Goal: Navigation & Orientation: Understand site structure

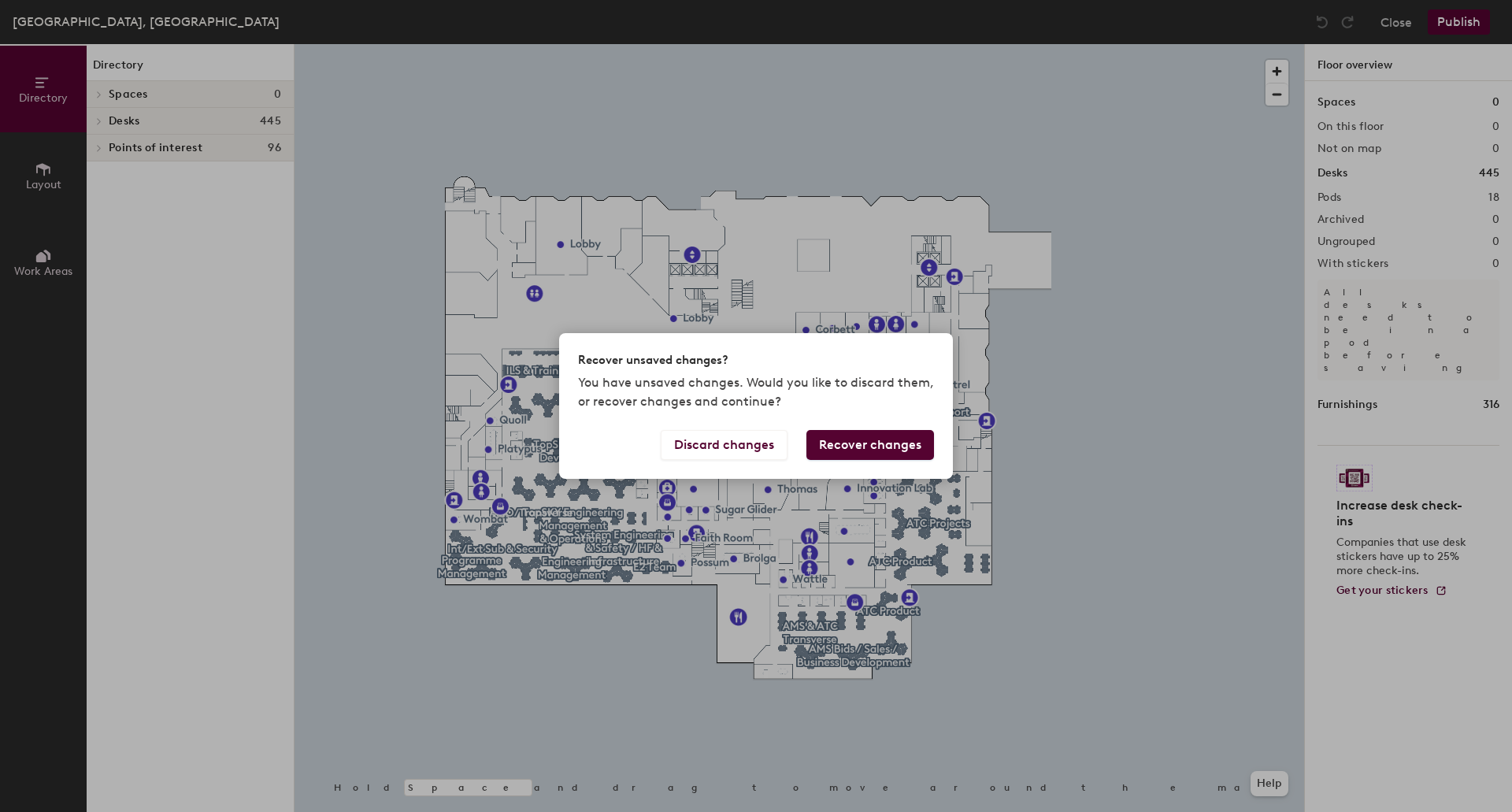
click at [1328, 197] on div "Recover unsaved changes? You have unsaved changes. Would you like to discard th…" at bounding box center [756, 406] width 1512 height 812
click at [740, 449] on button "Discard changes" at bounding box center [723, 445] width 127 height 30
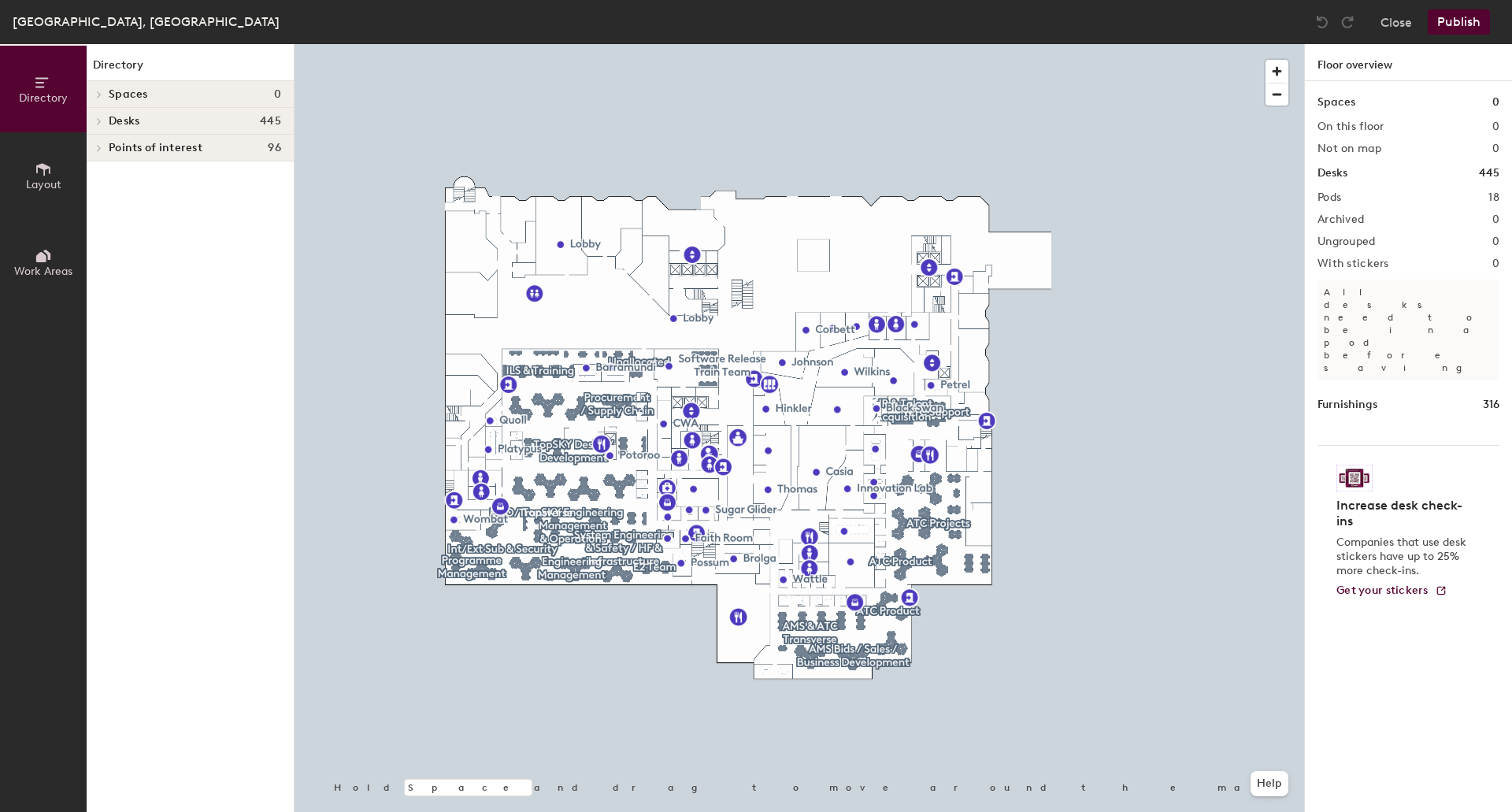
click at [1339, 200] on h2 "Pods" at bounding box center [1329, 198] width 23 height 13
click at [1497, 198] on h2 "18" at bounding box center [1493, 198] width 11 height 13
click at [96, 123] on icon at bounding box center [99, 121] width 7 height 8
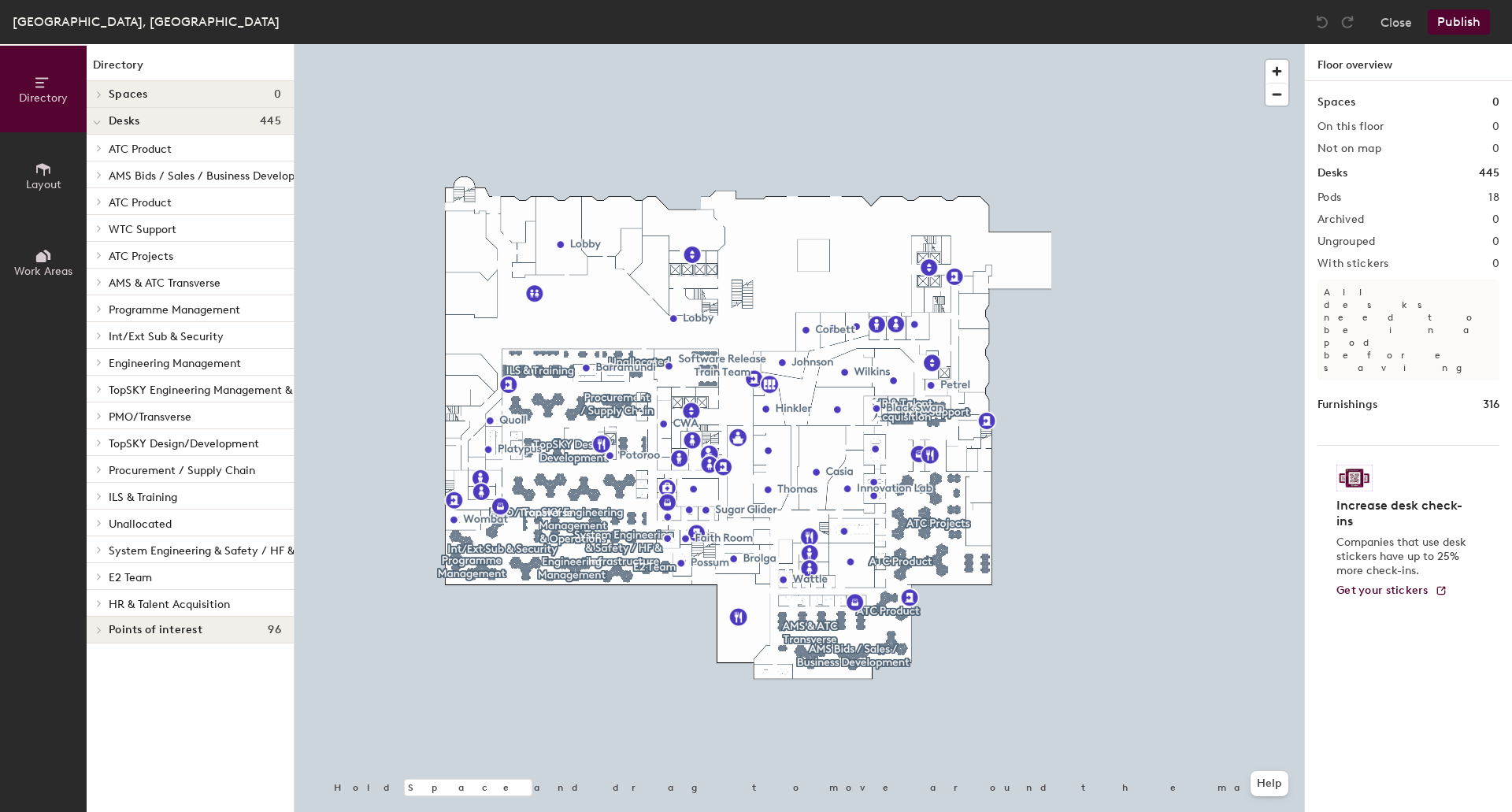
click at [99, 148] on icon at bounding box center [99, 148] width 3 height 7
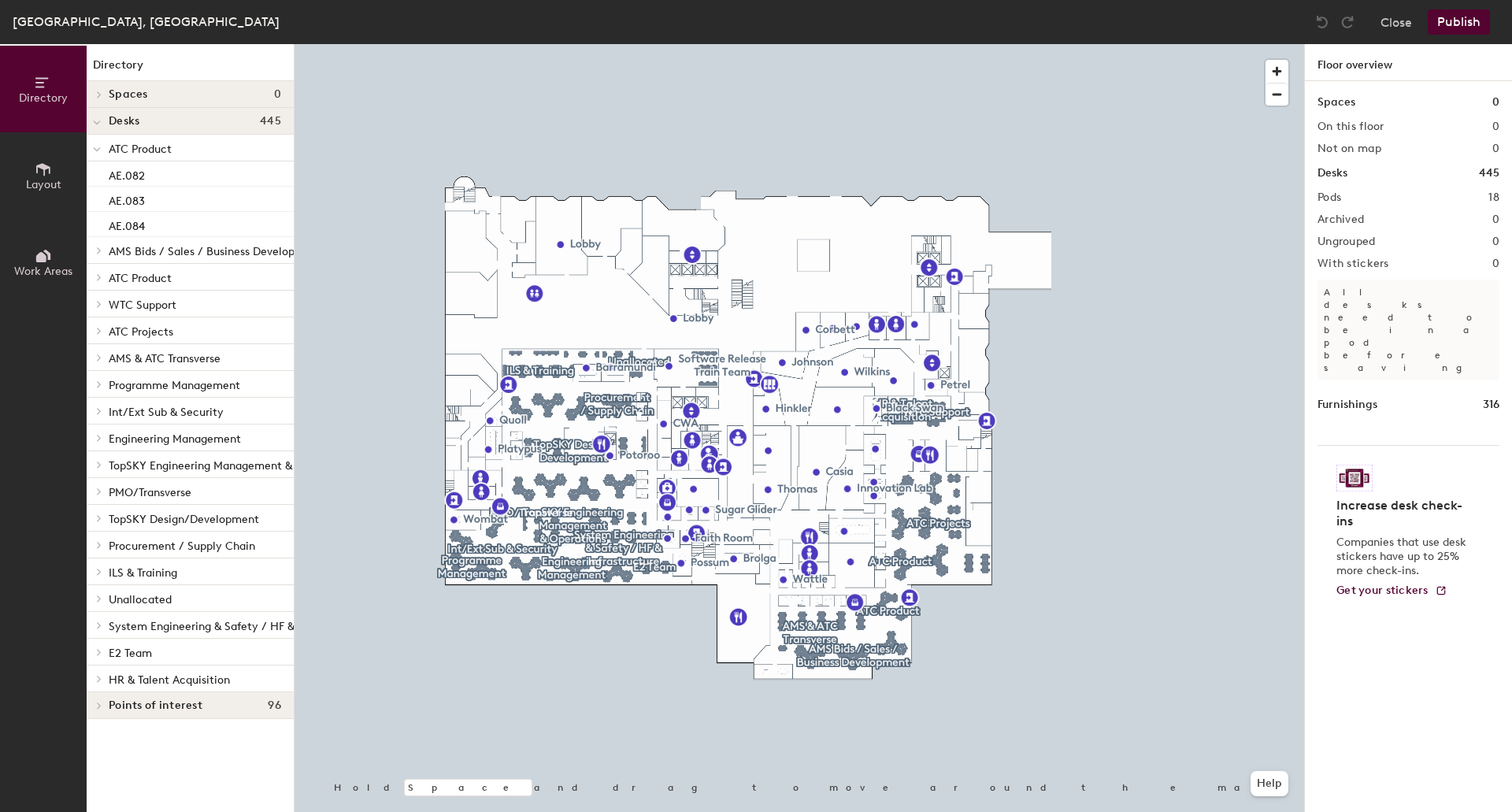
click at [98, 153] on span at bounding box center [96, 149] width 8 height 13
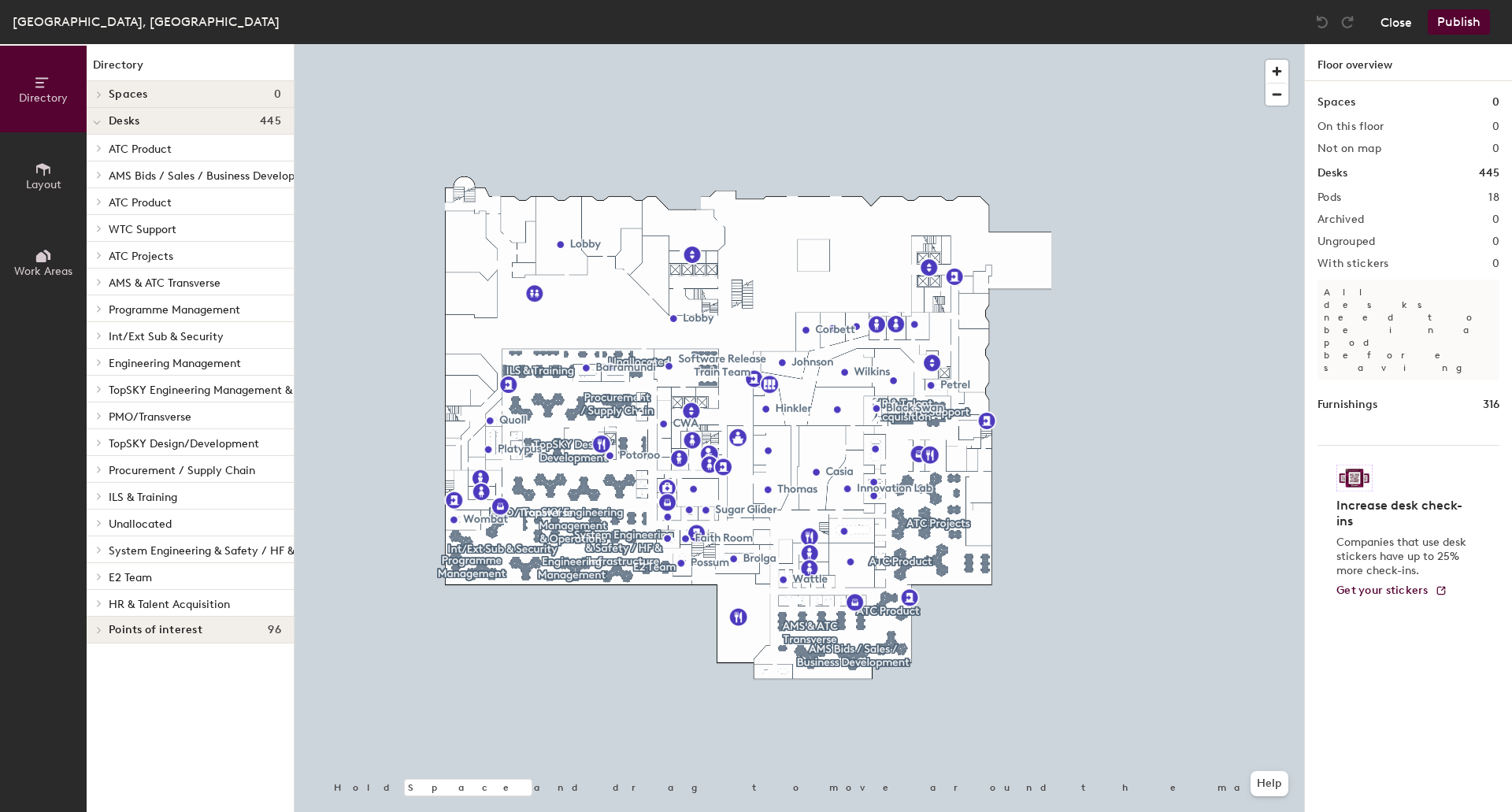
click at [1397, 23] on button "Close" at bounding box center [1396, 22] width 32 height 25
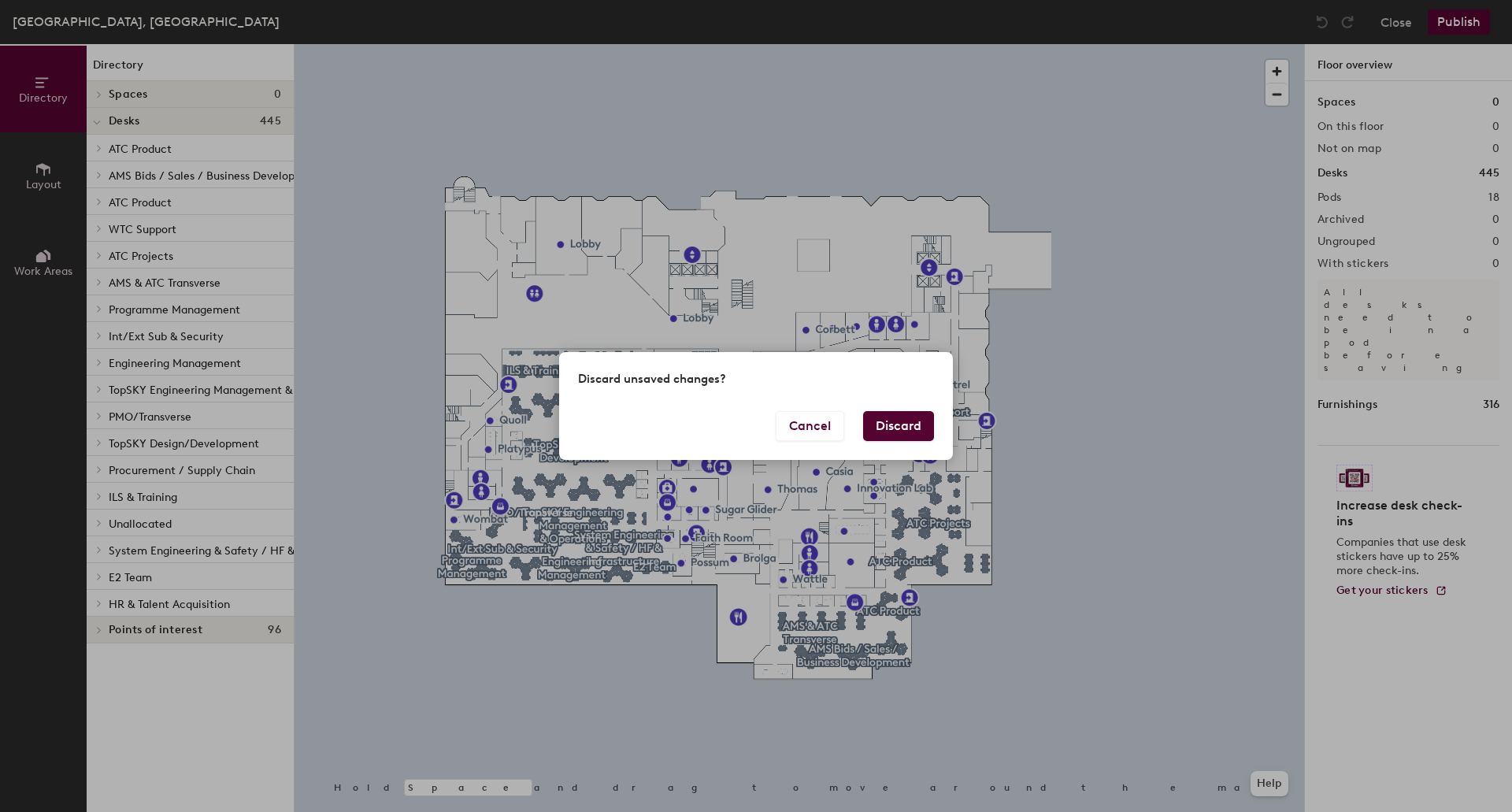
click at [912, 426] on button "Discard" at bounding box center [898, 426] width 71 height 30
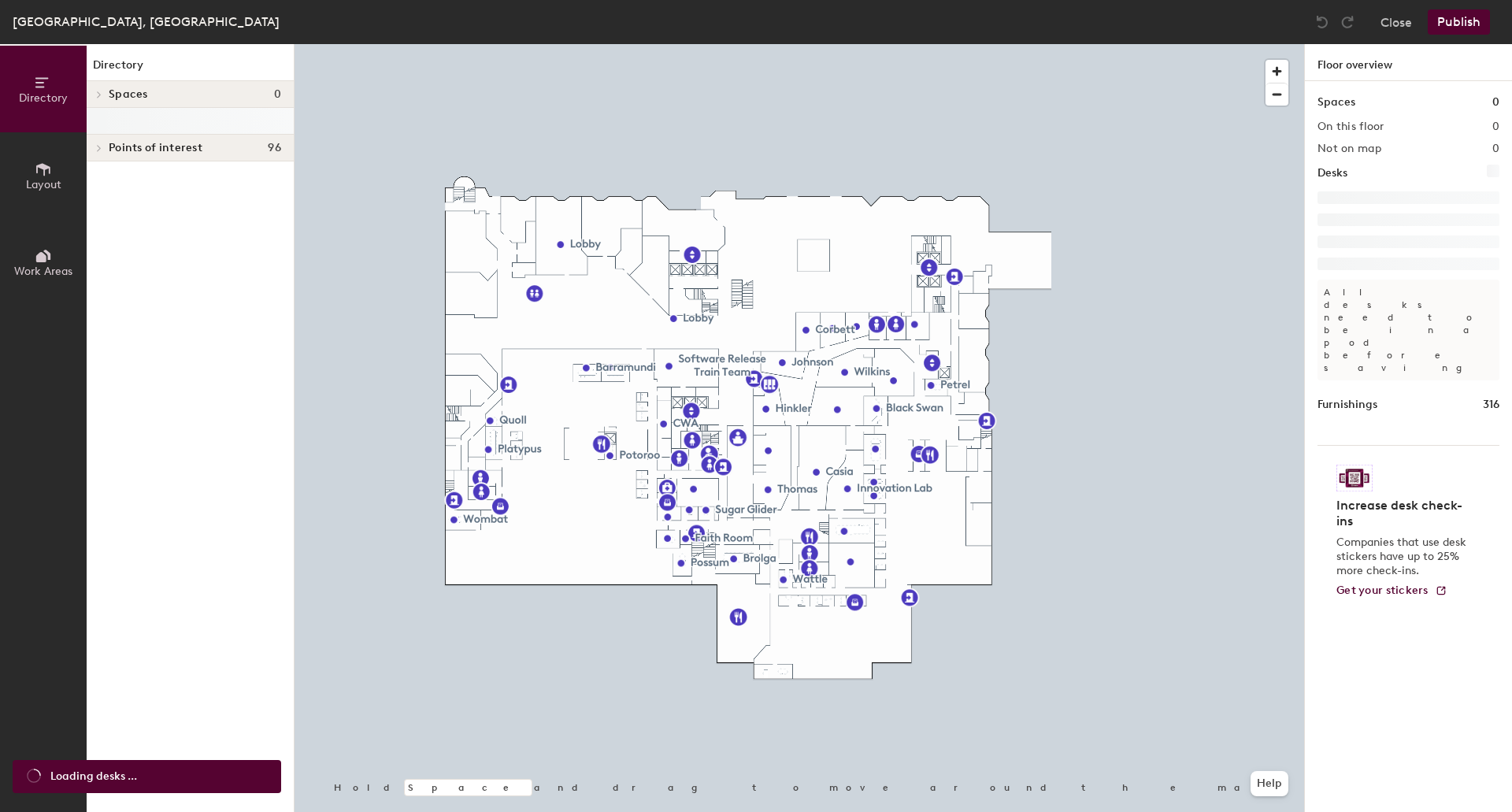
click at [96, 142] on div at bounding box center [97, 148] width 21 height 26
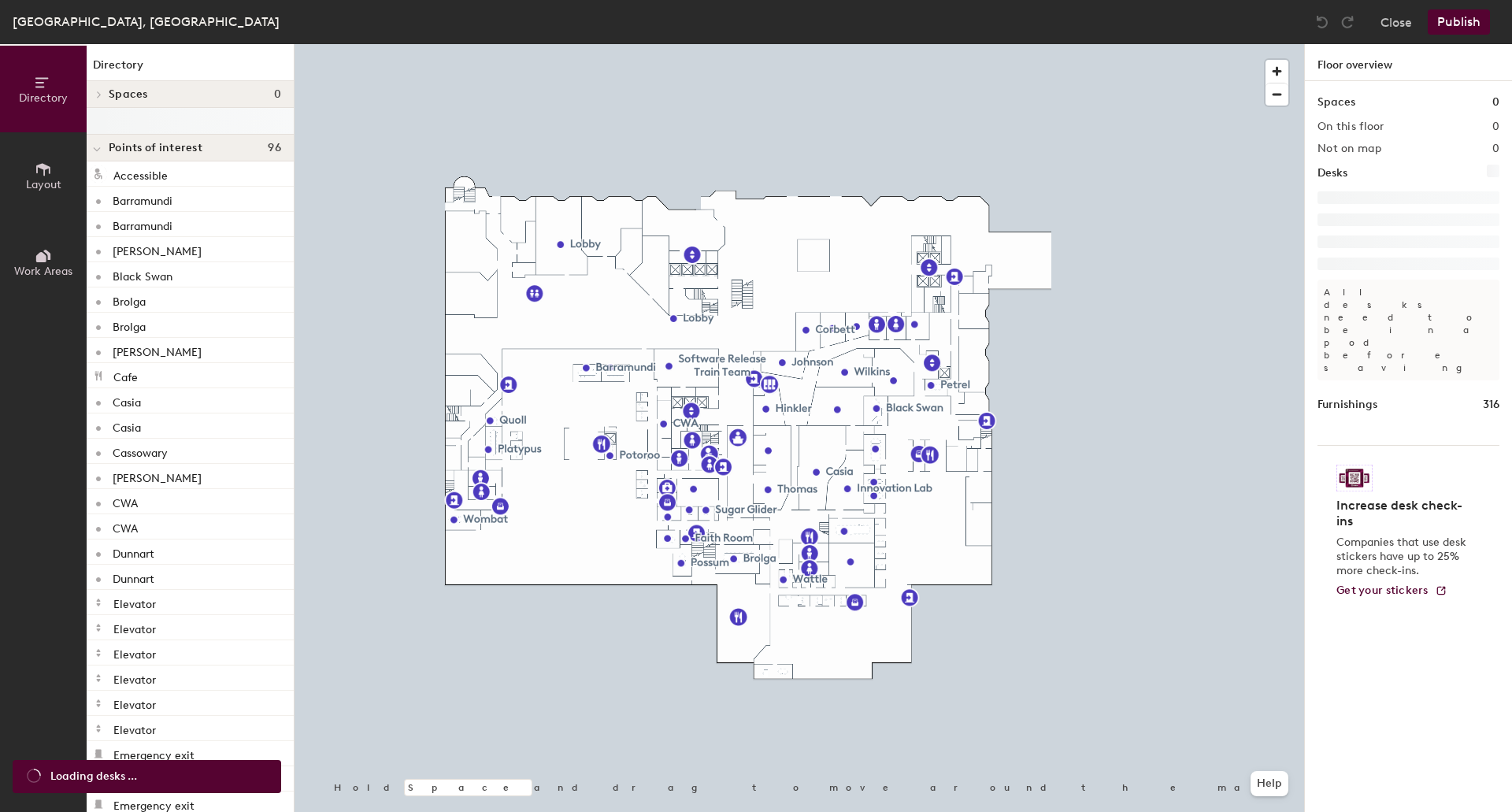
click at [96, 143] on span at bounding box center [96, 149] width 8 height 13
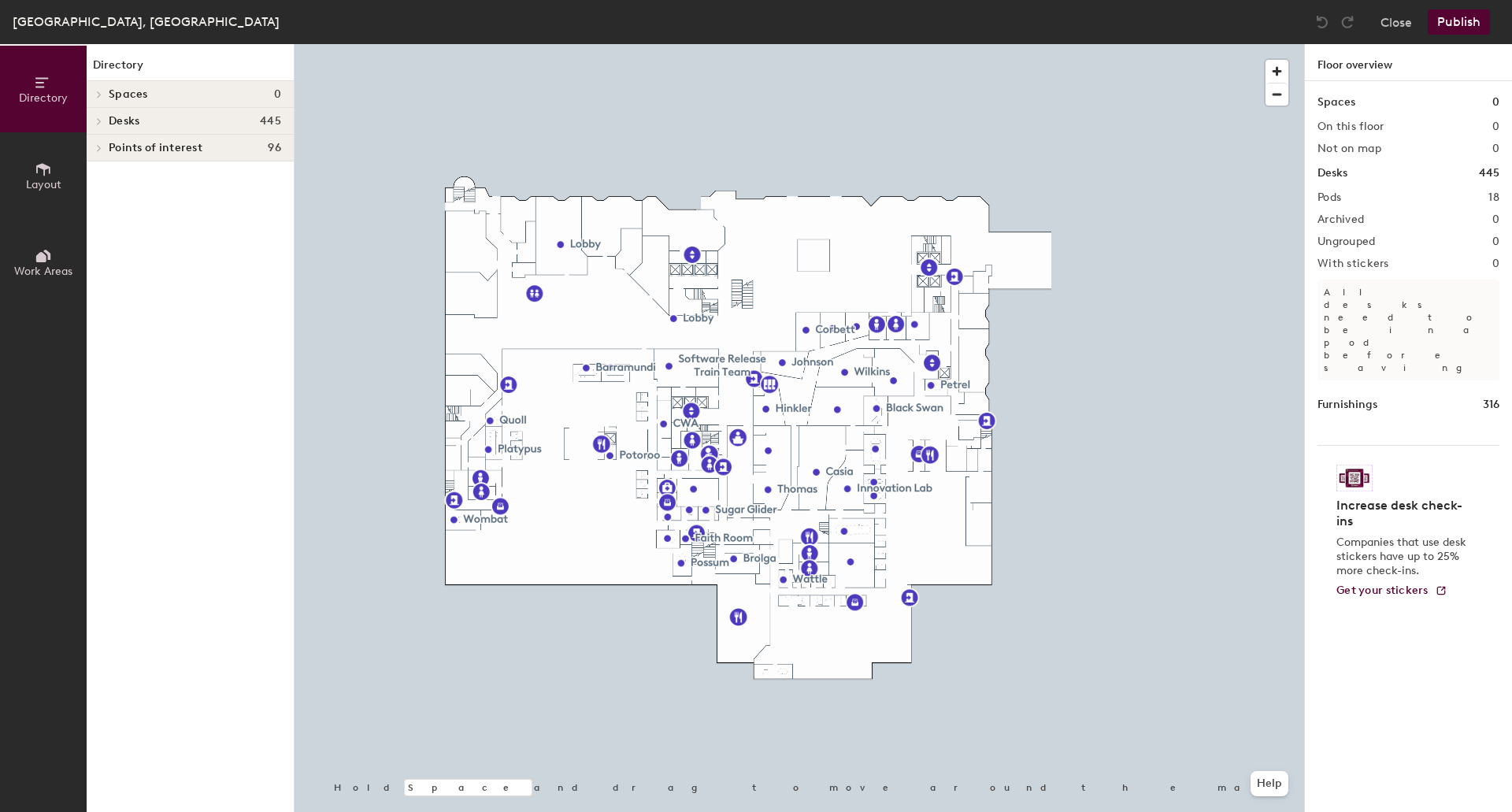
click at [100, 95] on icon at bounding box center [99, 95] width 3 height 7
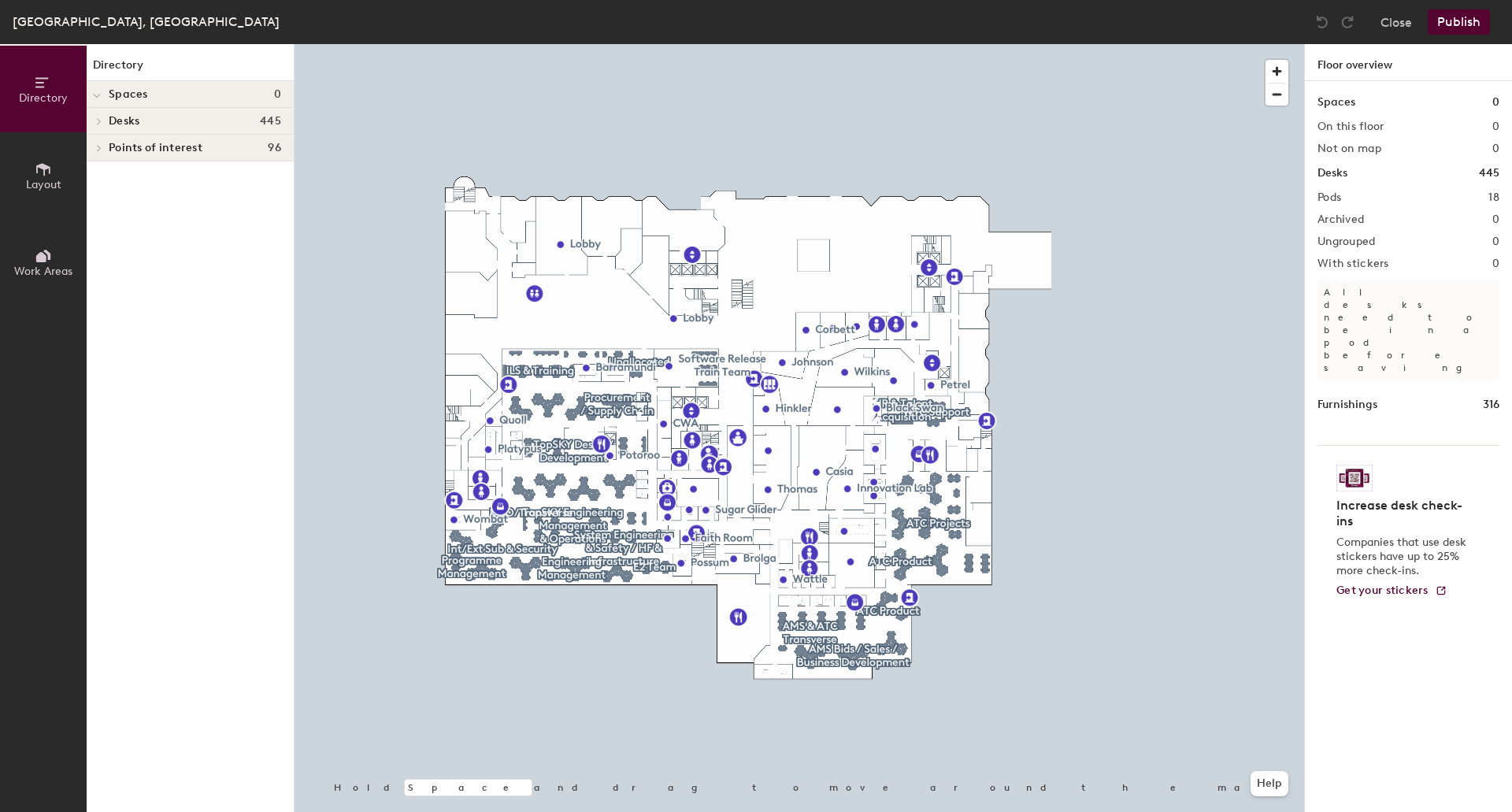
click at [100, 119] on icon at bounding box center [99, 121] width 7 height 8
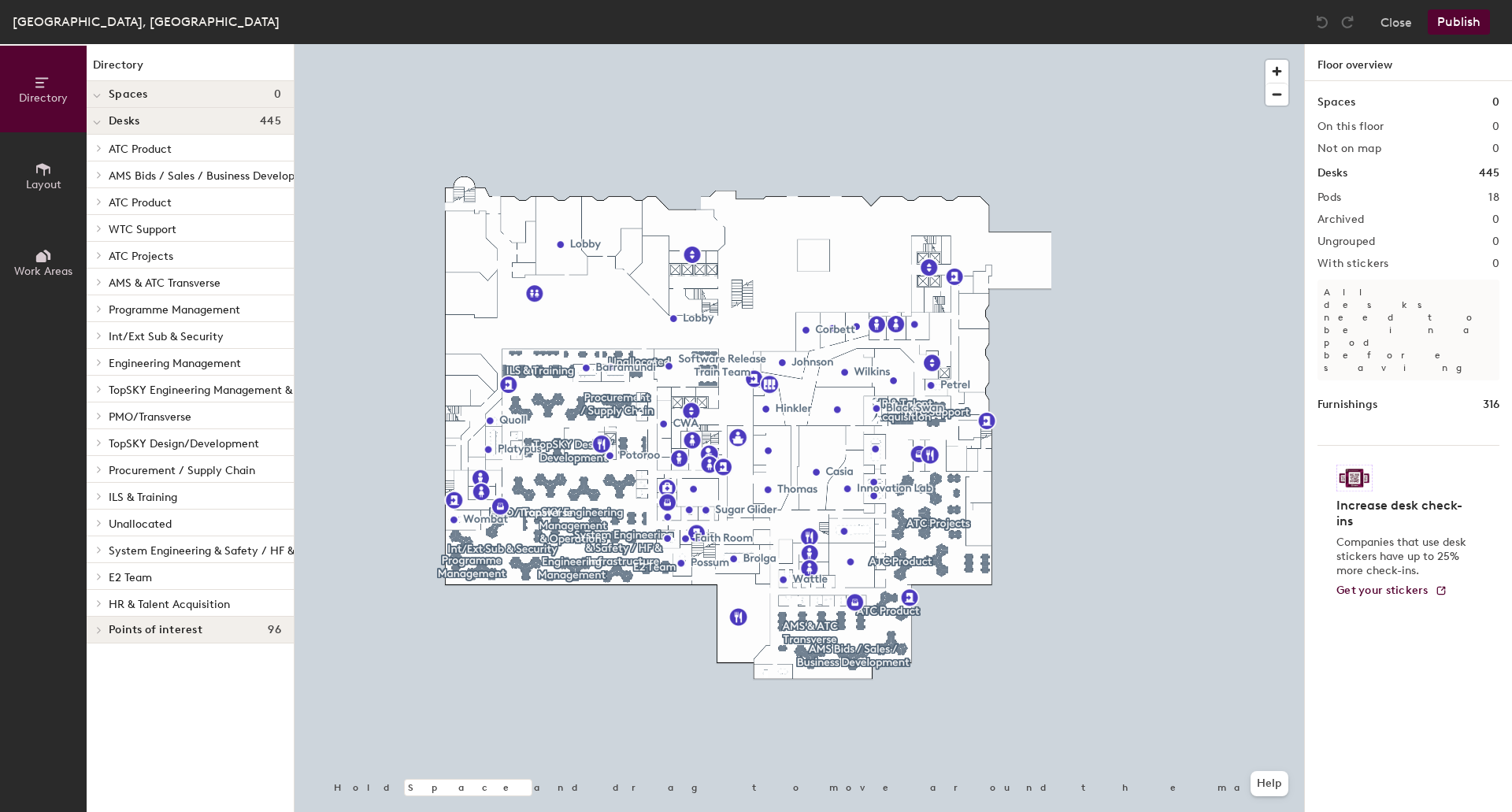
click at [50, 270] on span "Work Areas" at bounding box center [43, 271] width 58 height 13
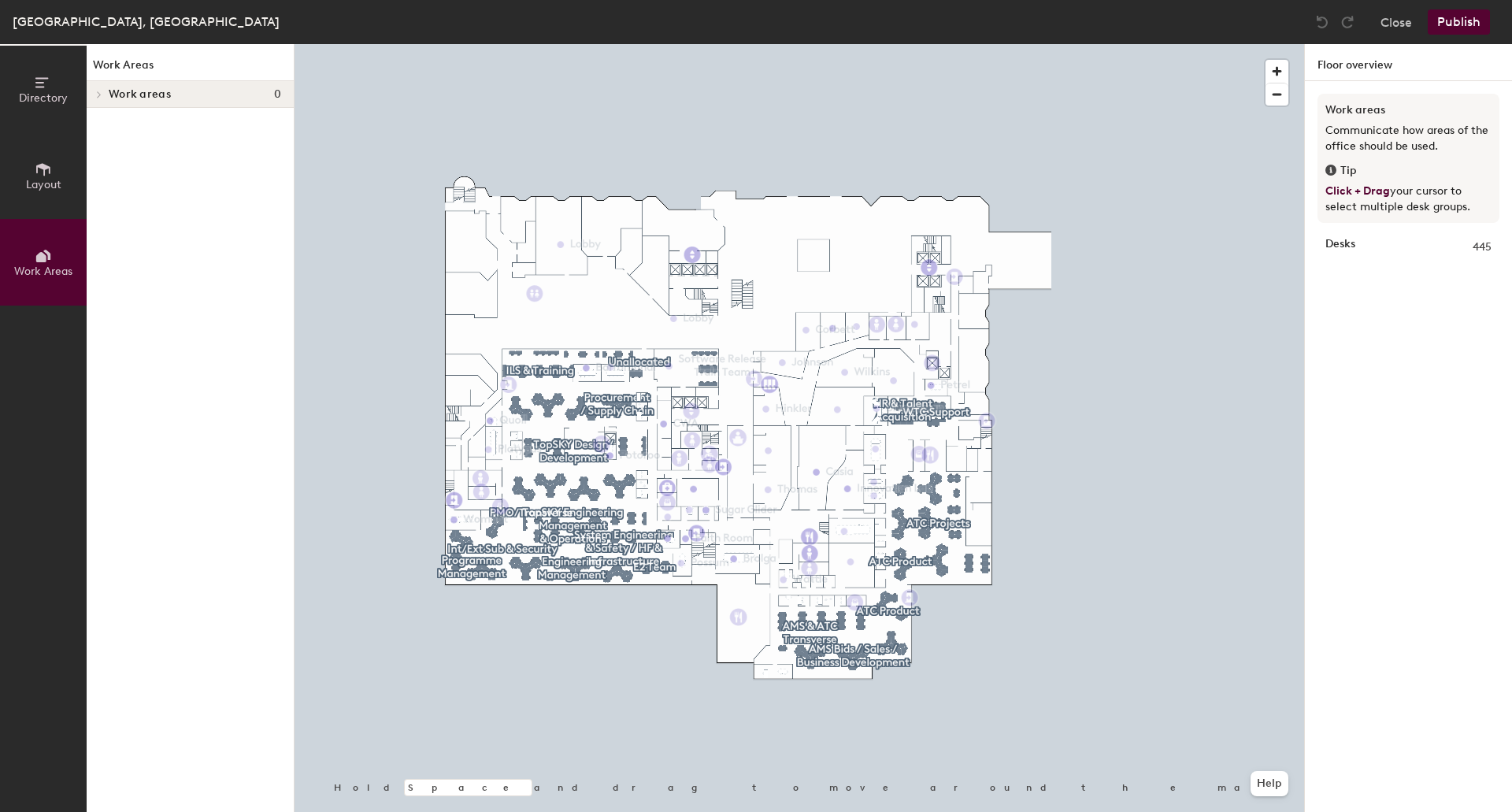
click at [102, 94] on icon at bounding box center [99, 94] width 7 height 8
click at [102, 94] on div at bounding box center [97, 93] width 21 height 26
click at [46, 192] on button "Layout" at bounding box center [43, 176] width 87 height 87
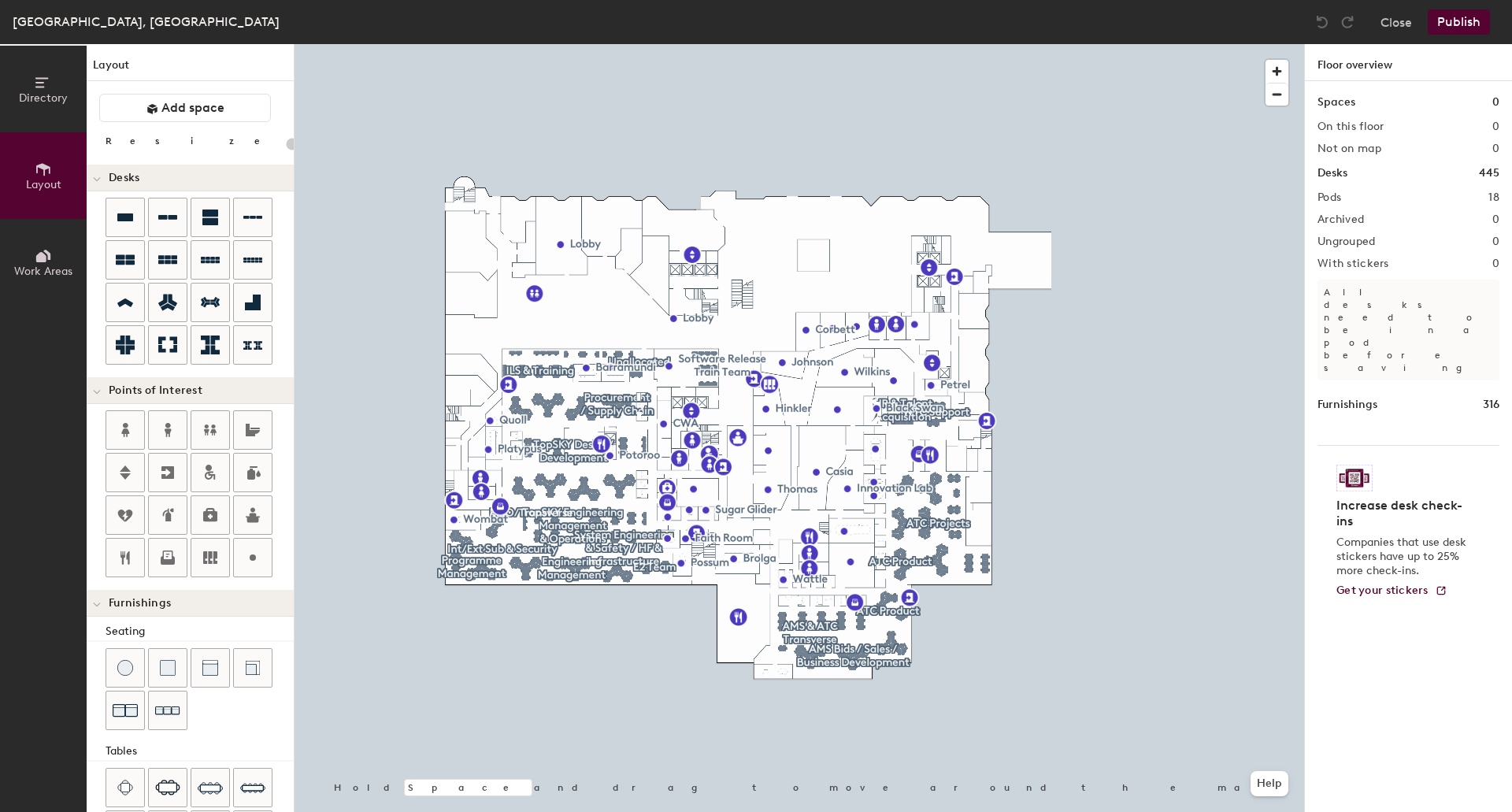
click at [47, 98] on span "Directory" at bounding box center [43, 98] width 49 height 13
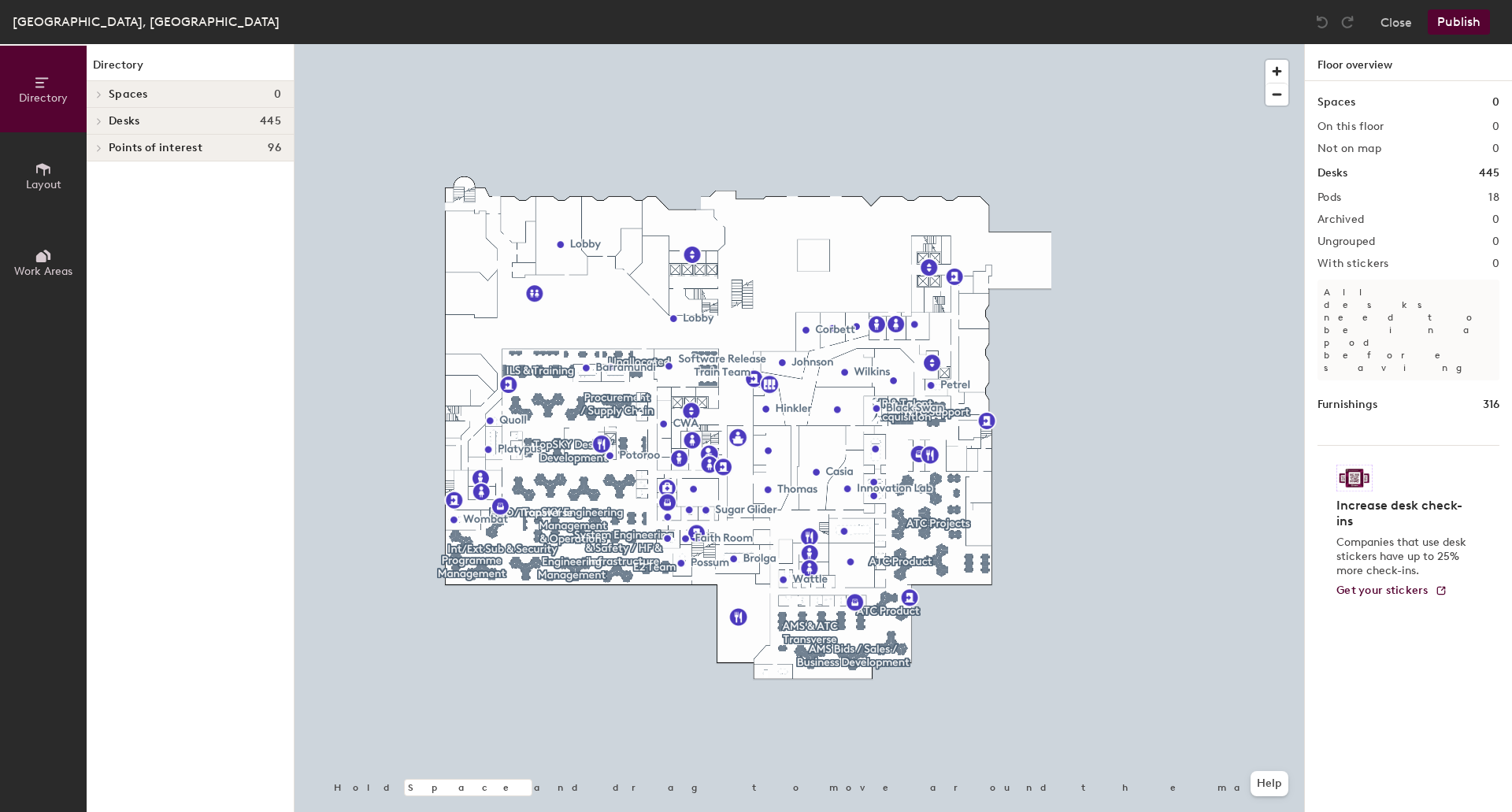
click at [98, 123] on icon at bounding box center [99, 122] width 3 height 7
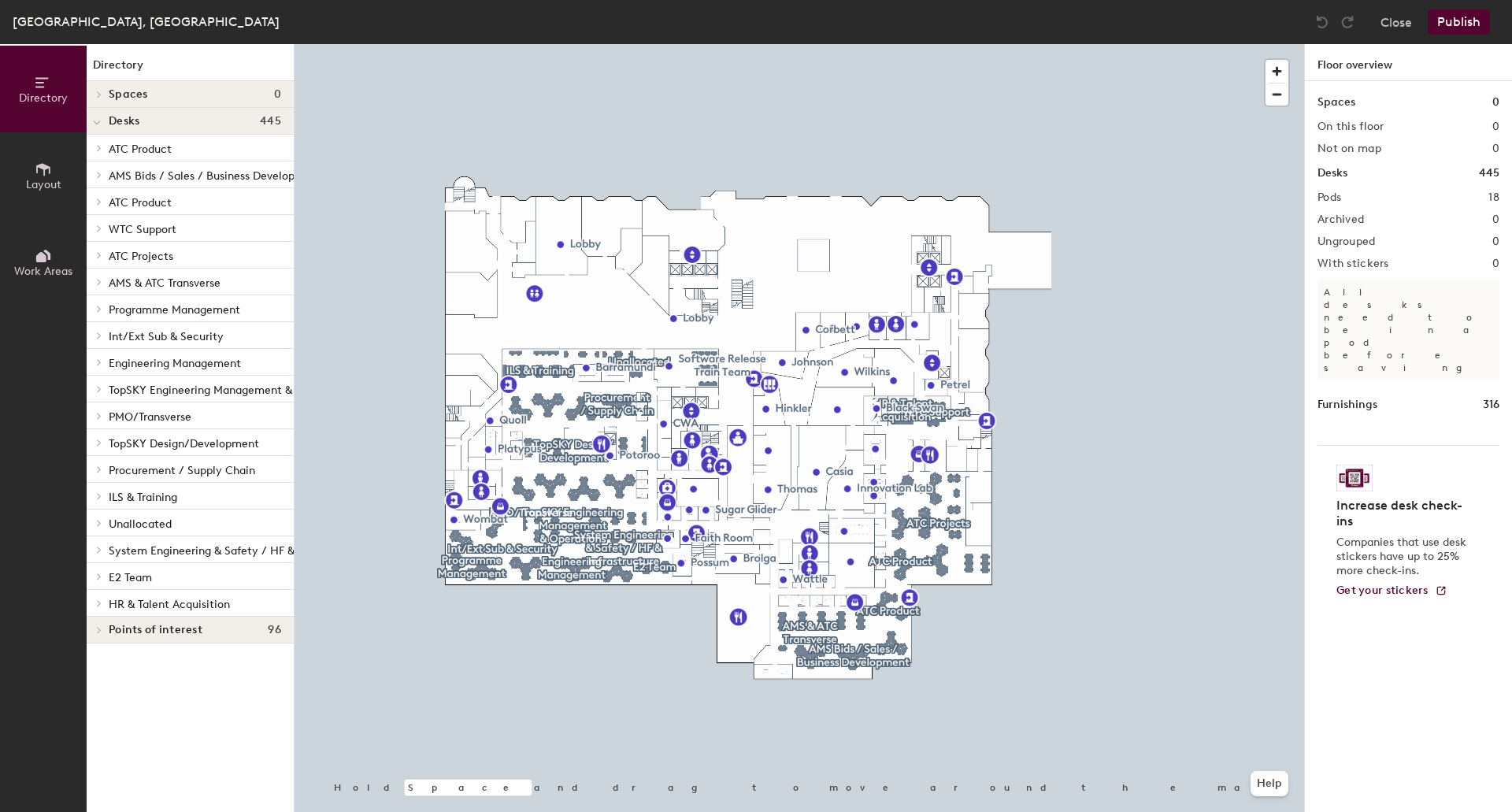
click at [100, 149] on icon at bounding box center [99, 148] width 3 height 7
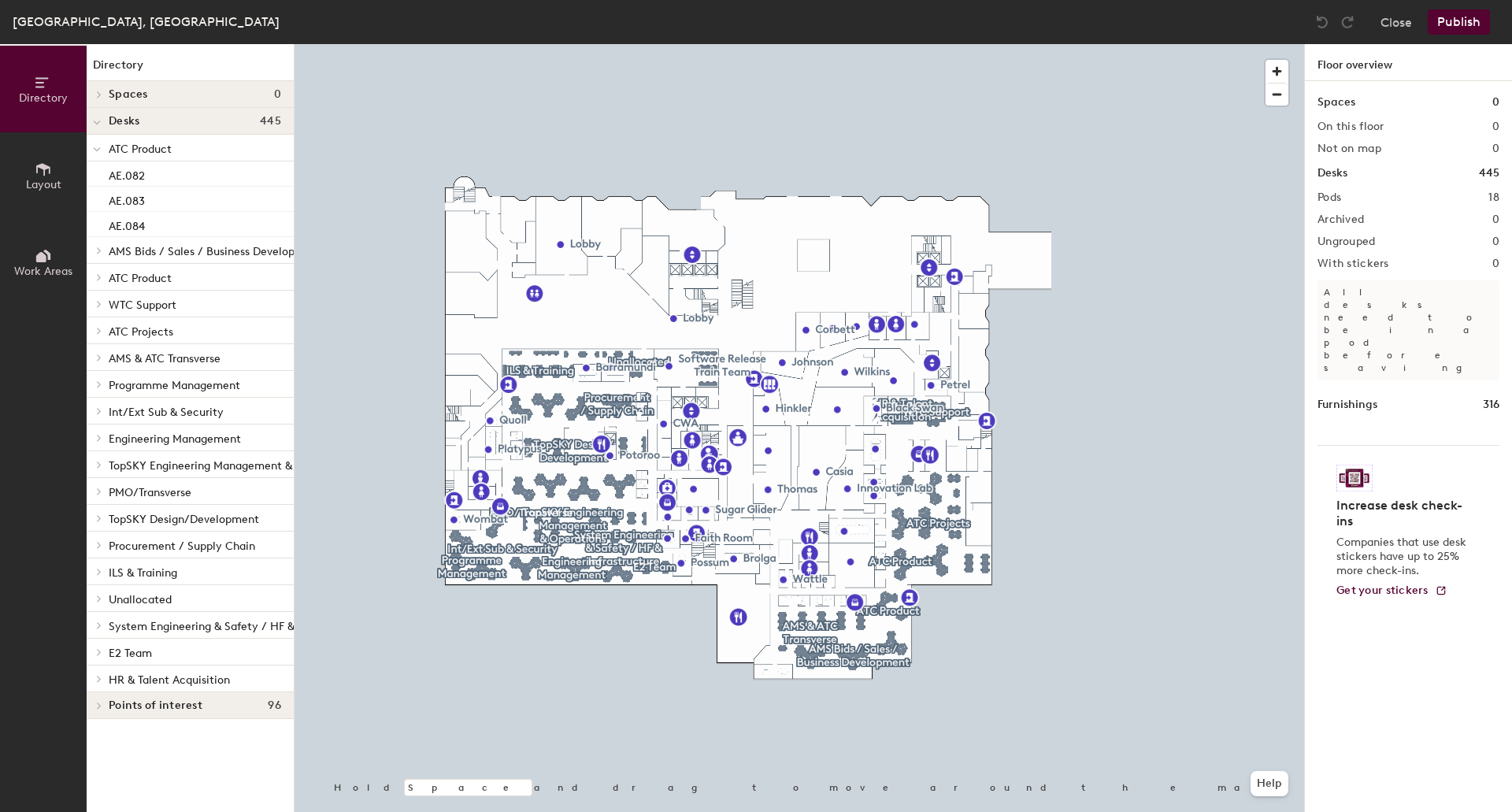
click at [101, 247] on icon at bounding box center [99, 250] width 7 height 8
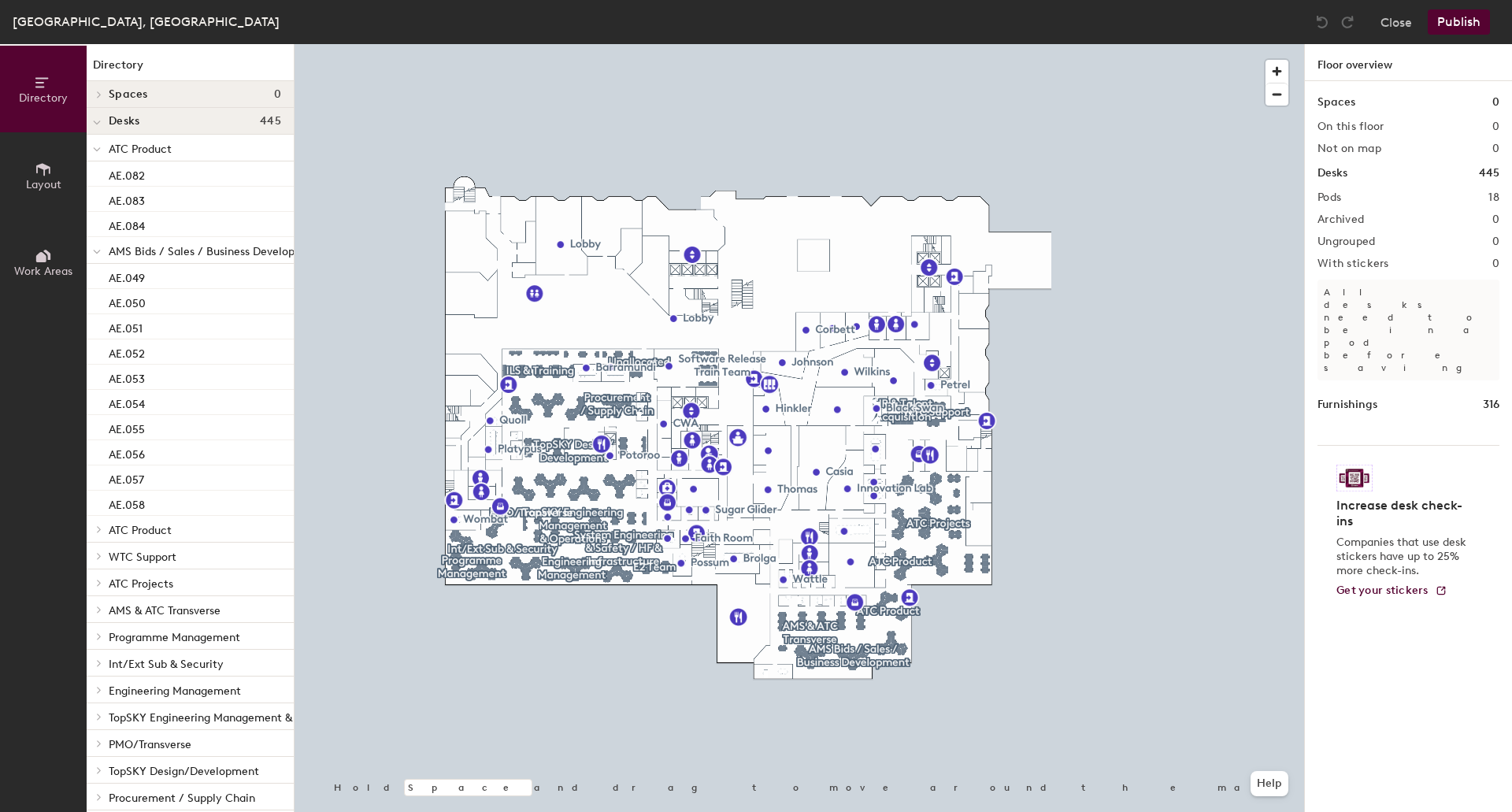
click at [94, 148] on icon at bounding box center [96, 150] width 8 height 7
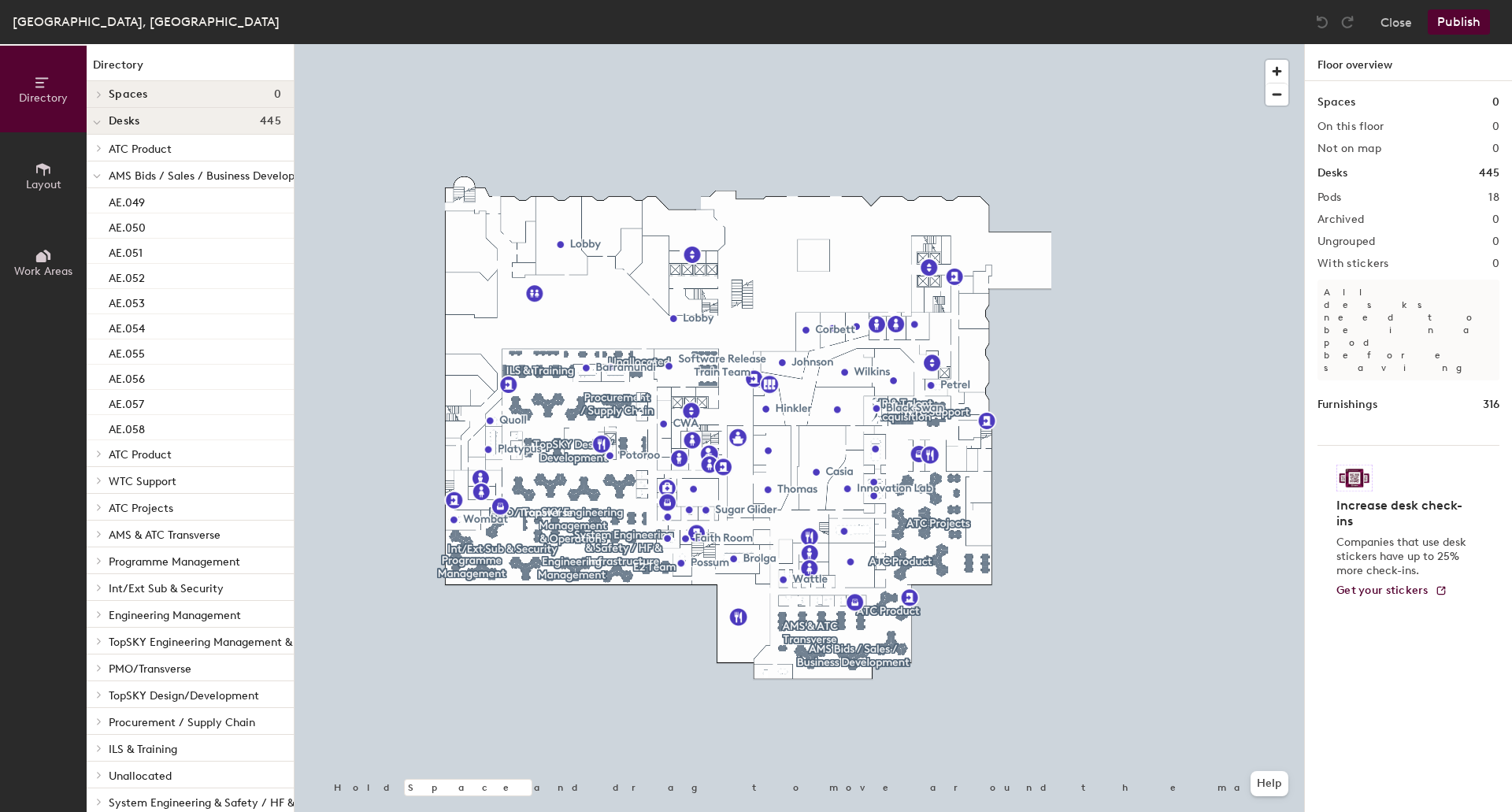
click at [98, 178] on icon at bounding box center [96, 177] width 8 height 7
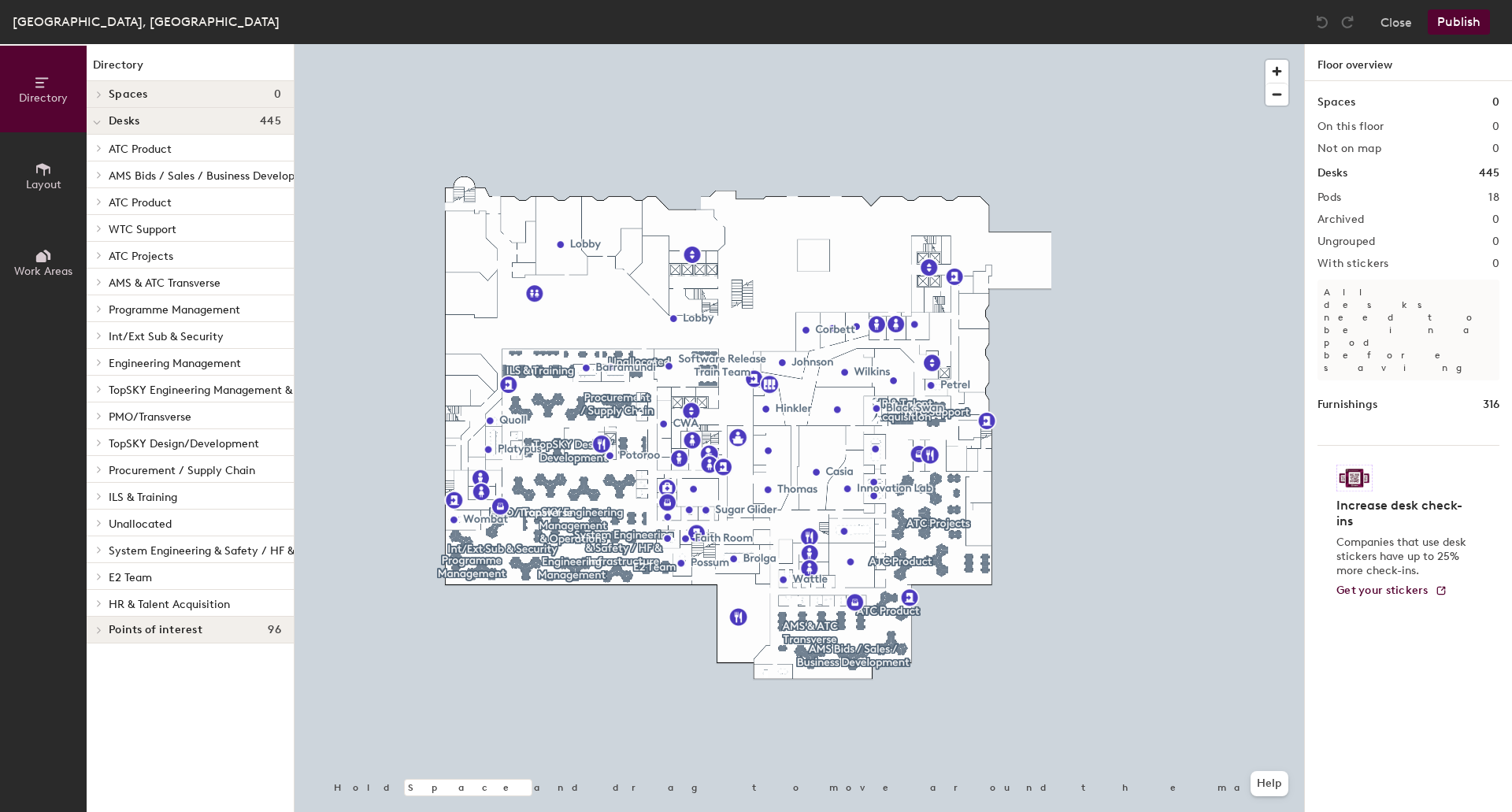
click at [98, 203] on icon at bounding box center [99, 201] width 7 height 8
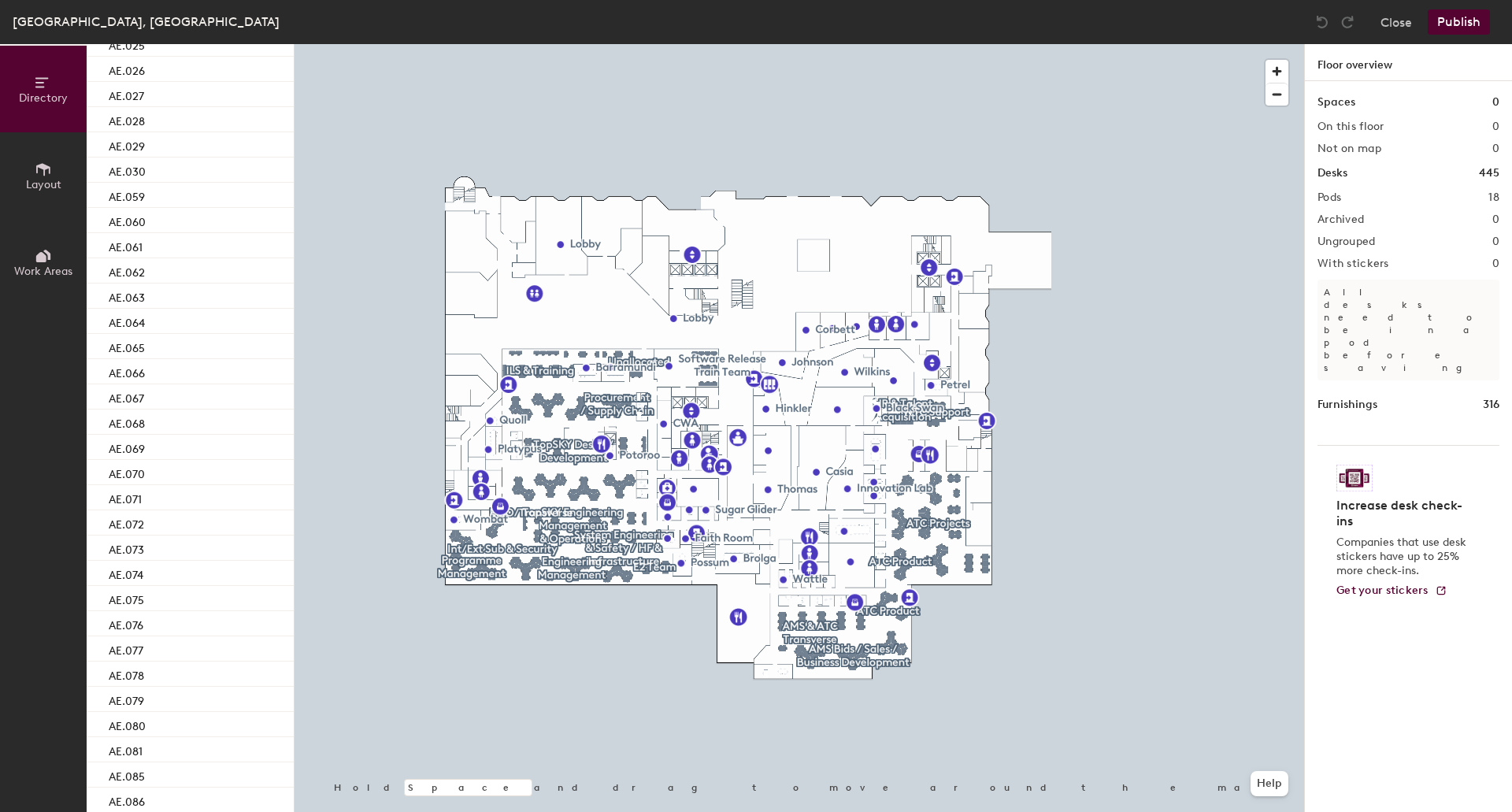
scroll to position [67, 0]
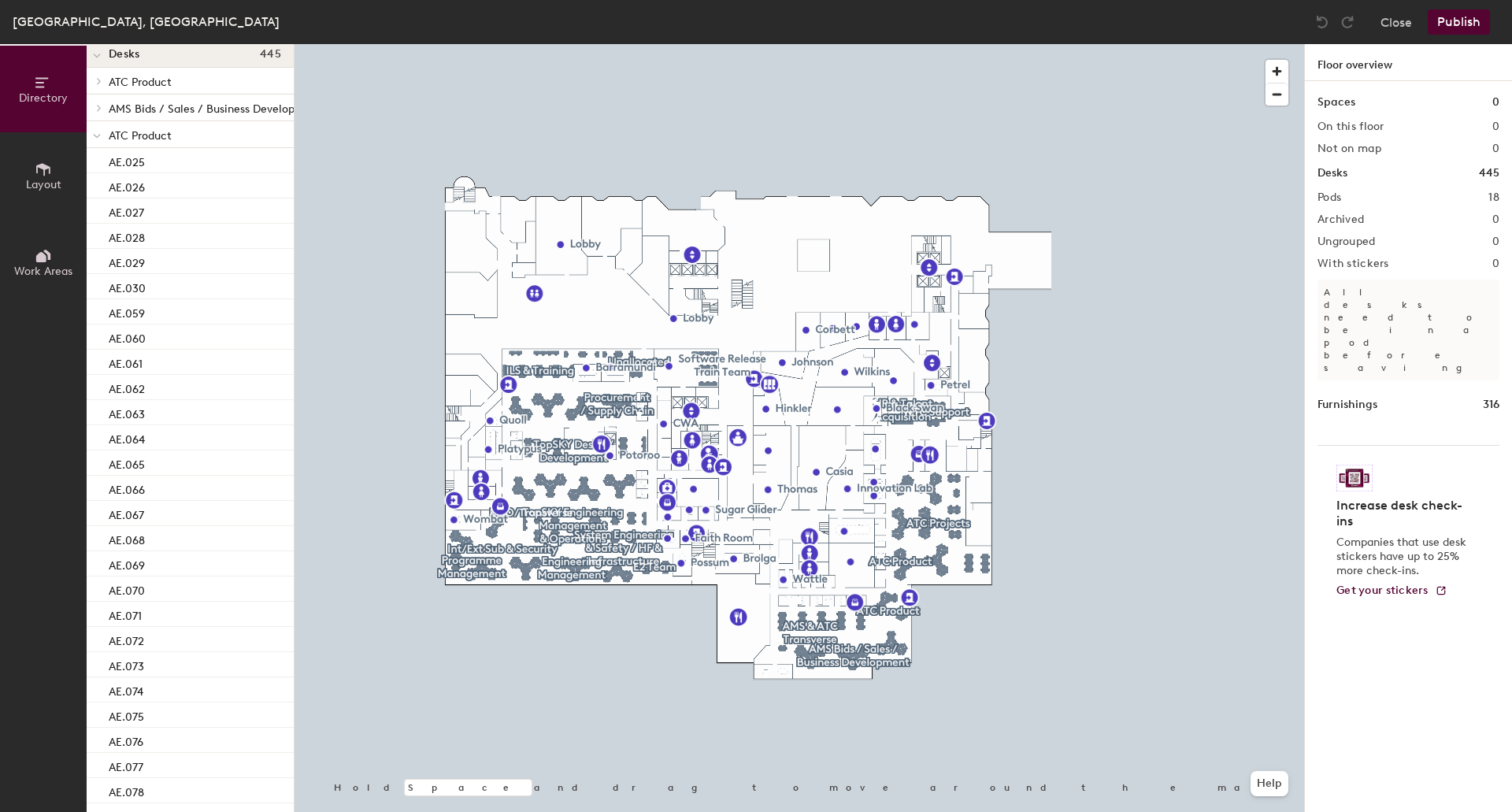
click at [96, 134] on icon at bounding box center [96, 137] width 8 height 7
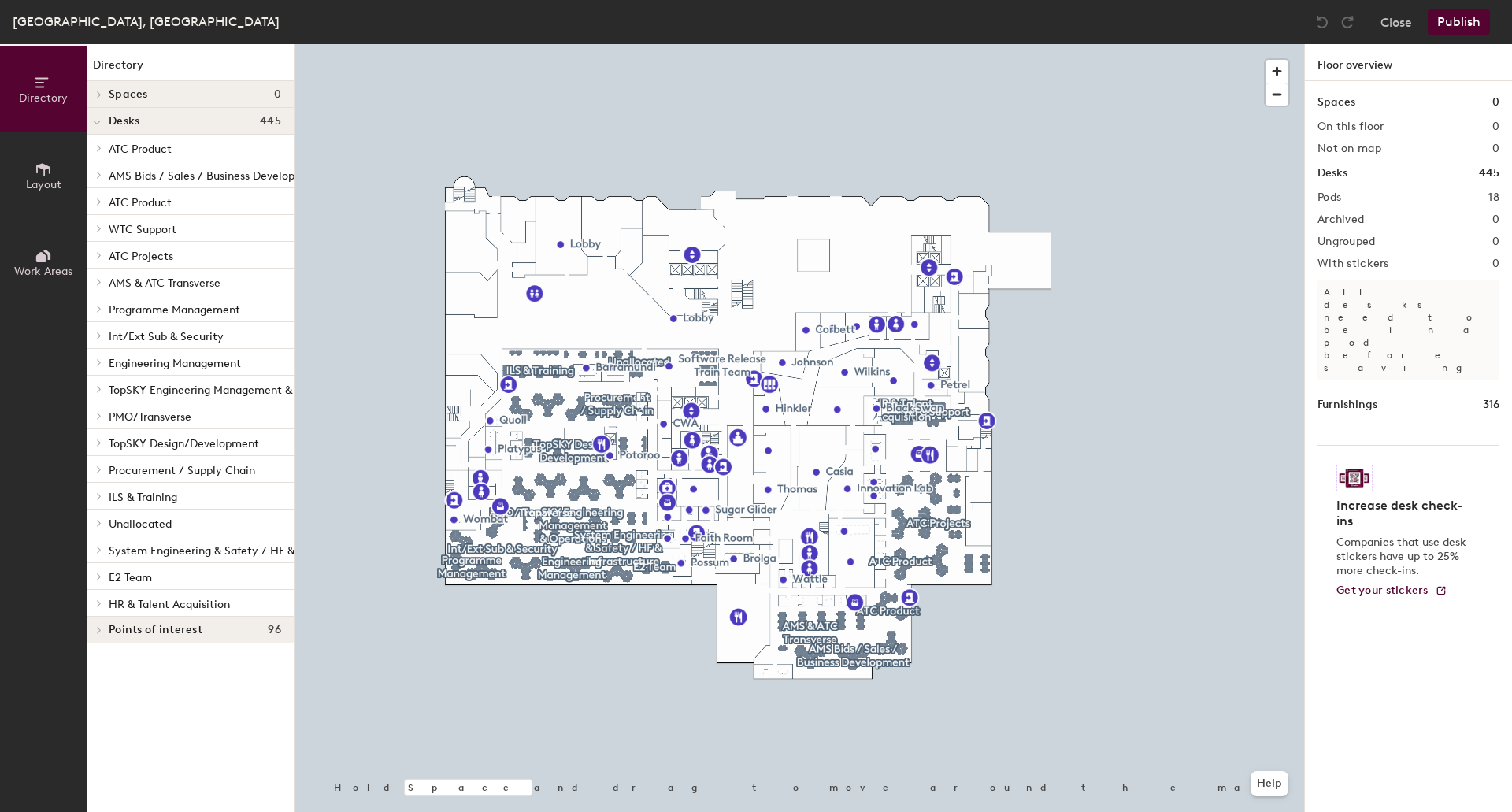
scroll to position [0, 0]
click at [97, 229] on icon at bounding box center [99, 228] width 7 height 8
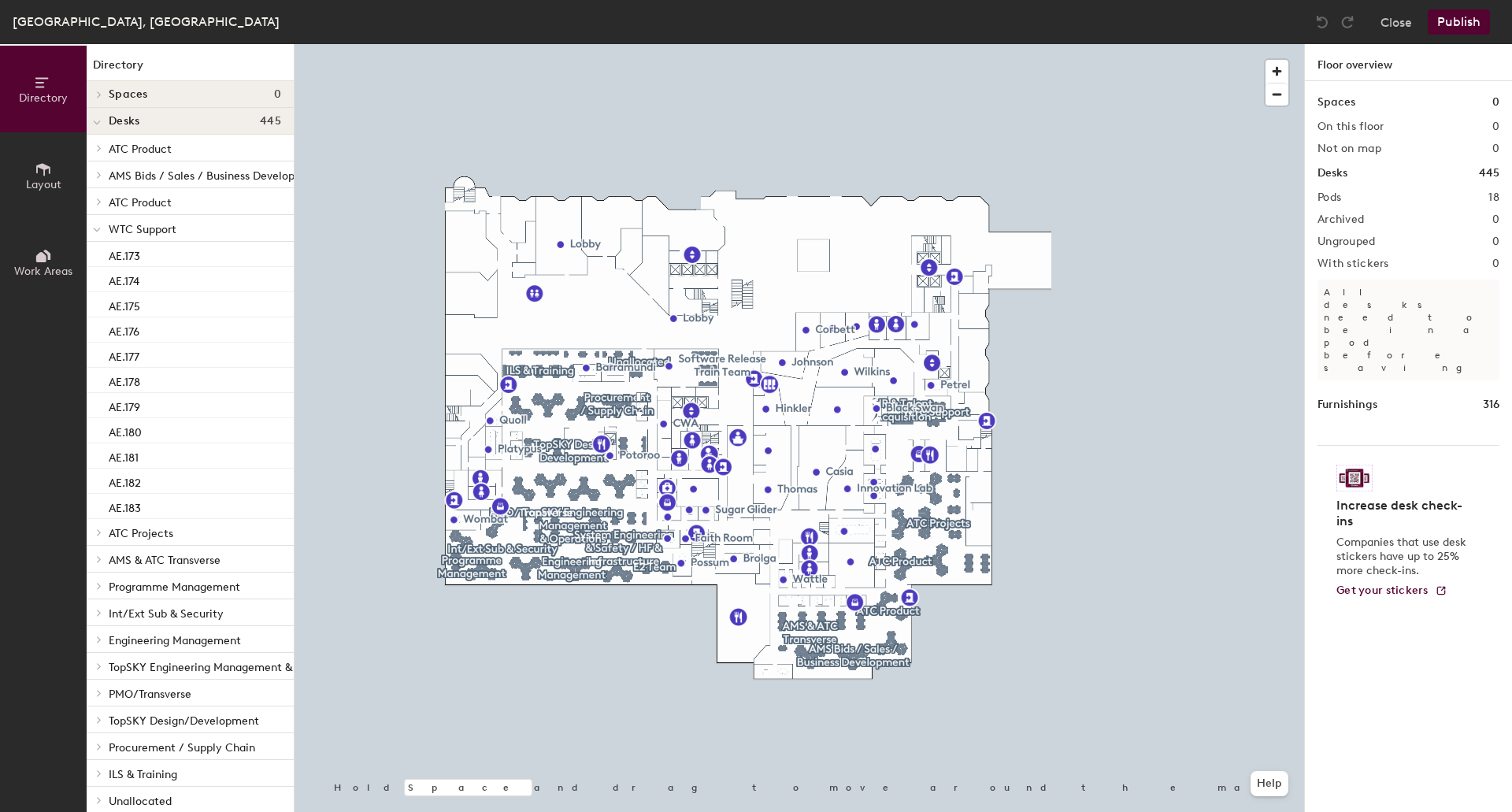
click at [97, 233] on icon at bounding box center [96, 230] width 8 height 7
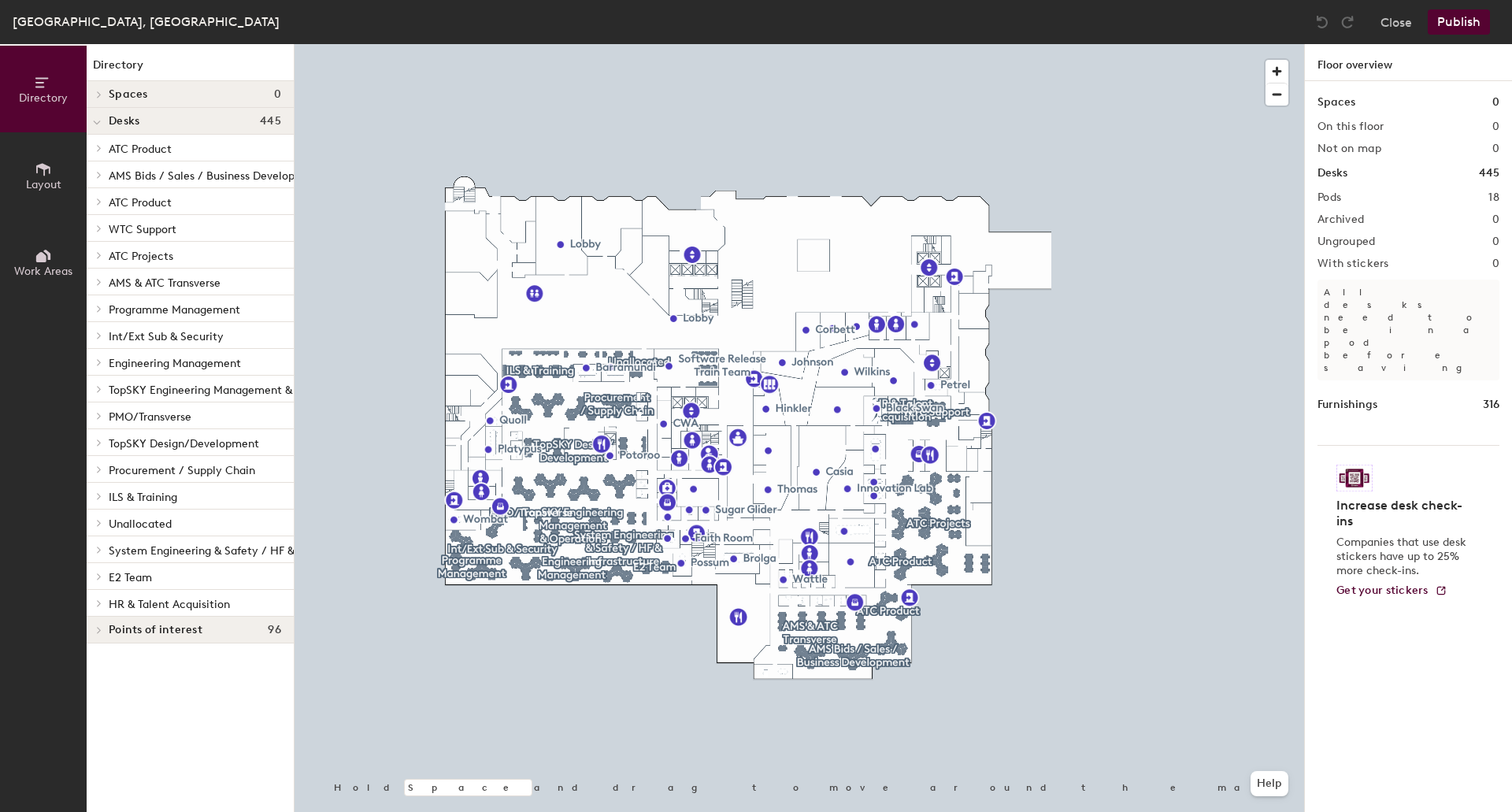
click at [98, 256] on icon at bounding box center [99, 254] width 7 height 8
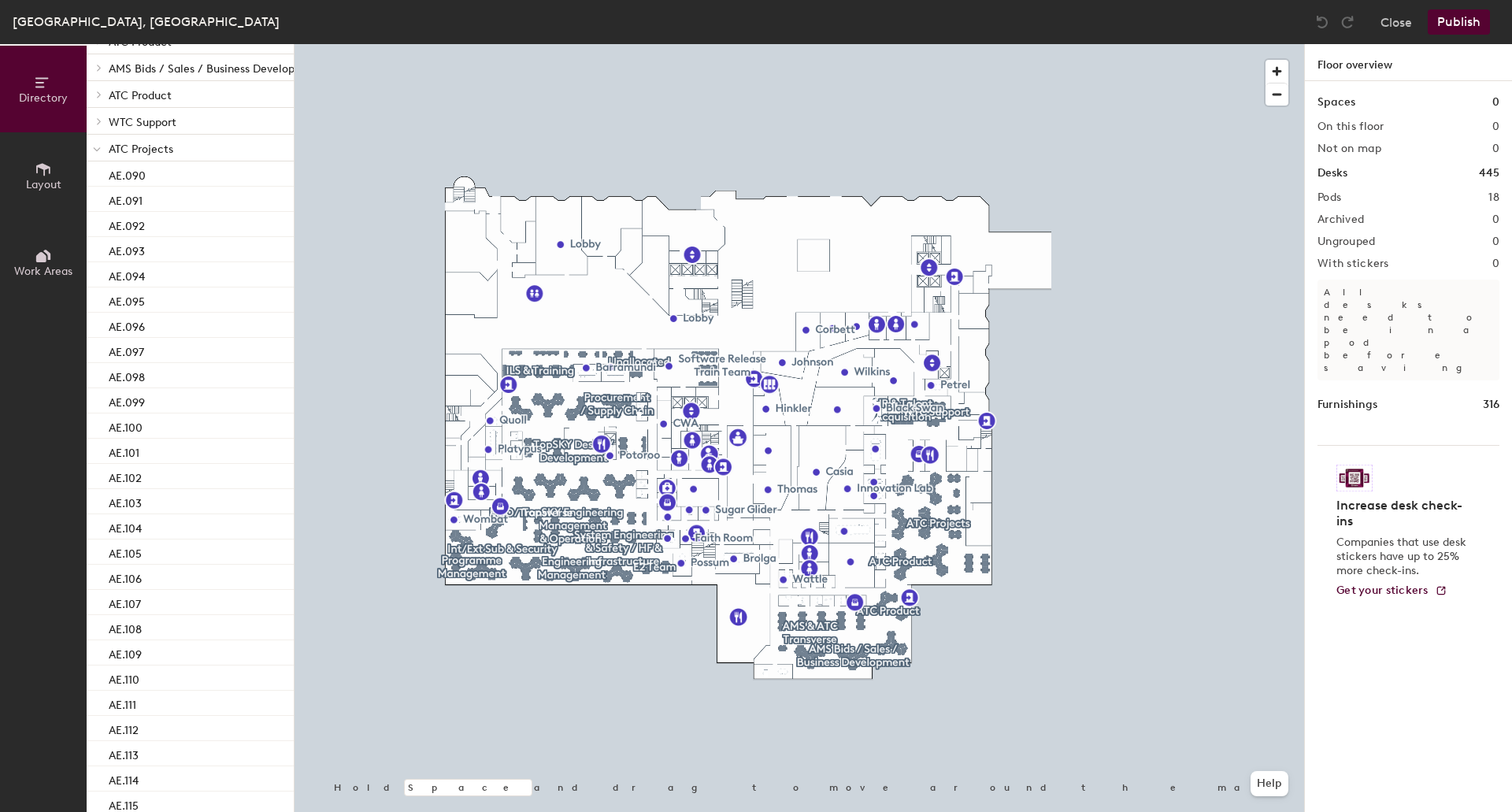
scroll to position [99, 0]
click at [93, 158] on icon at bounding box center [96, 158] width 8 height 7
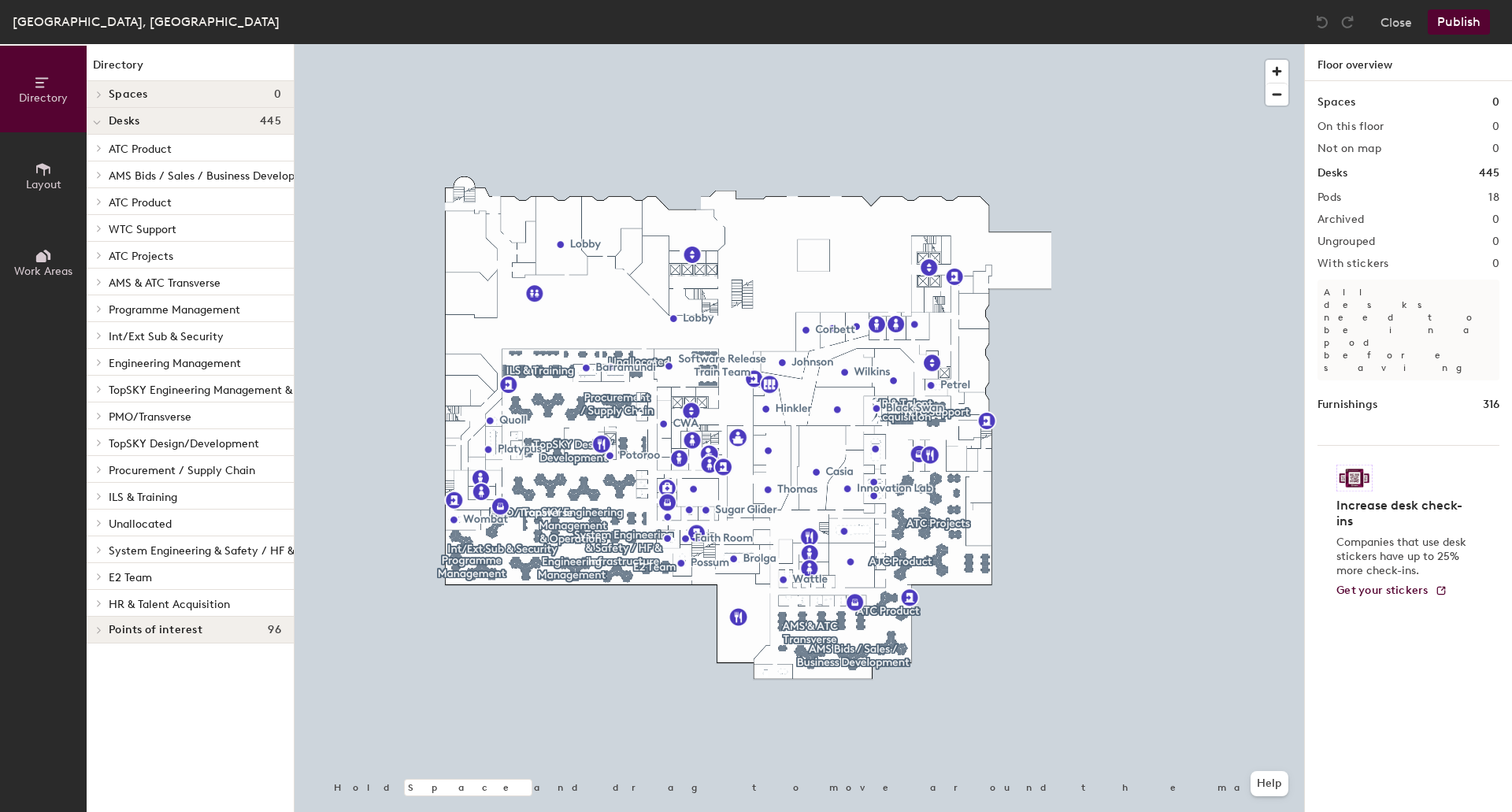
click at [96, 281] on icon at bounding box center [99, 281] width 7 height 8
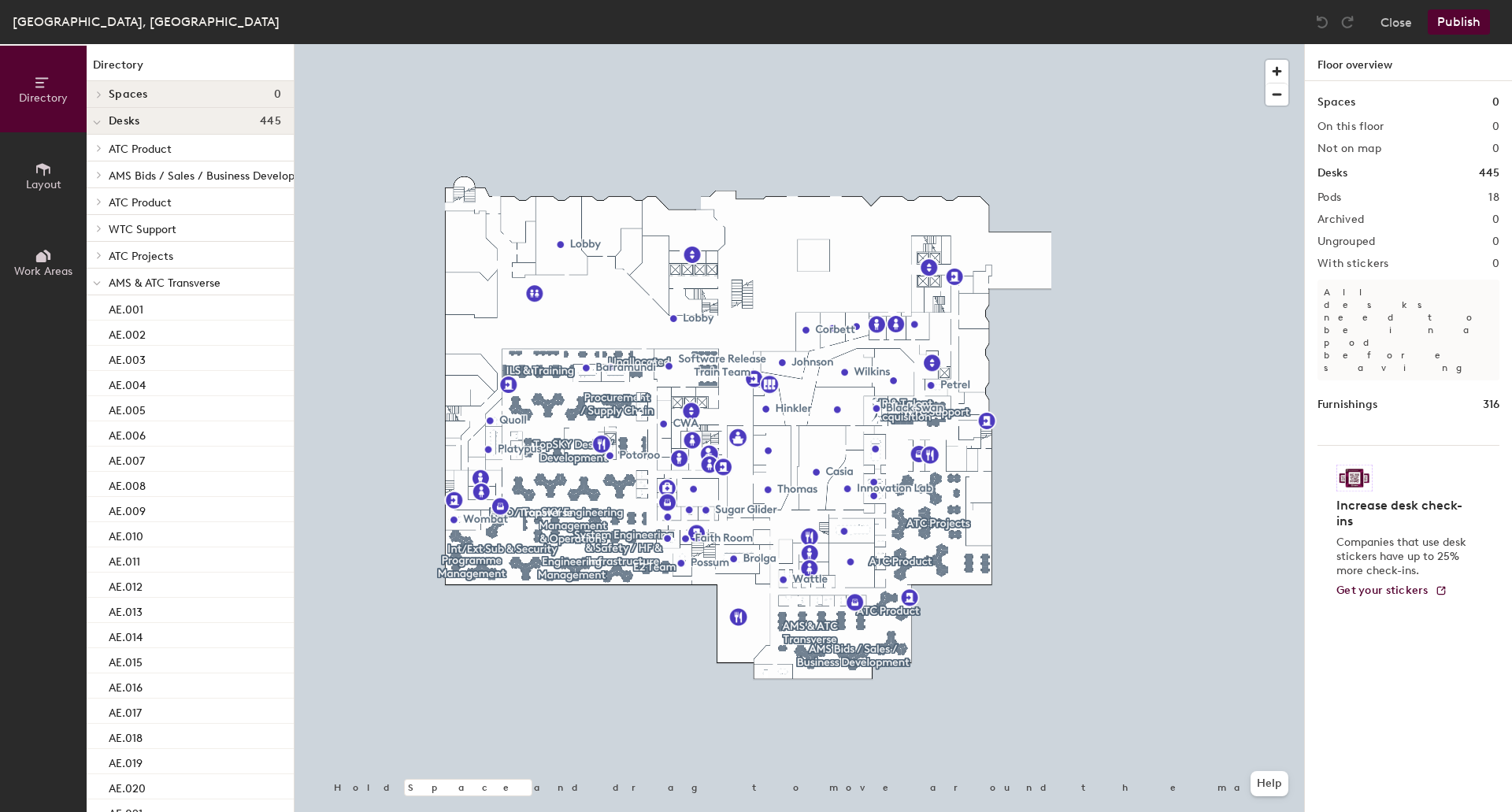
click at [100, 284] on icon at bounding box center [96, 283] width 8 height 7
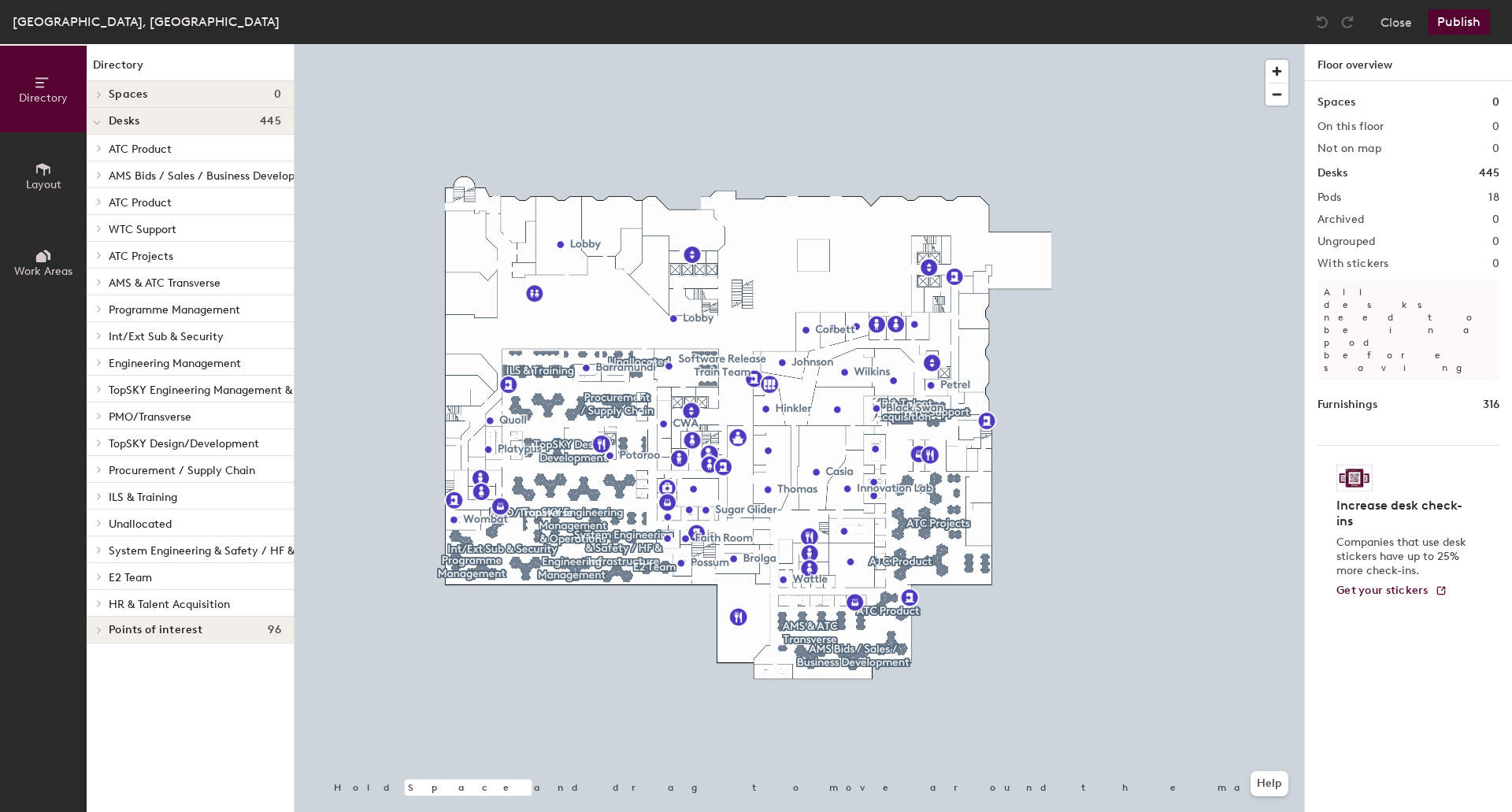
click at [96, 312] on icon at bounding box center [99, 308] width 7 height 8
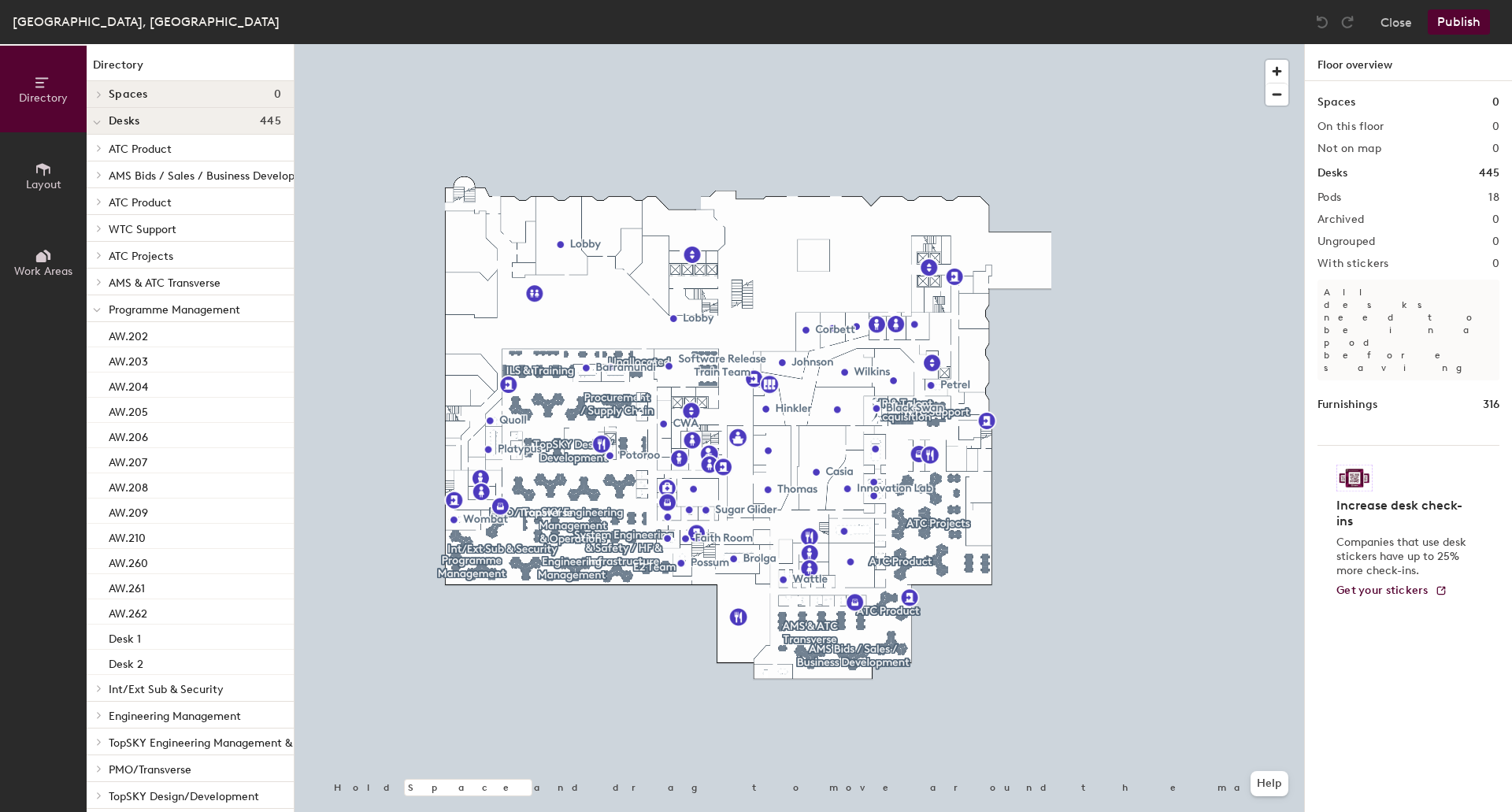
click at [95, 312] on icon at bounding box center [96, 310] width 8 height 7
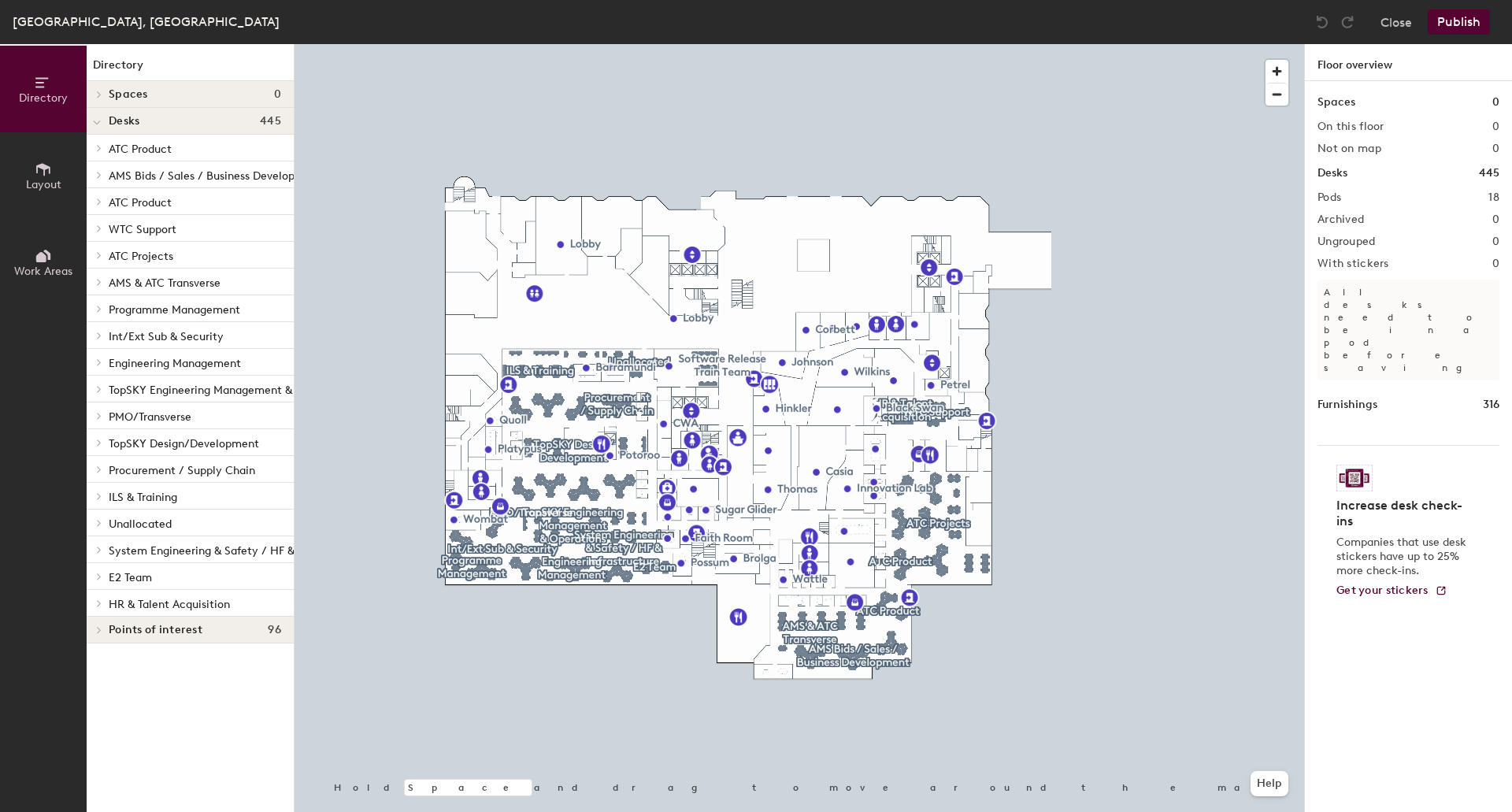
click at [96, 312] on icon at bounding box center [99, 308] width 7 height 8
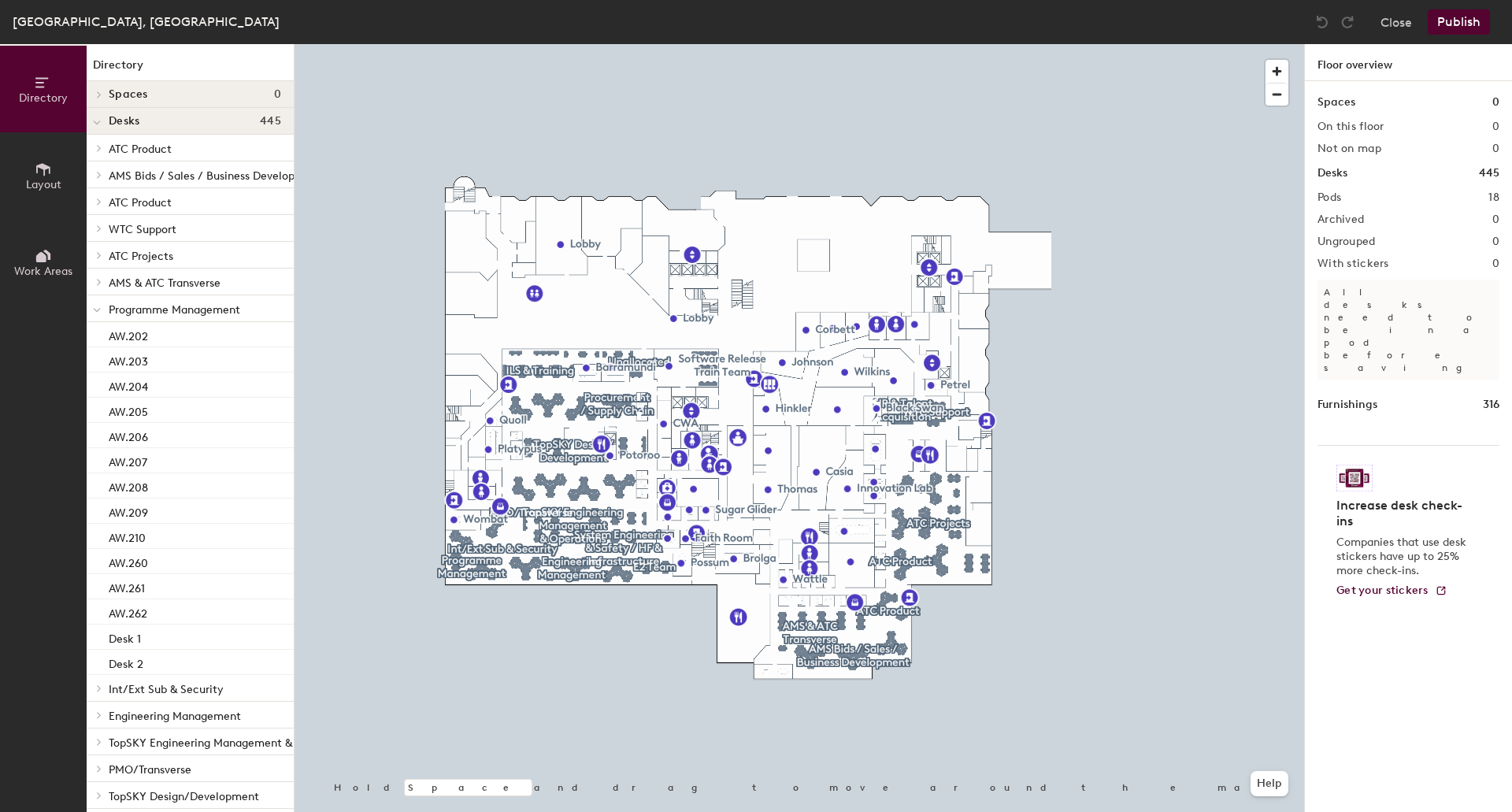
click at [97, 310] on icon at bounding box center [96, 310] width 8 height 7
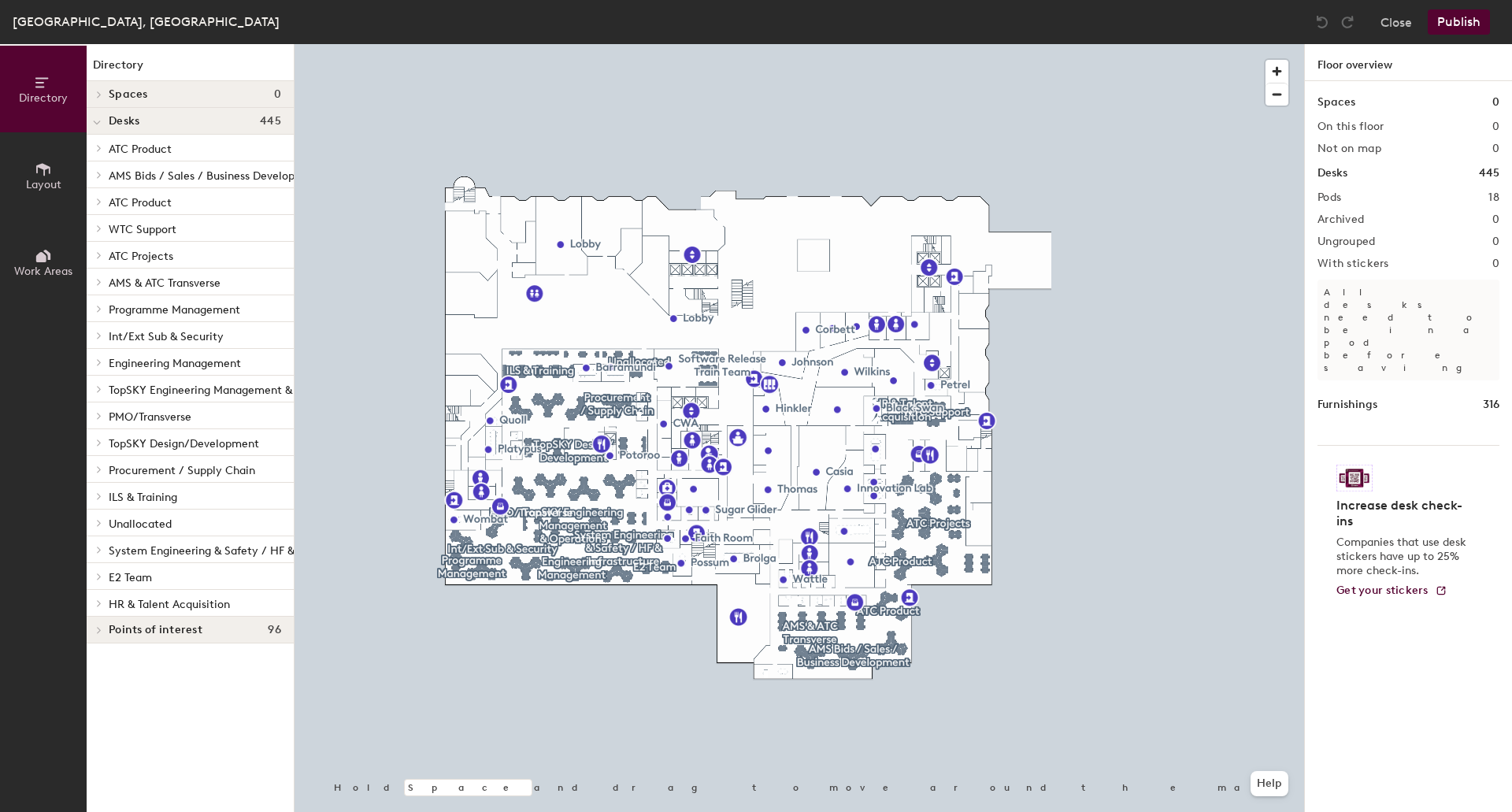
click at [98, 337] on icon at bounding box center [99, 336] width 3 height 7
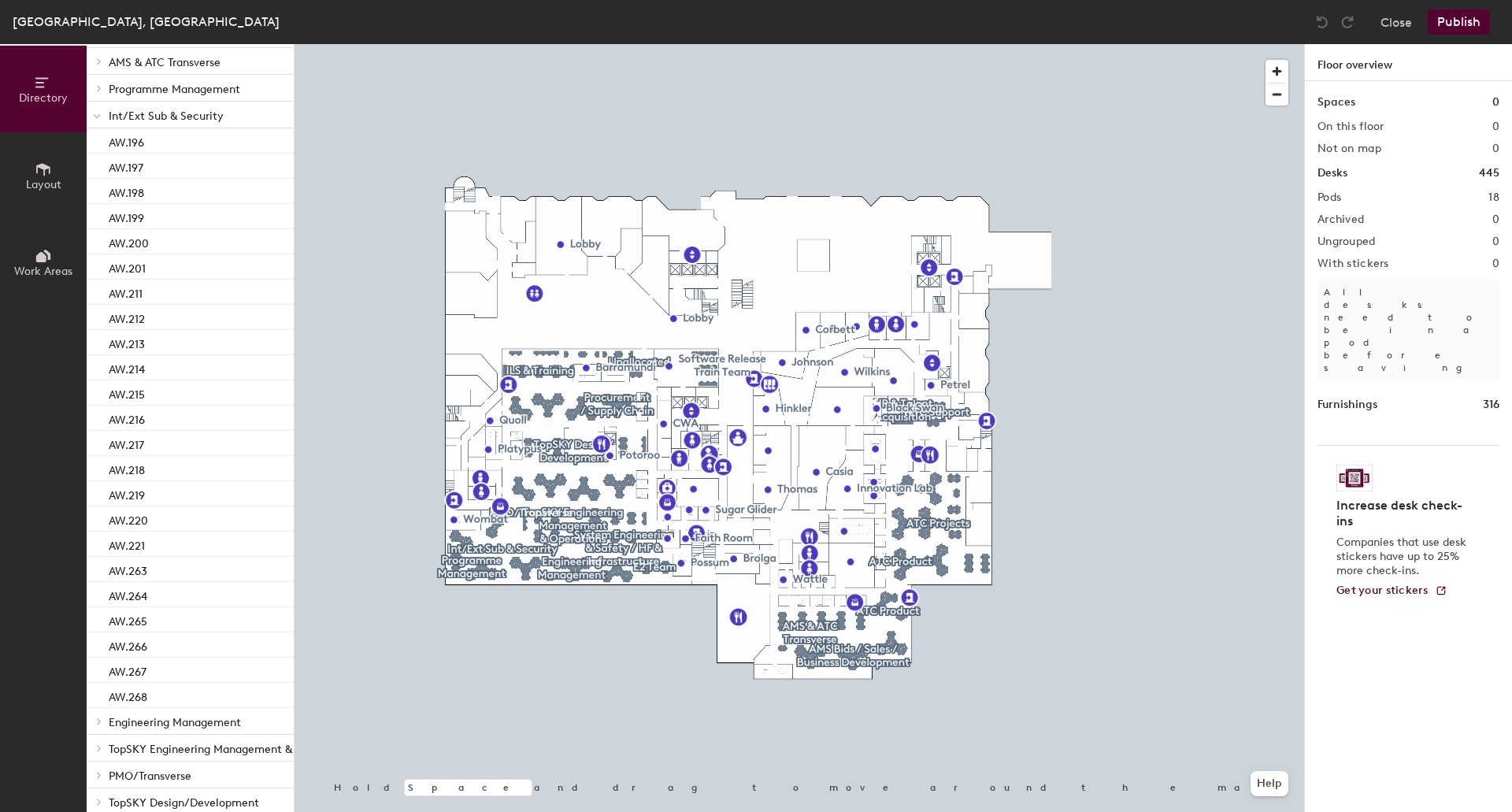
scroll to position [228, 0]
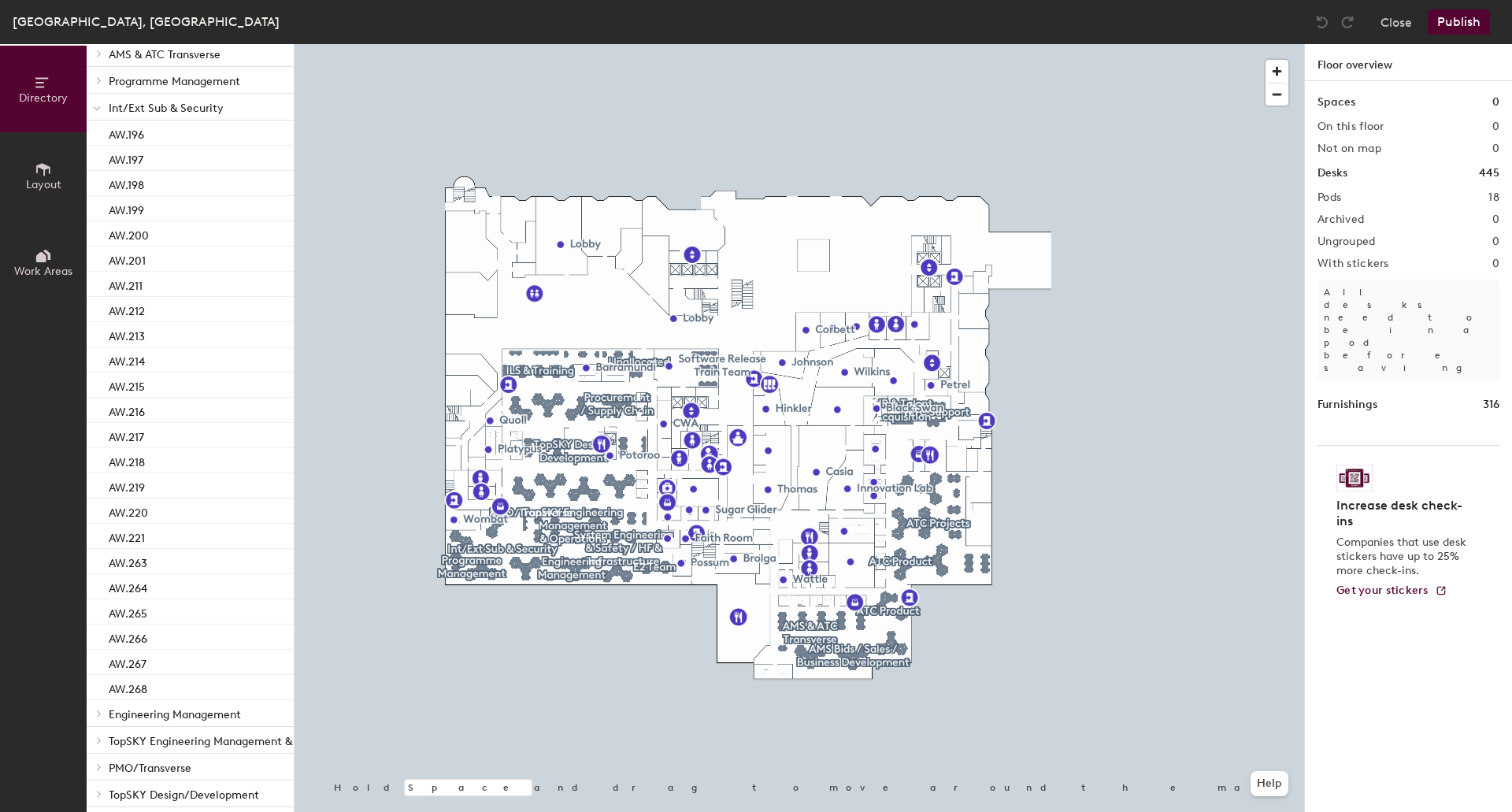
click at [99, 107] on icon at bounding box center [96, 109] width 8 height 7
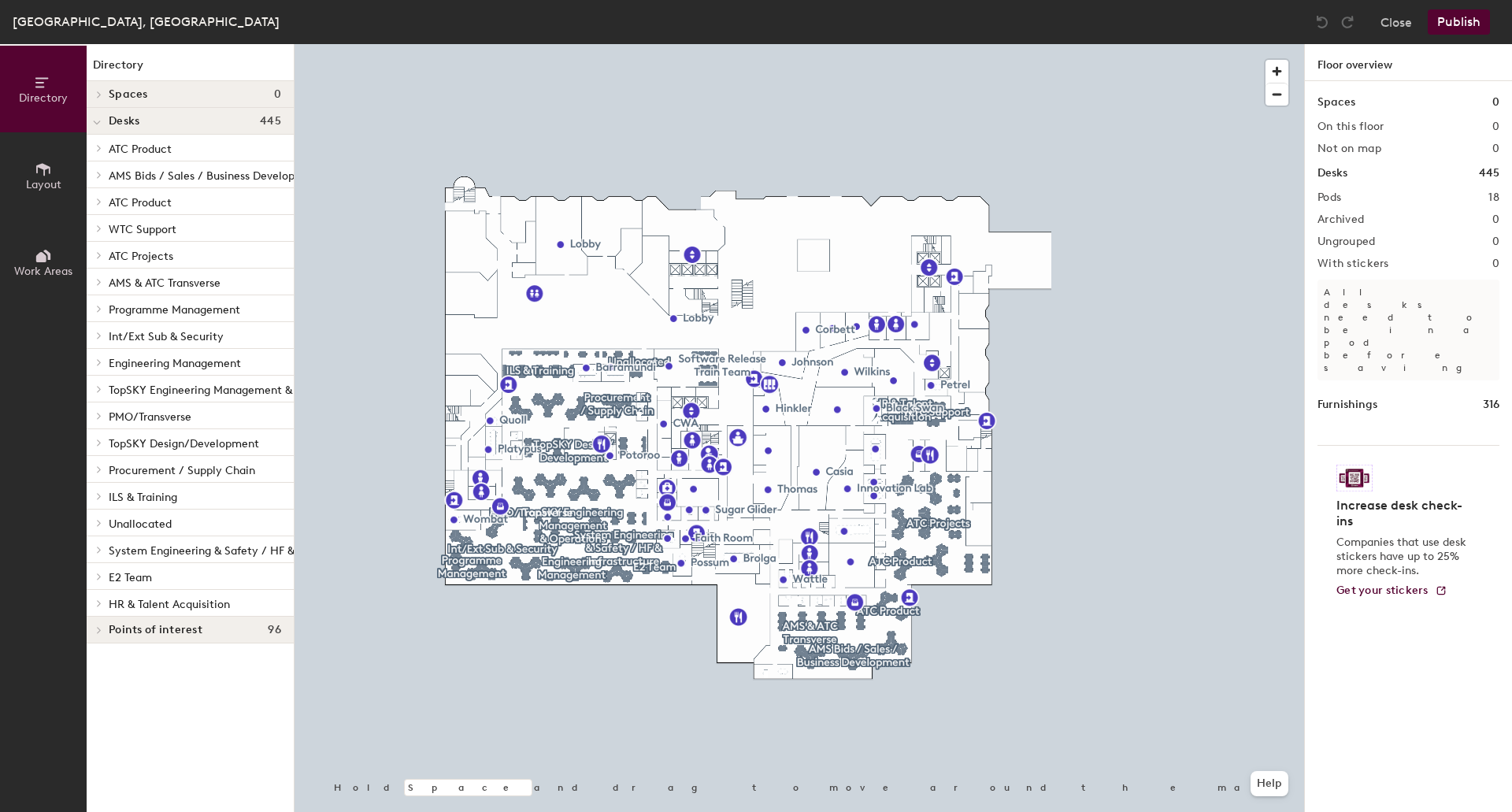
scroll to position [0, 0]
click at [96, 361] on icon at bounding box center [99, 362] width 7 height 8
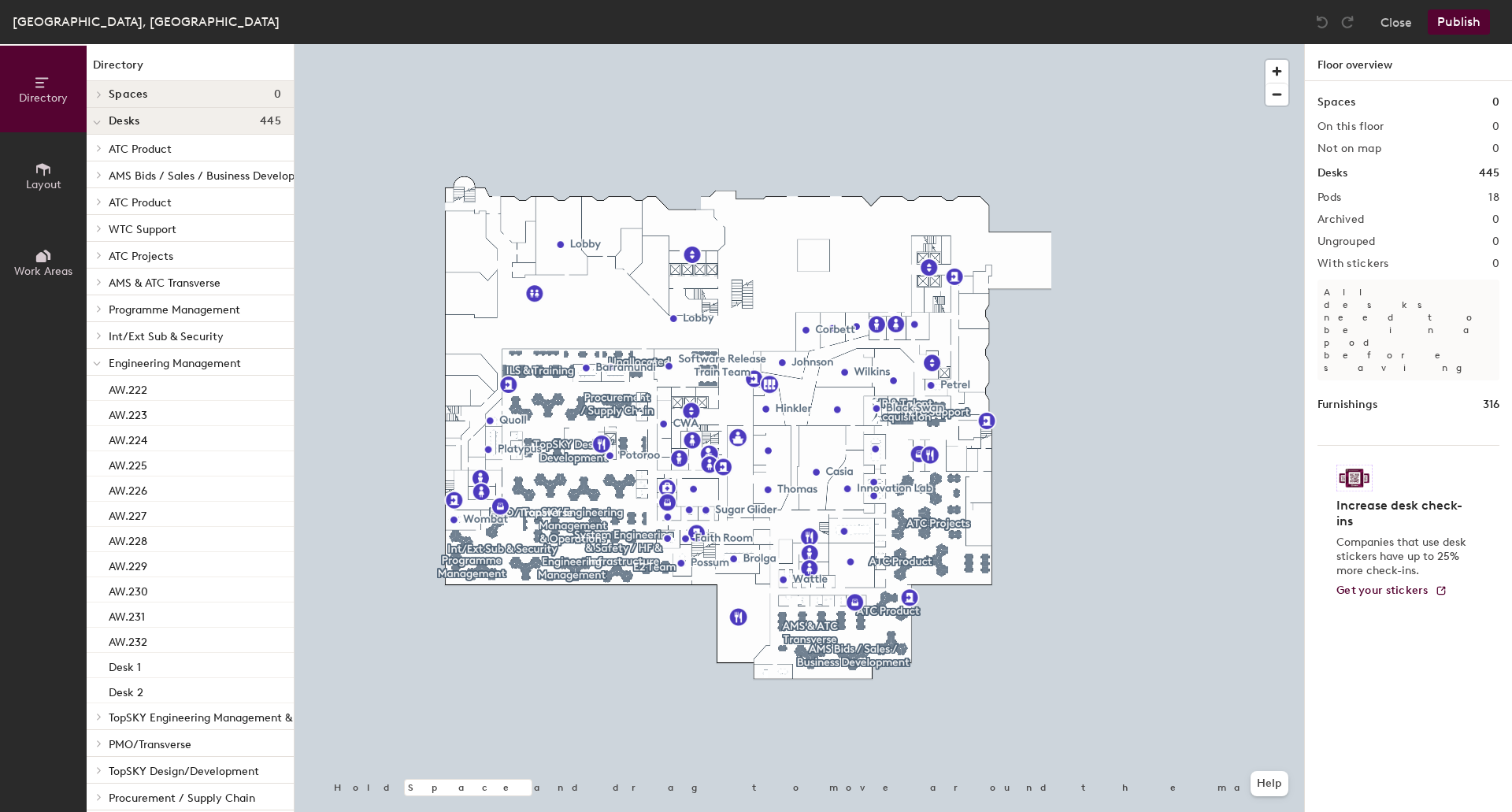
click at [93, 357] on span at bounding box center [96, 363] width 8 height 13
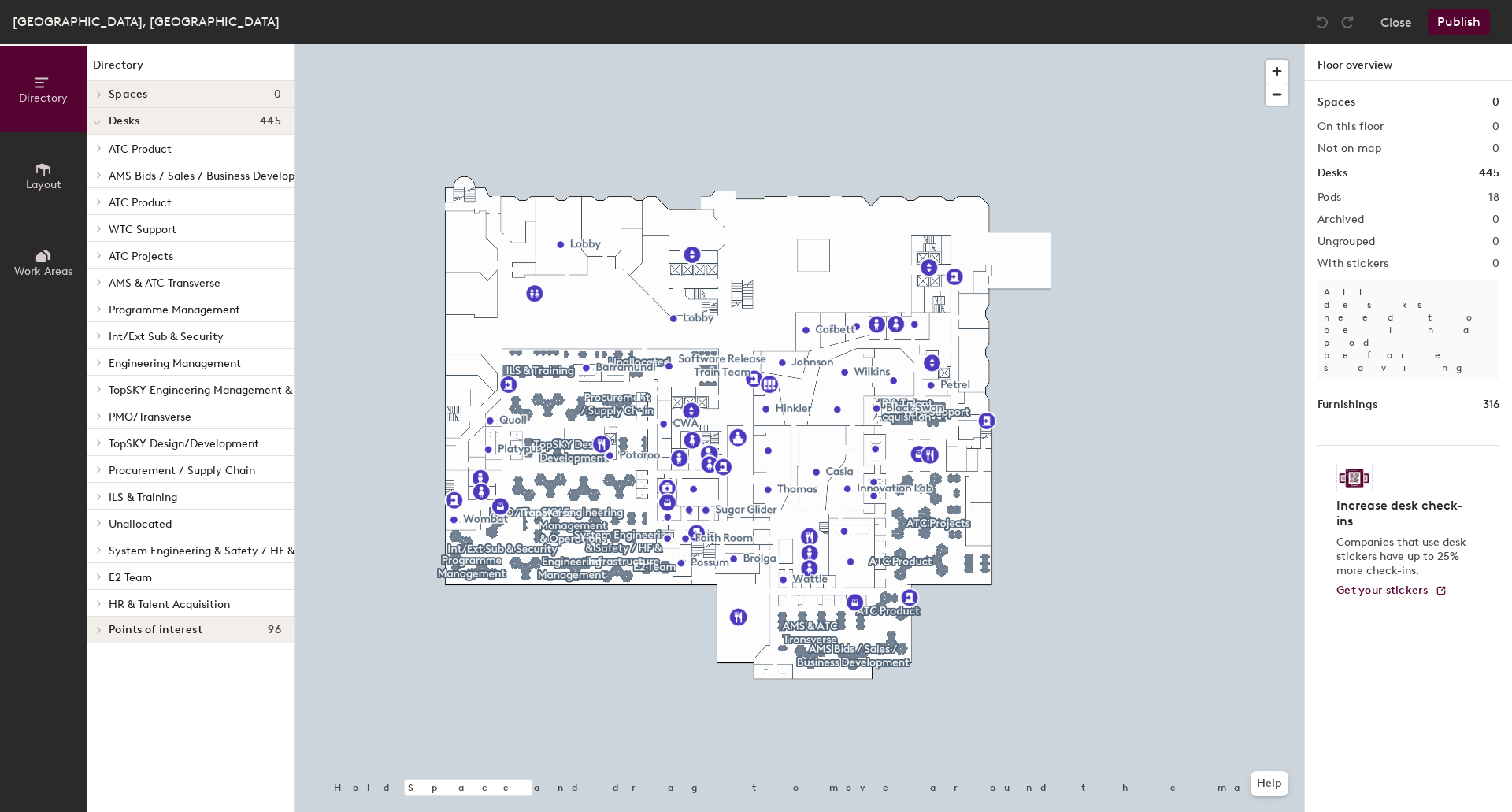
click at [93, 388] on span at bounding box center [98, 388] width 13 height 8
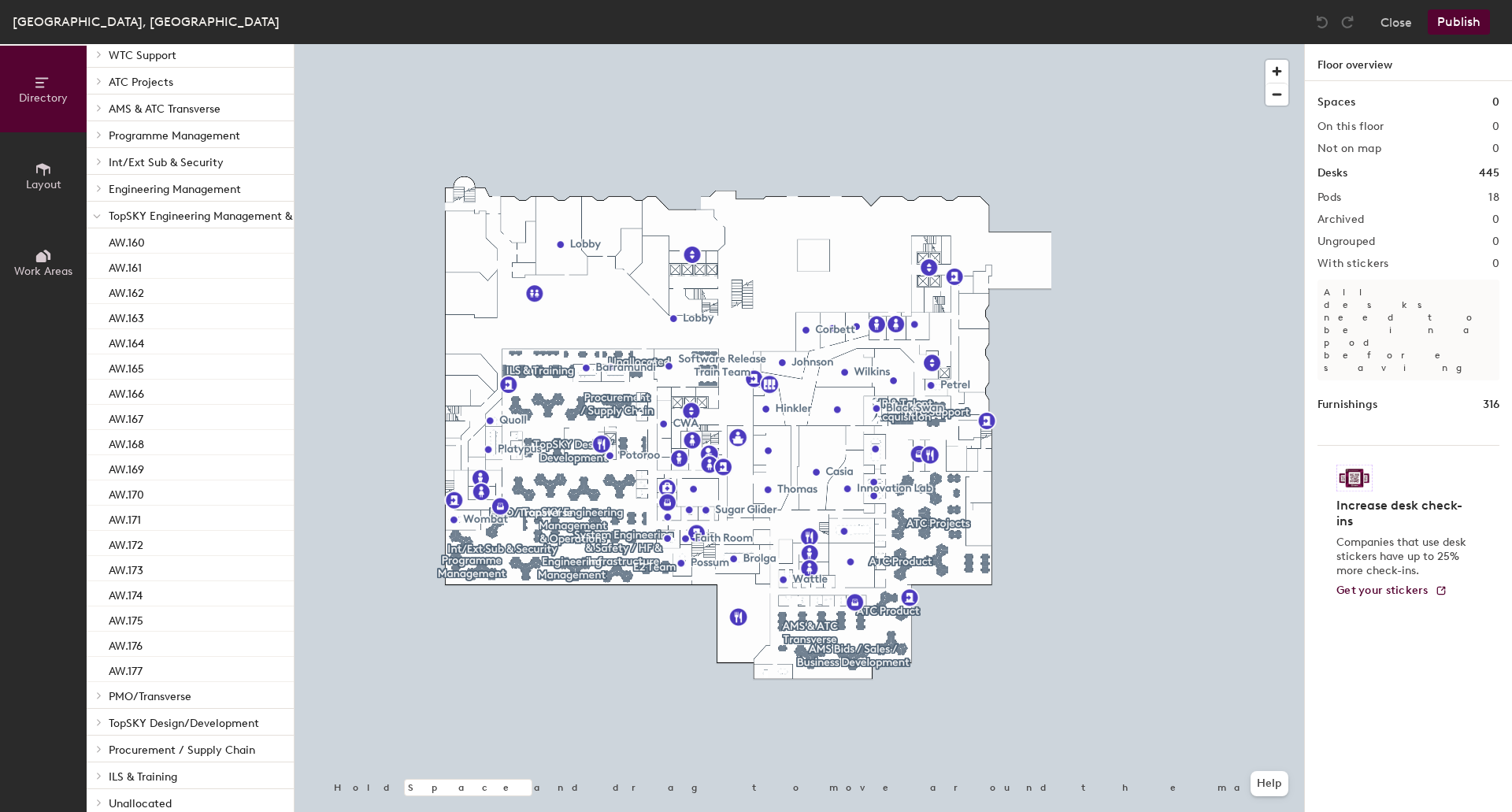
scroll to position [175, 0]
click at [98, 217] on icon at bounding box center [96, 216] width 8 height 7
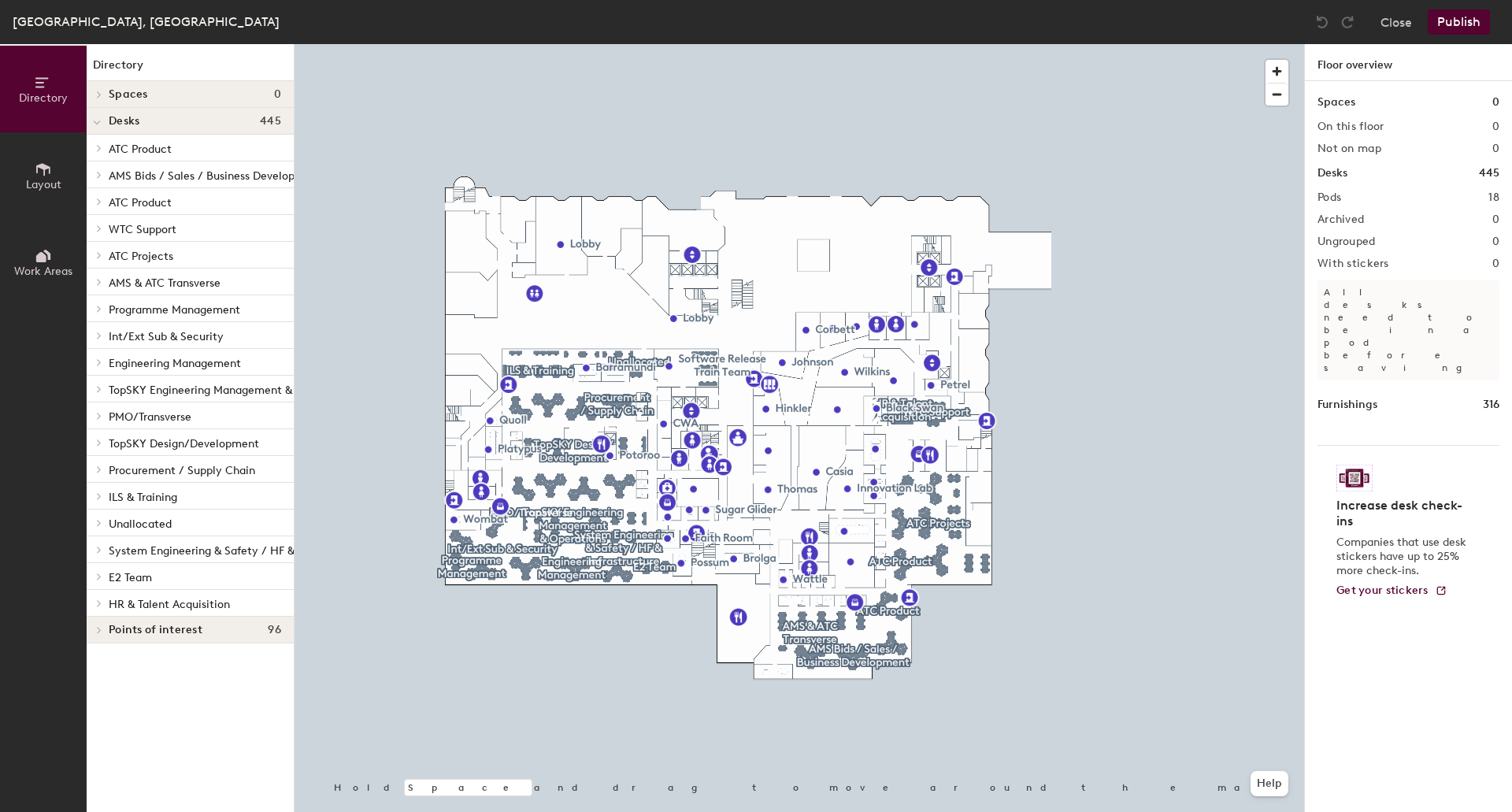
click at [96, 417] on icon at bounding box center [99, 415] width 7 height 8
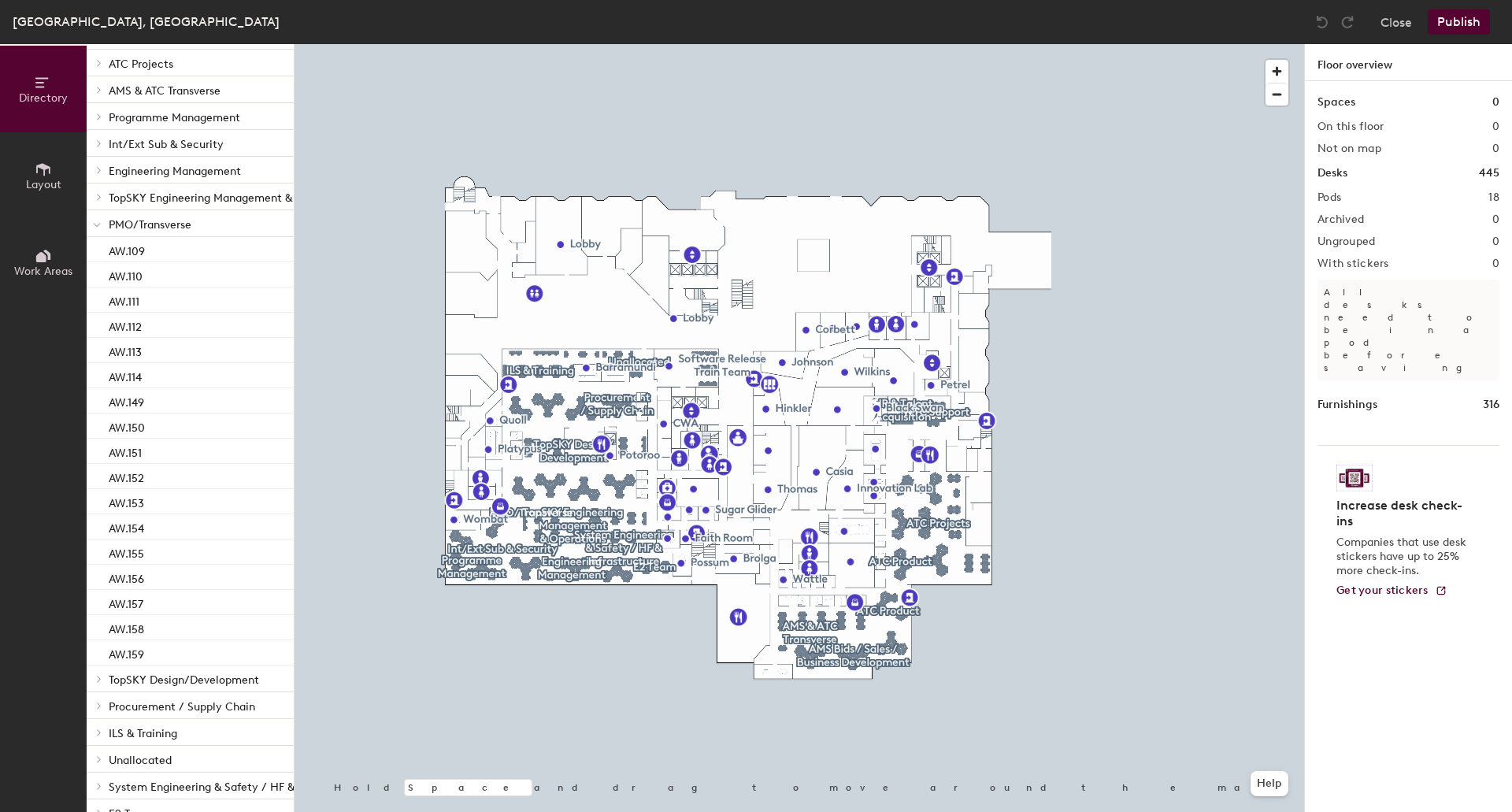
scroll to position [196, 0]
click at [96, 218] on span at bounding box center [96, 221] width 8 height 13
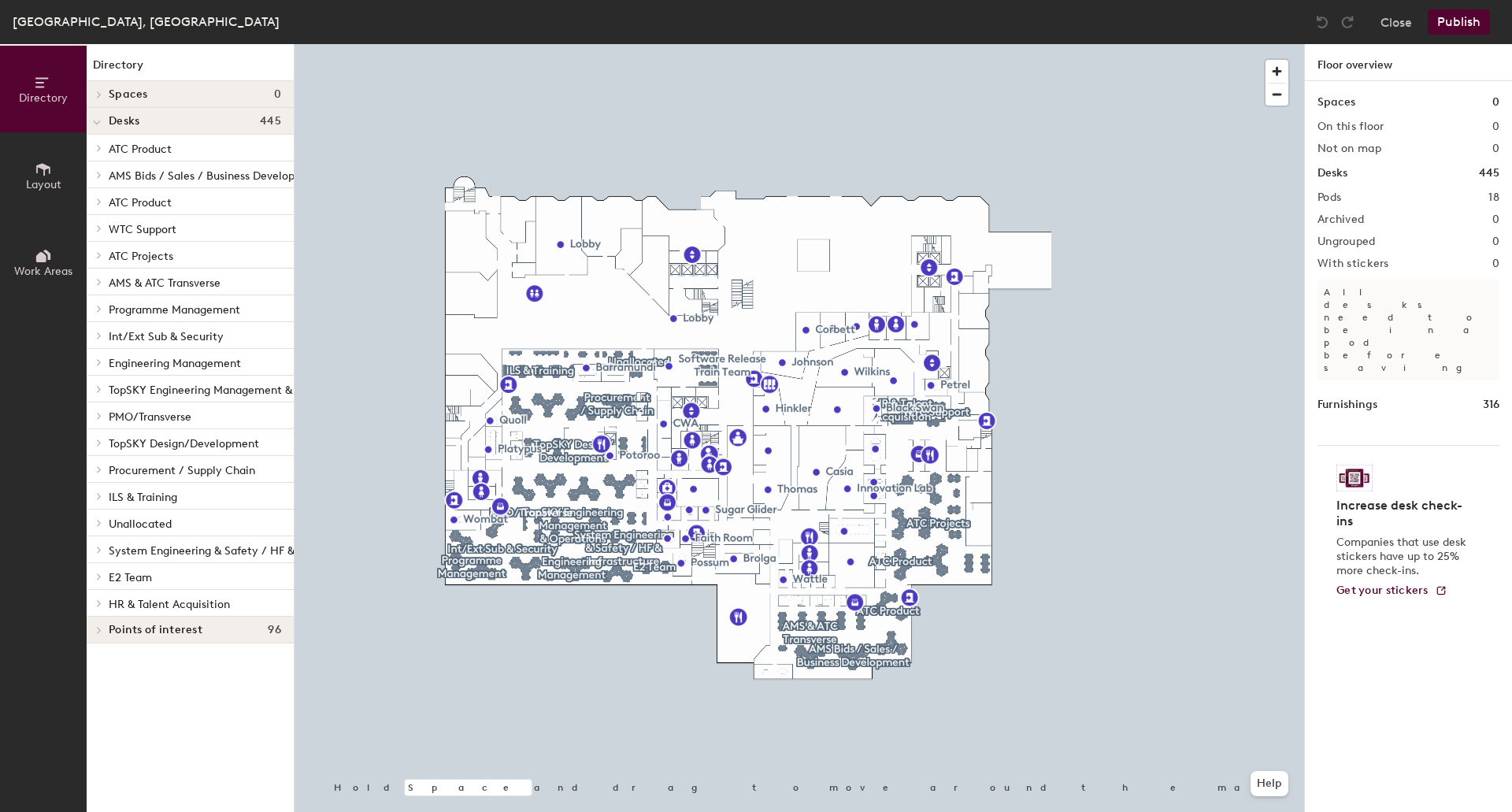
click at [100, 444] on icon at bounding box center [99, 442] width 7 height 8
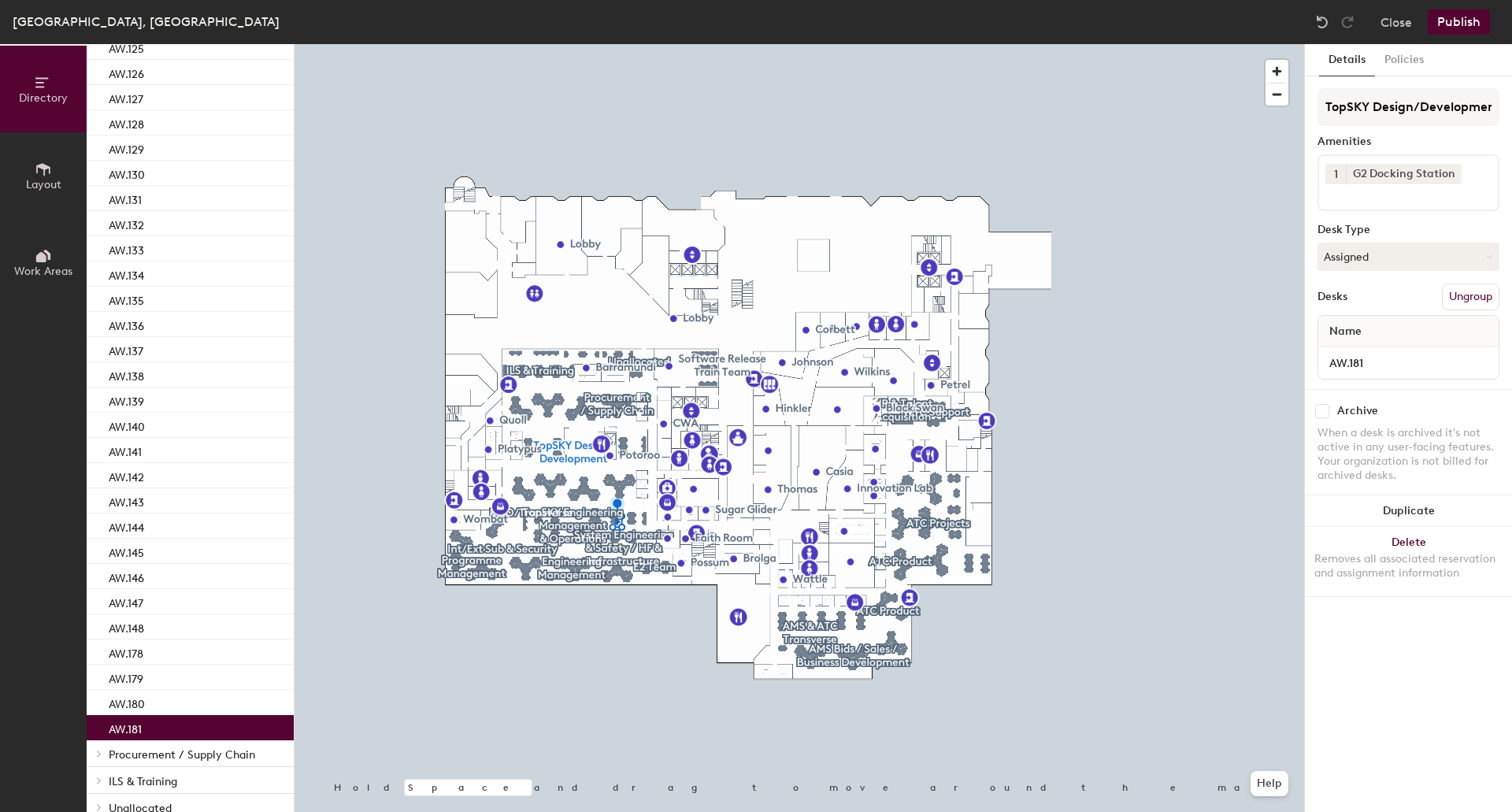
scroll to position [146, 0]
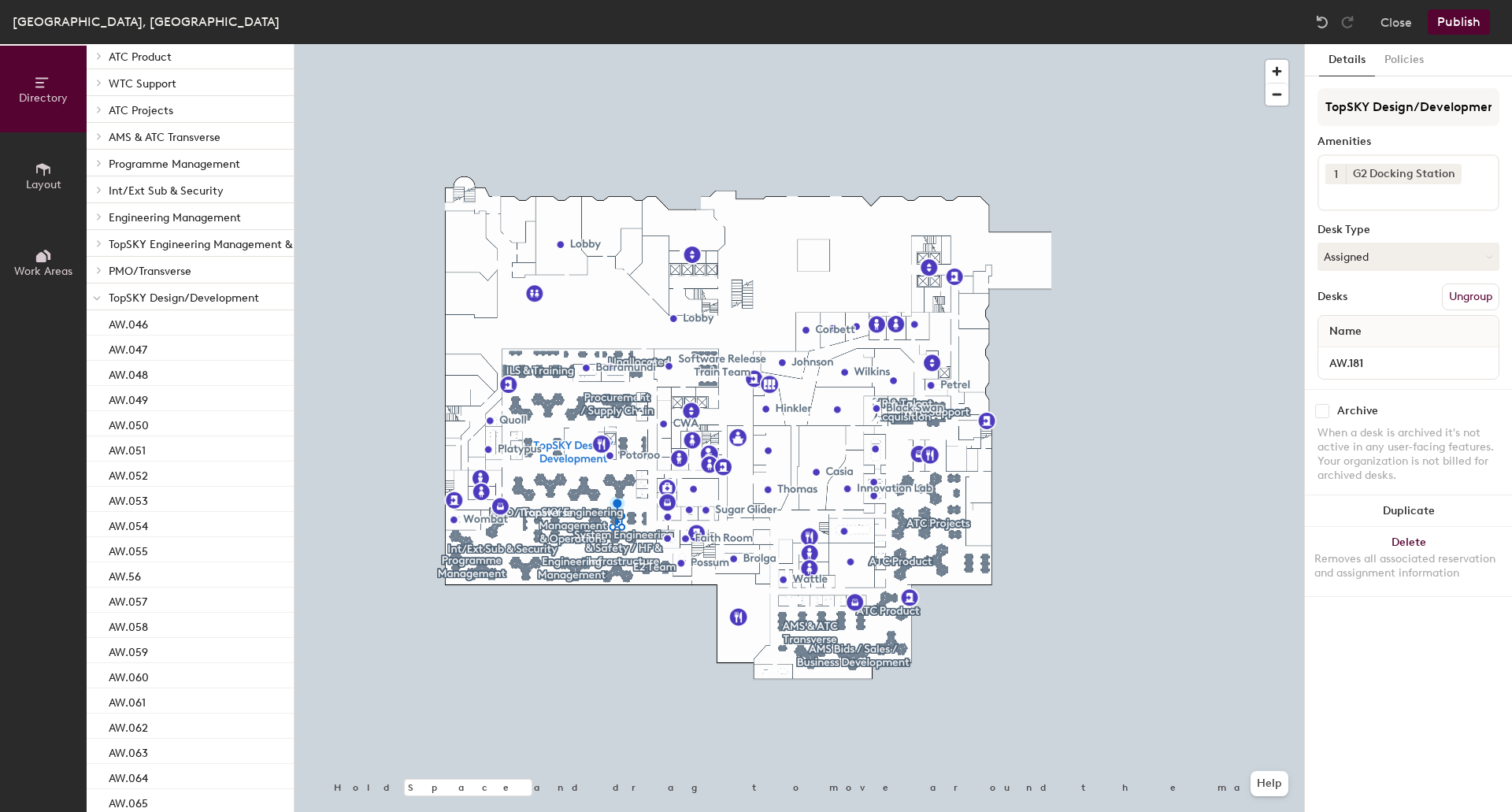
click at [98, 300] on icon at bounding box center [96, 298] width 8 height 7
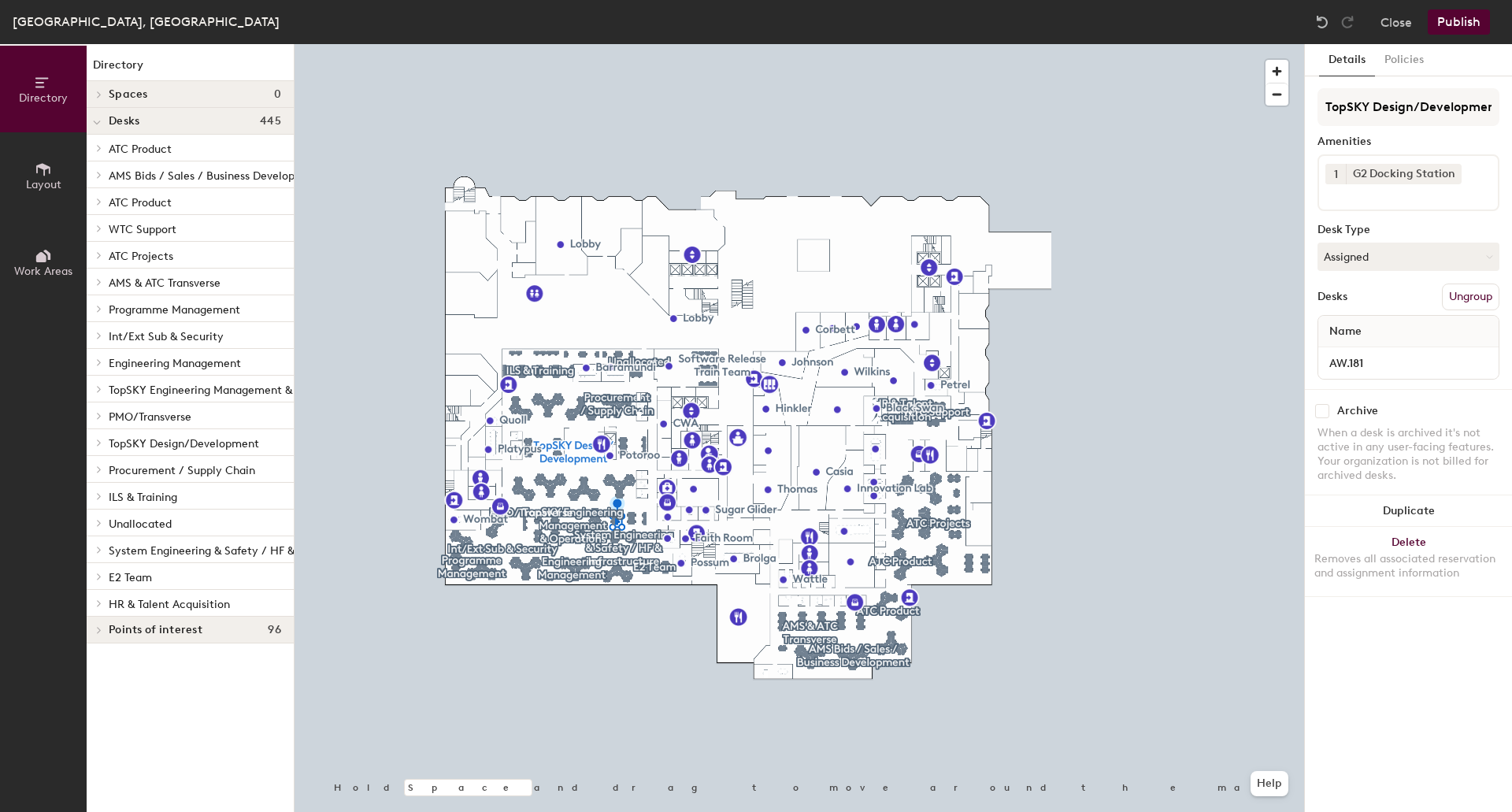
scroll to position [0, 0]
click at [99, 492] on icon at bounding box center [99, 495] width 7 height 8
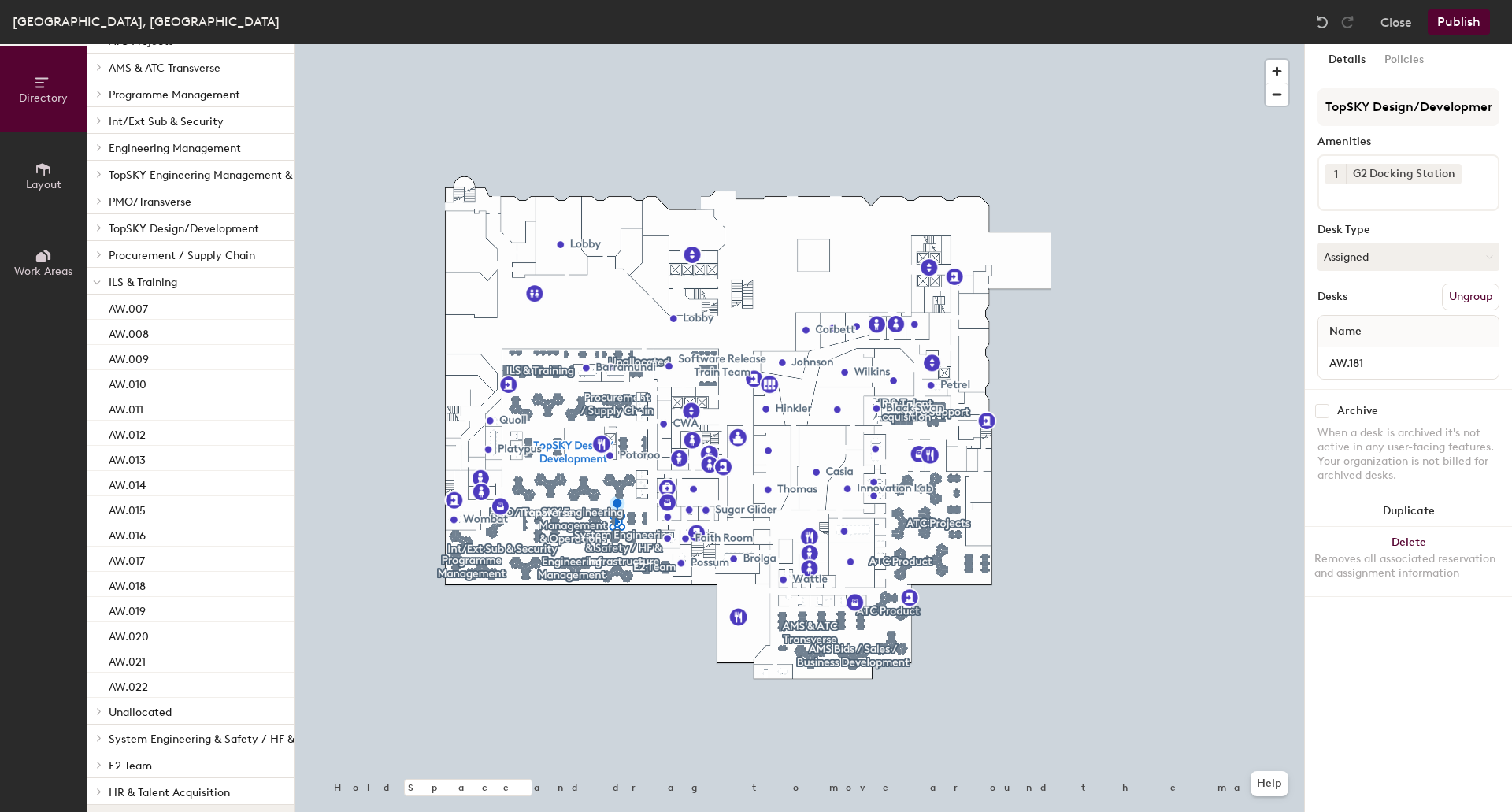
scroll to position [218, 0]
click at [94, 277] on span at bounding box center [96, 280] width 8 height 13
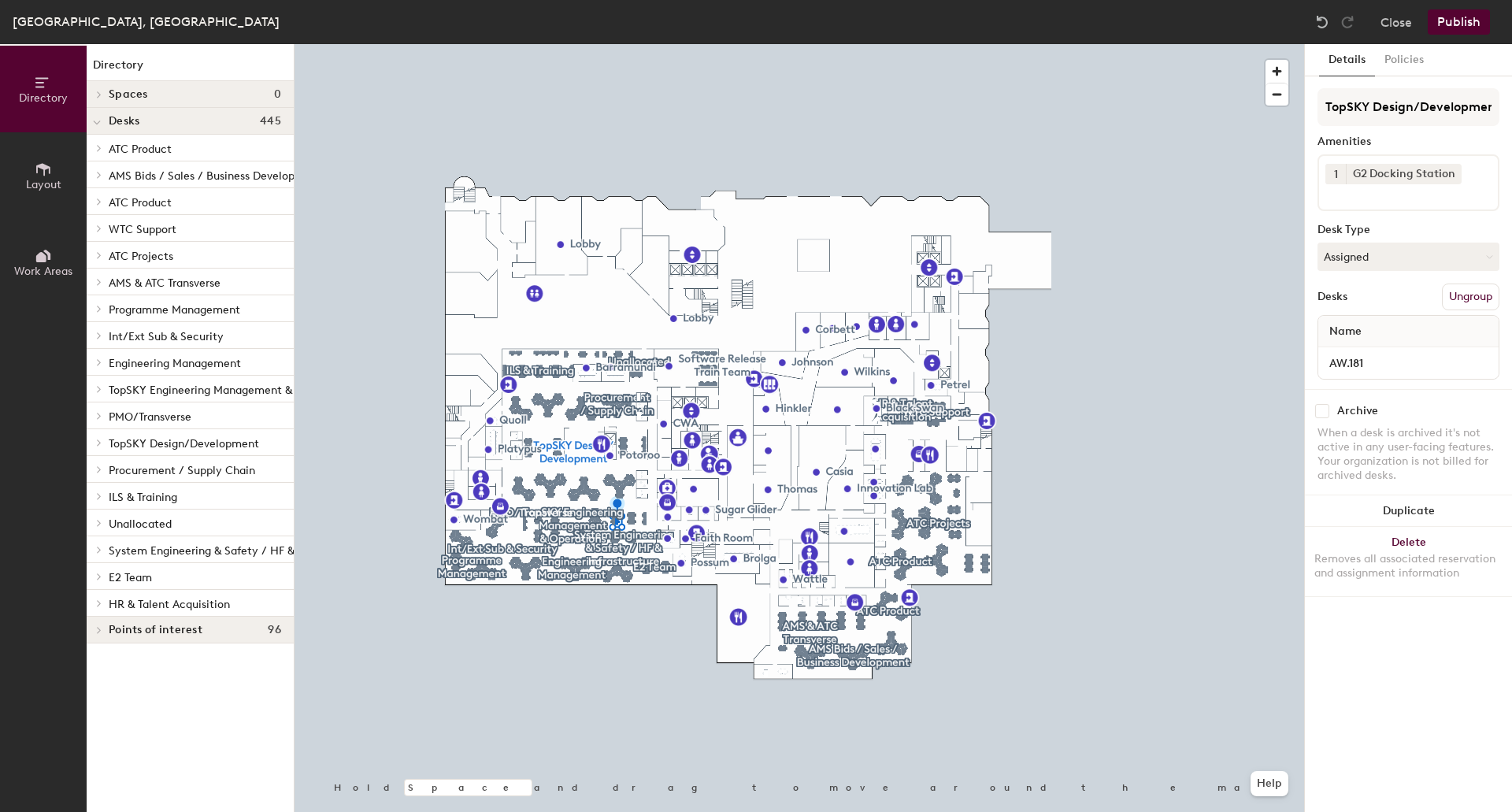
click at [100, 523] on icon at bounding box center [99, 523] width 3 height 7
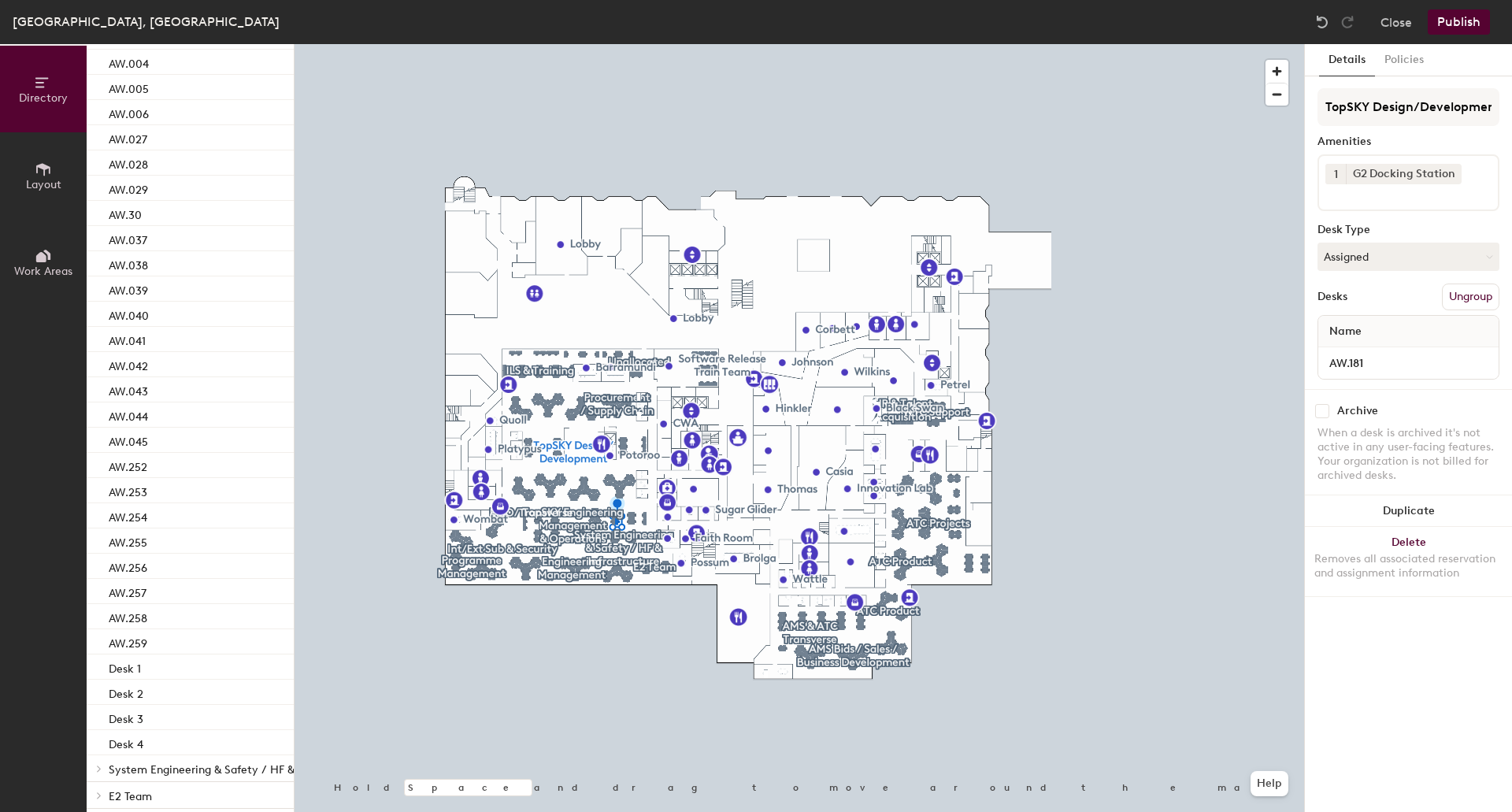
scroll to position [637, 0]
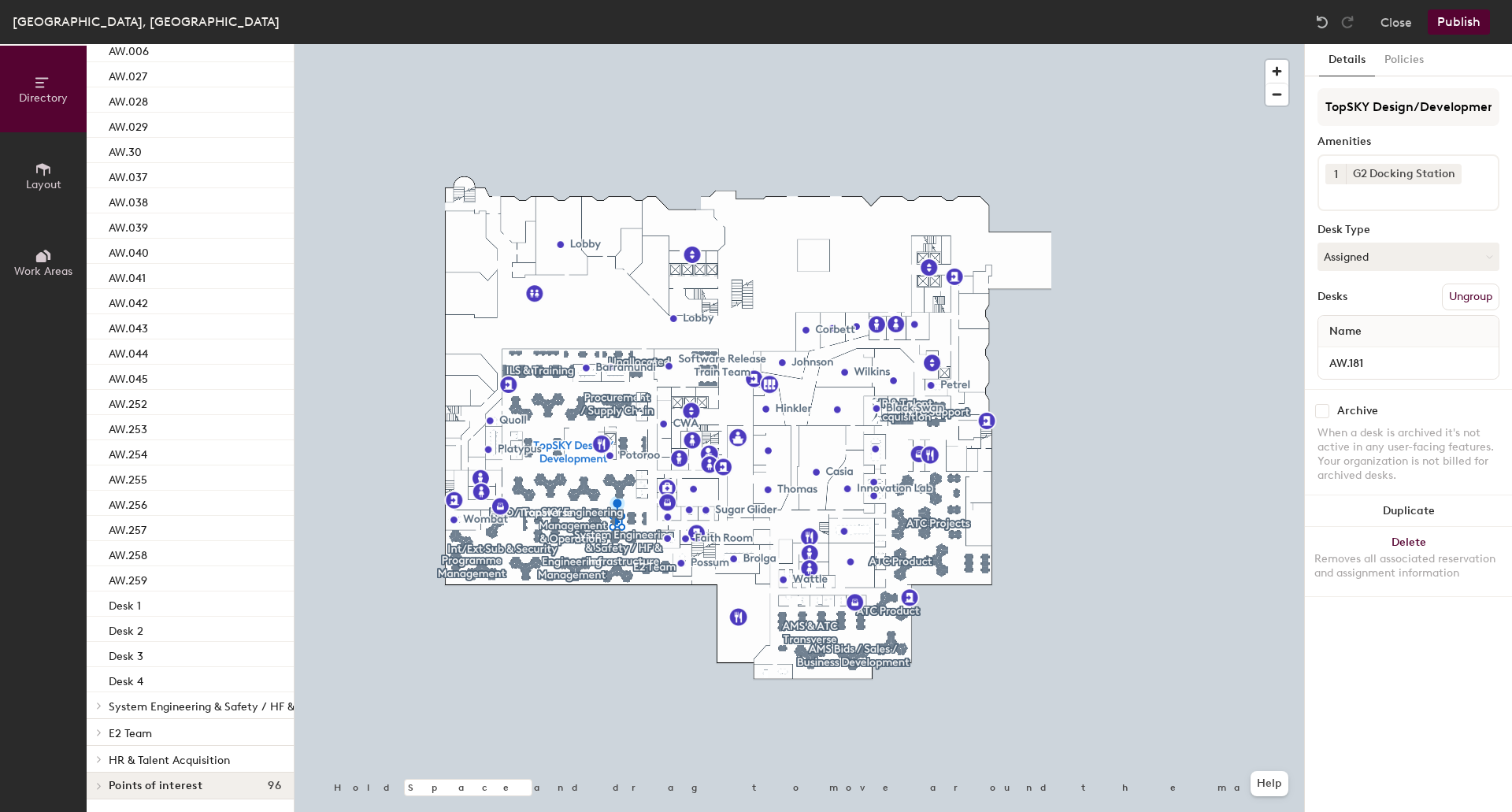
click at [98, 703] on icon at bounding box center [99, 706] width 3 height 7
click at [93, 729] on span at bounding box center [98, 732] width 13 height 8
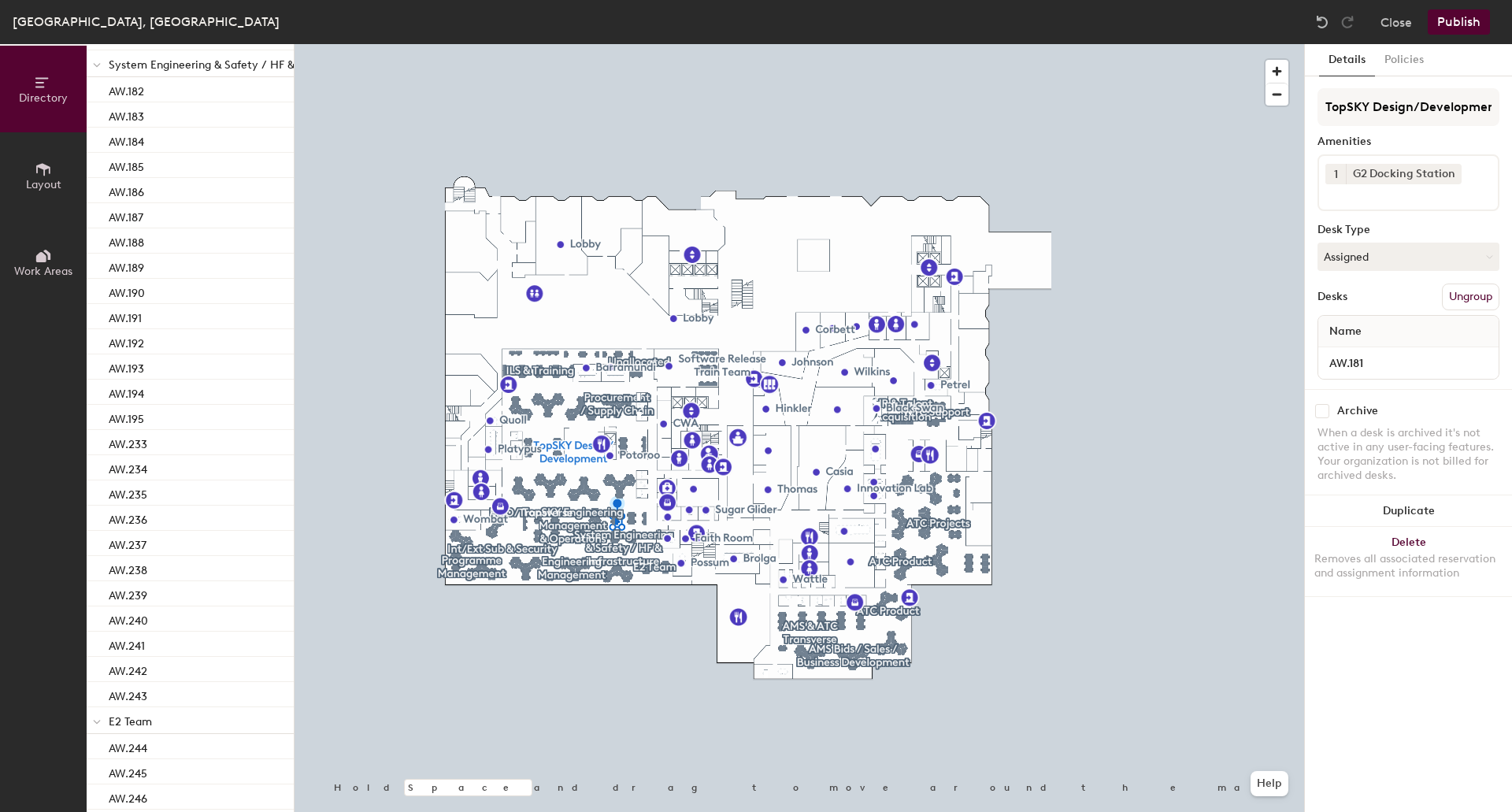
scroll to position [1469, 0]
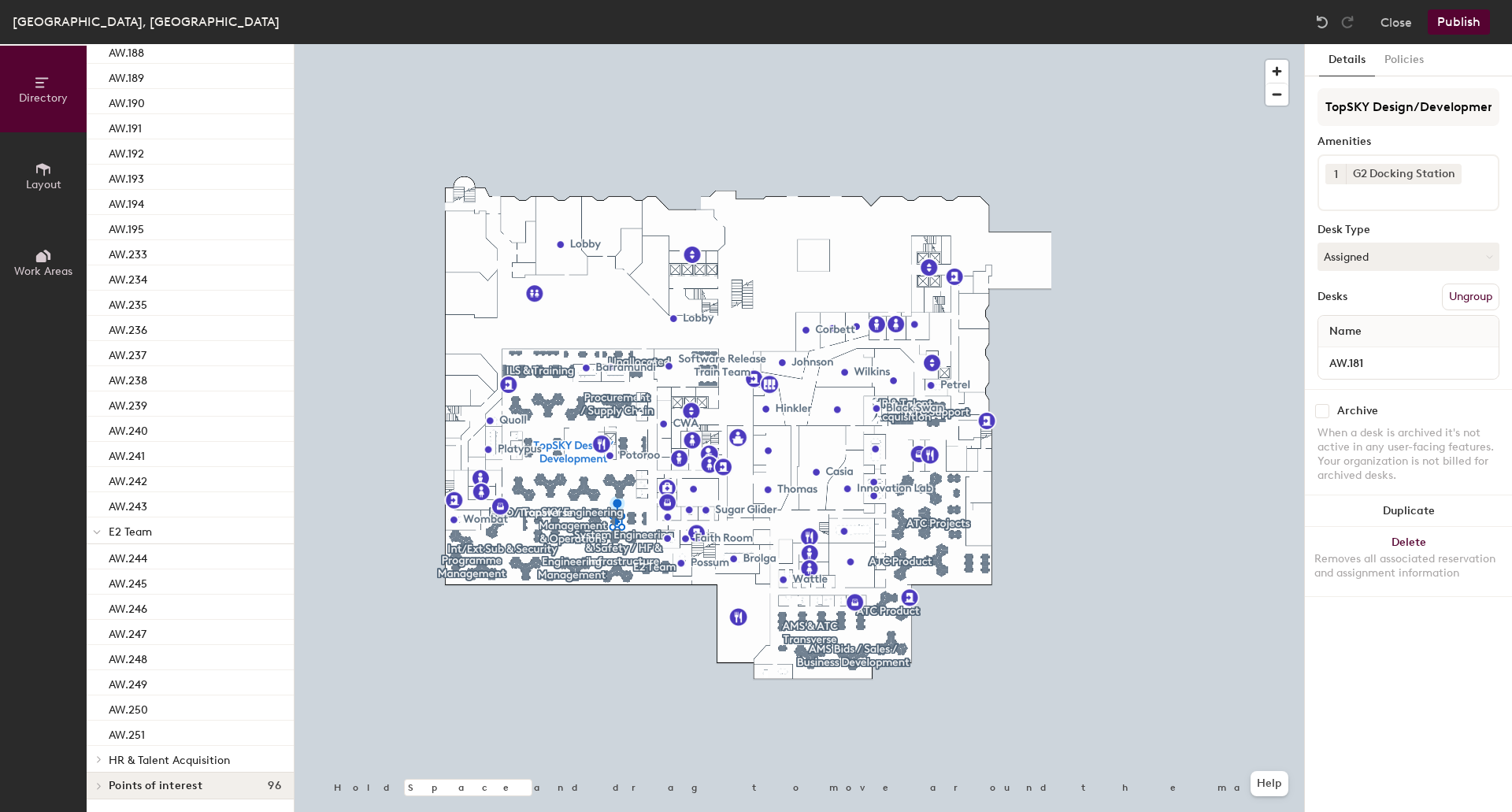
click at [99, 755] on icon at bounding box center [99, 759] width 7 height 8
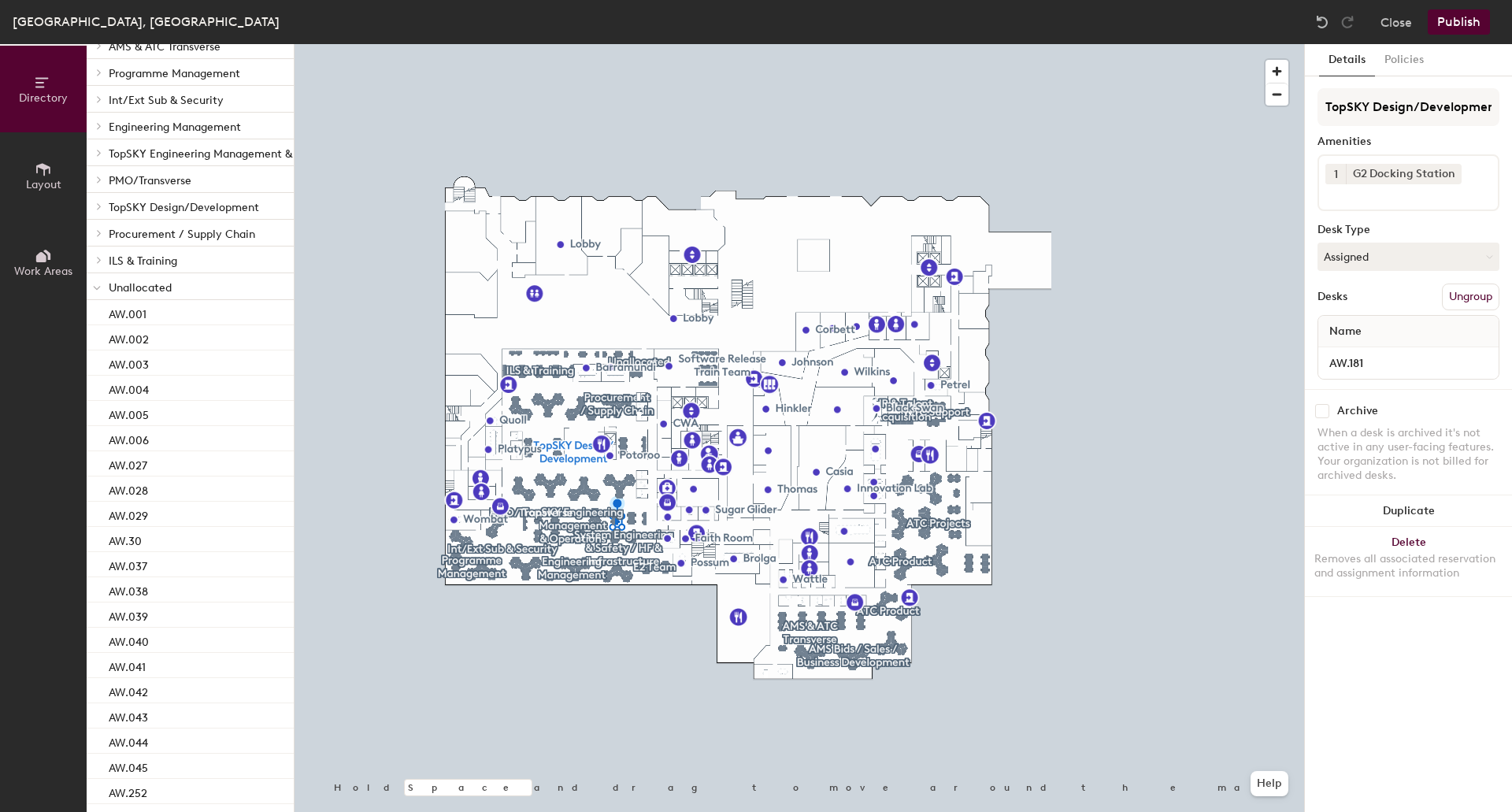
scroll to position [0, 0]
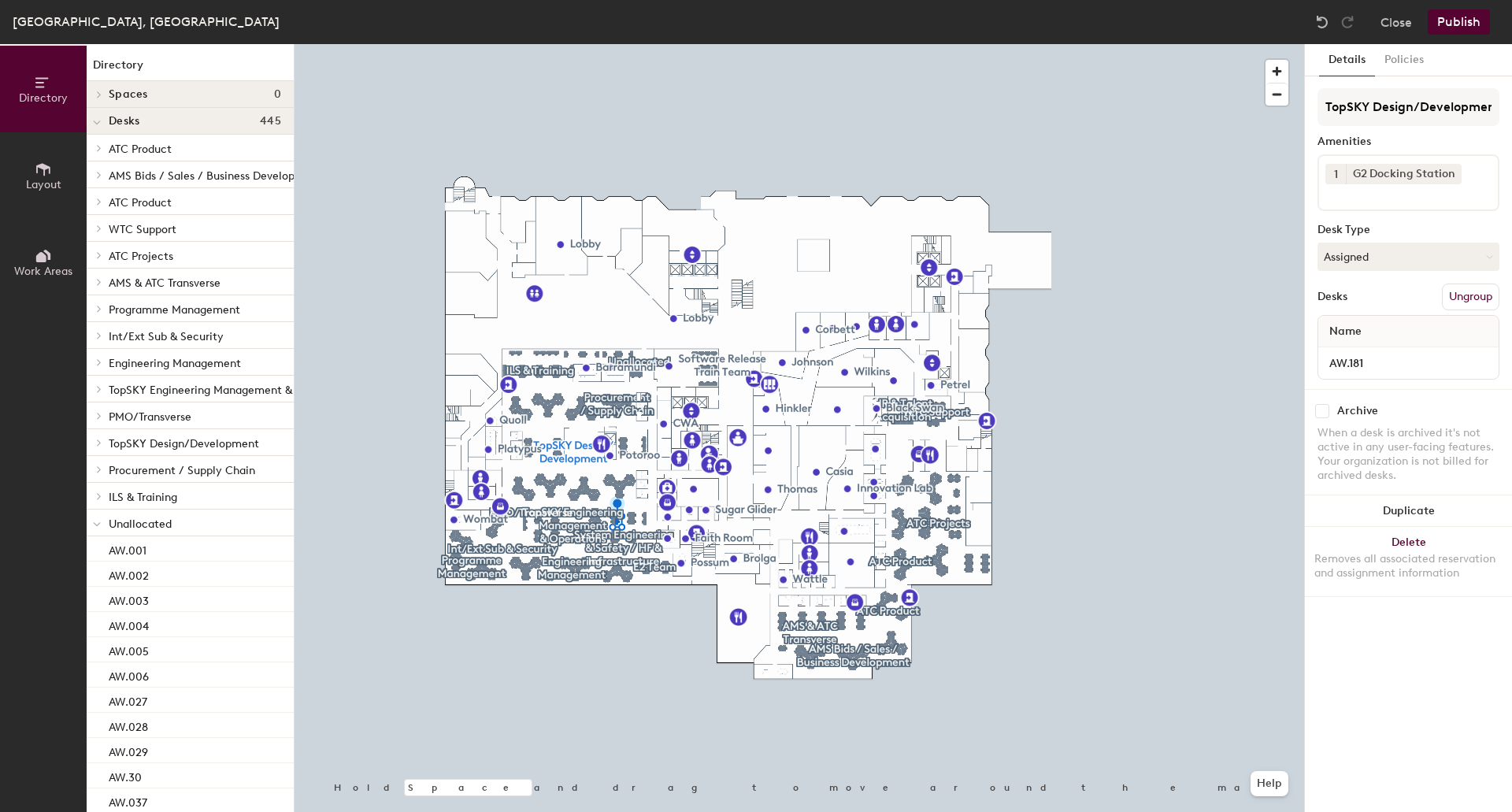
click at [97, 527] on icon at bounding box center [96, 524] width 8 height 7
click at [95, 554] on icon at bounding box center [96, 551] width 8 height 7
click at [94, 578] on icon at bounding box center [96, 579] width 8 height 7
click at [94, 604] on icon at bounding box center [97, 605] width 7 height 3
click at [102, 469] on icon at bounding box center [99, 469] width 7 height 8
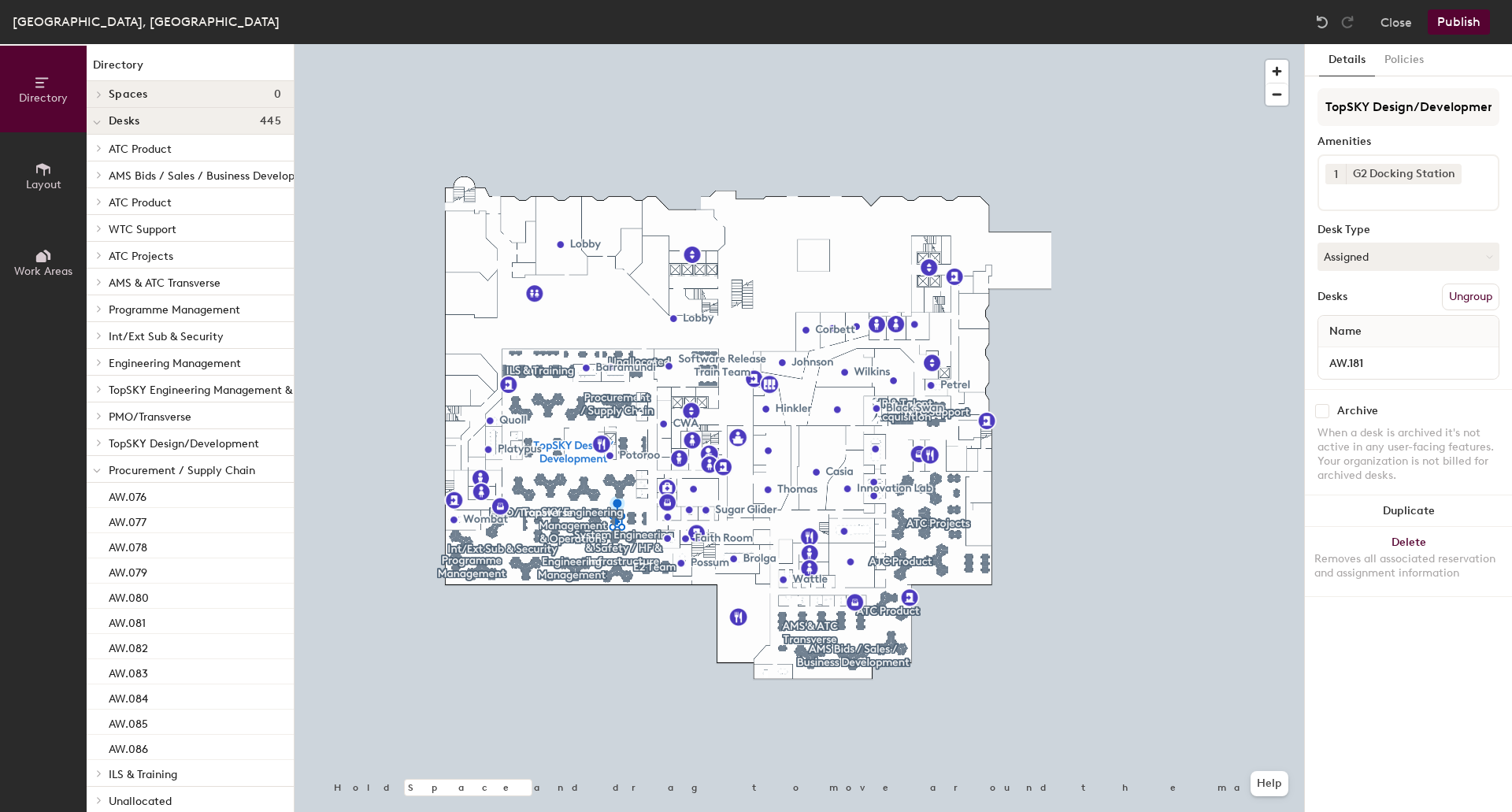
click at [97, 474] on icon at bounding box center [96, 471] width 8 height 7
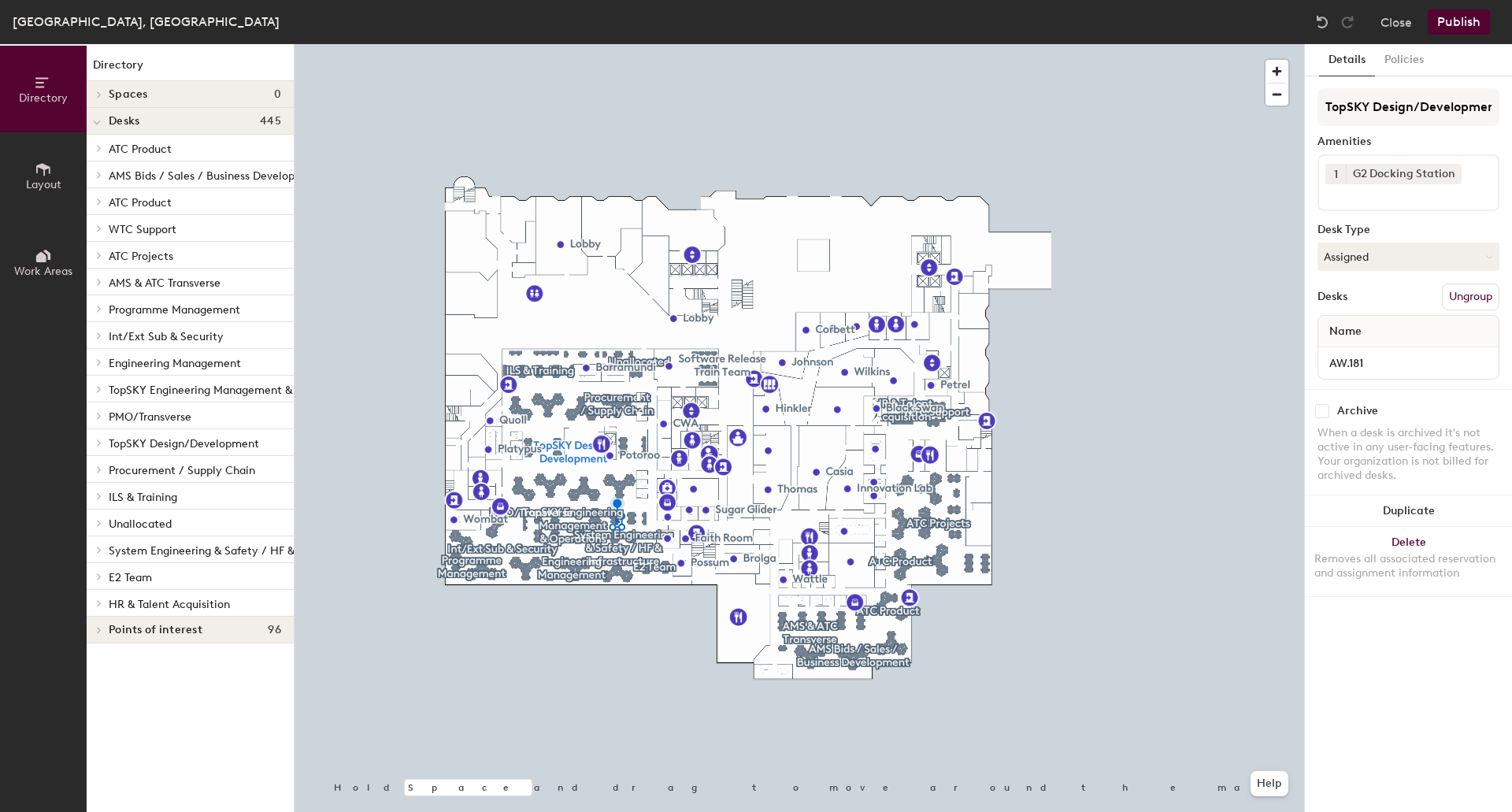
click at [98, 122] on icon at bounding box center [96, 123] width 8 height 7
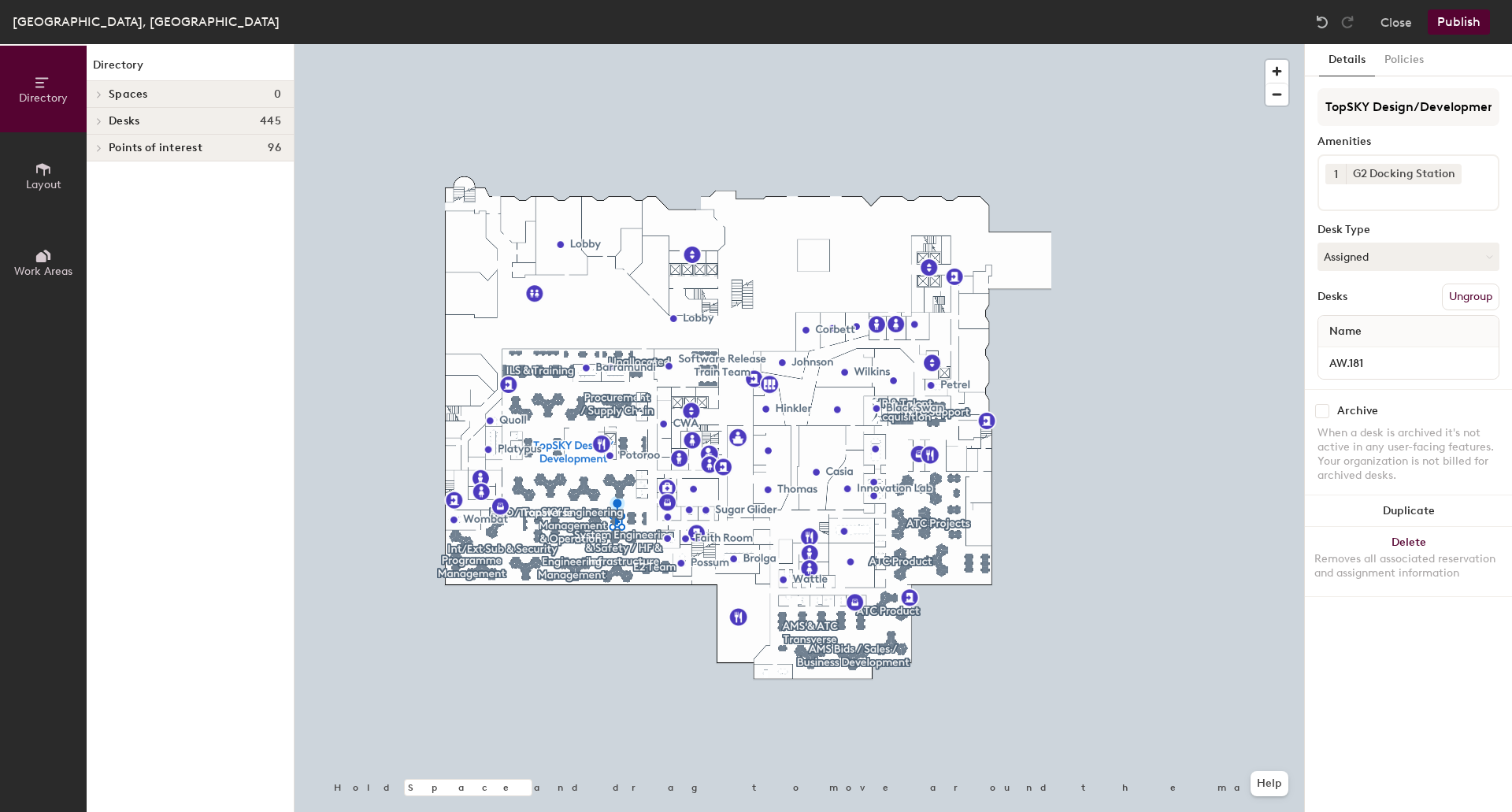
click at [98, 122] on icon at bounding box center [99, 121] width 7 height 8
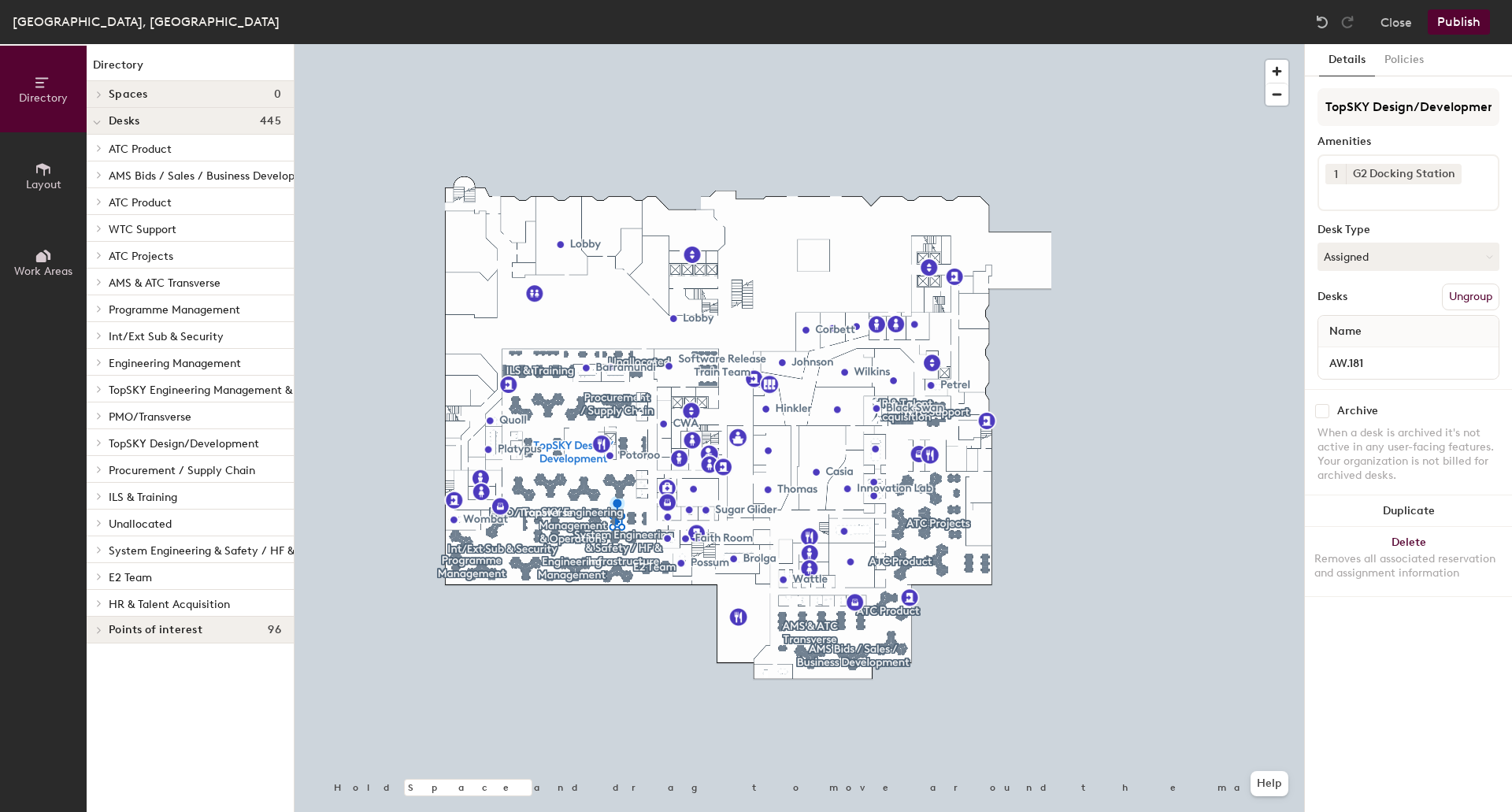
click at [99, 148] on icon at bounding box center [99, 148] width 3 height 7
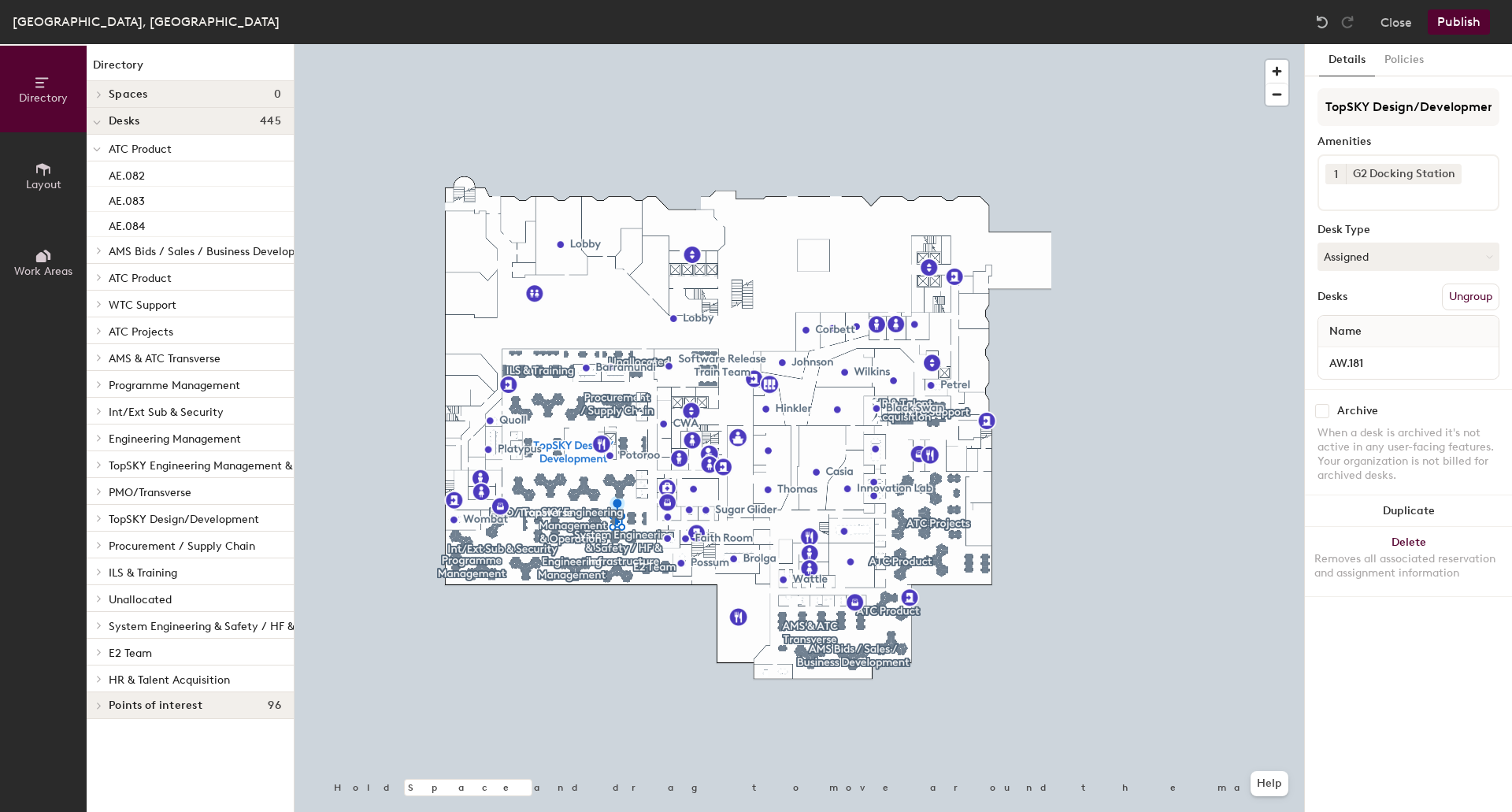
click at [98, 280] on icon at bounding box center [99, 277] width 7 height 8
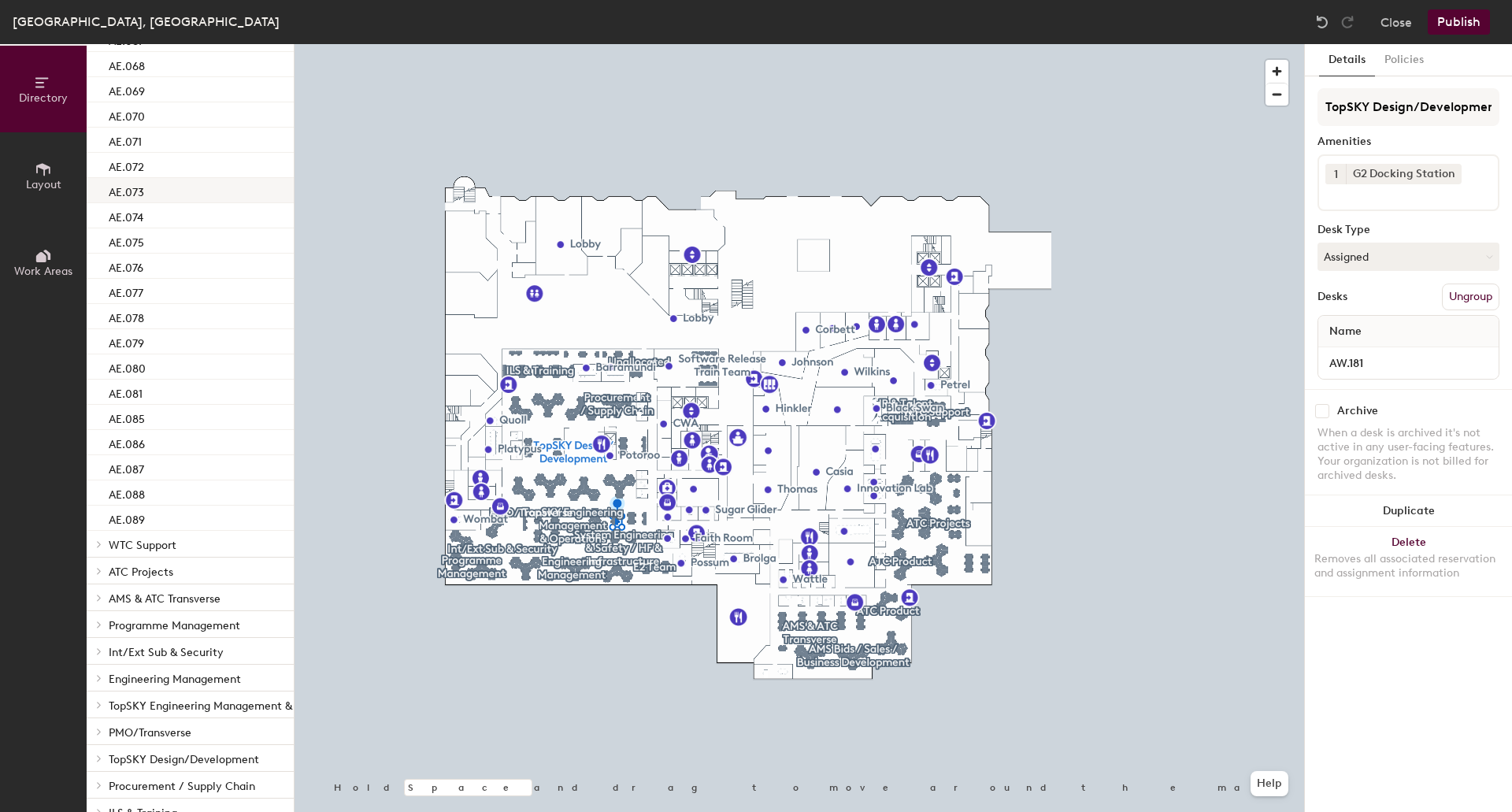
scroll to position [92, 0]
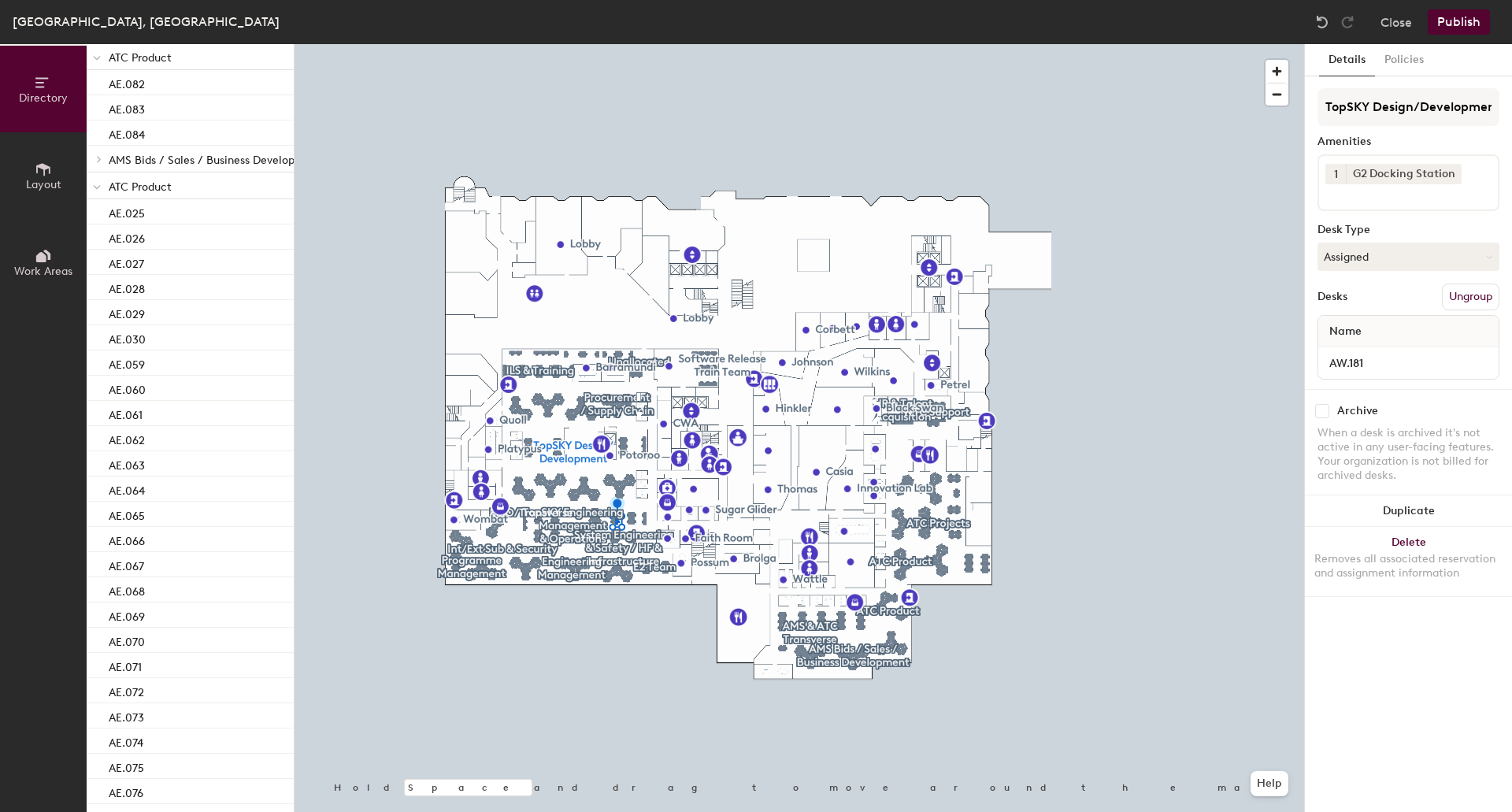
click at [100, 190] on icon at bounding box center [96, 188] width 8 height 7
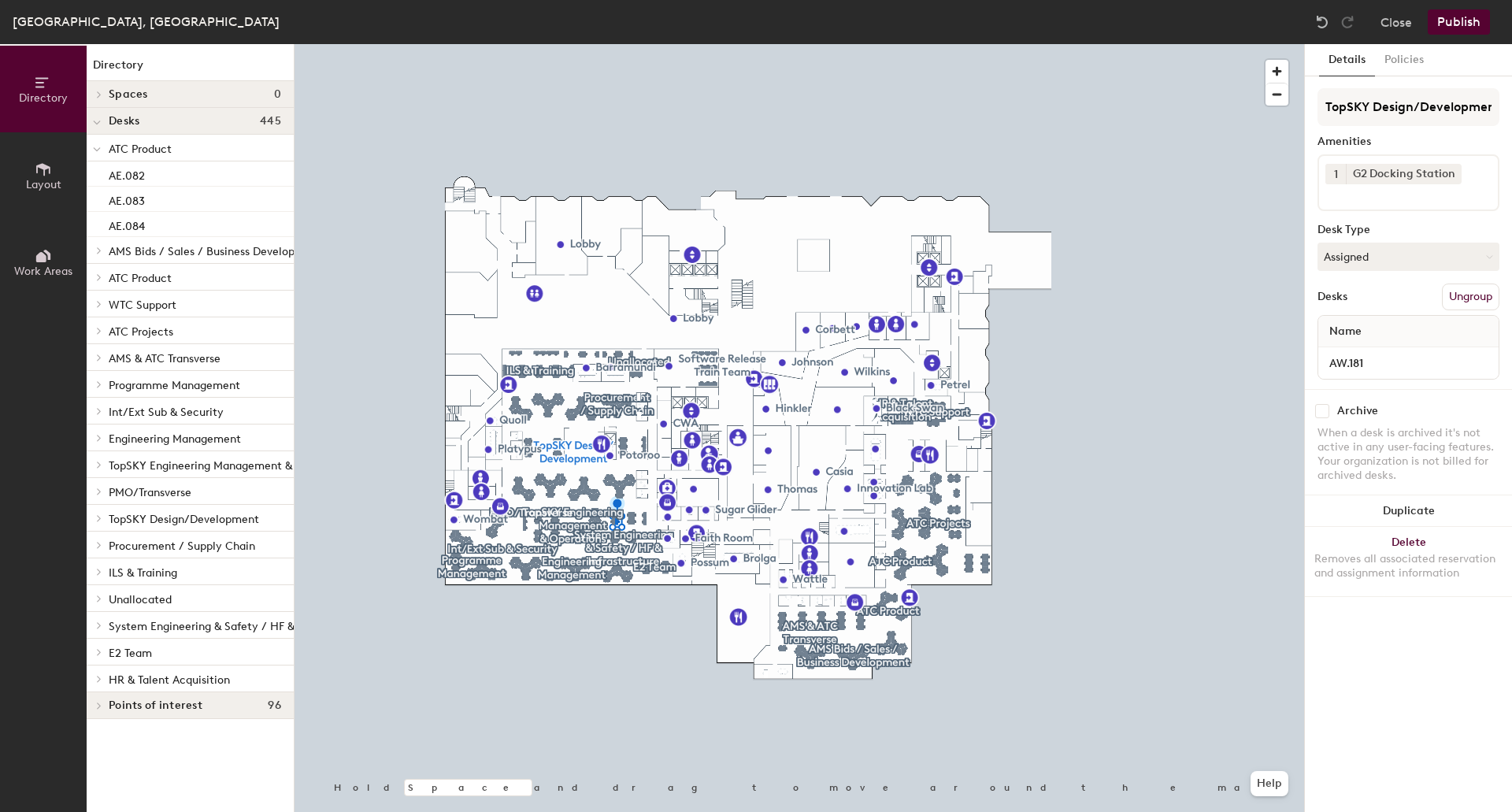
scroll to position [0, 0]
click at [98, 143] on span at bounding box center [96, 149] width 8 height 13
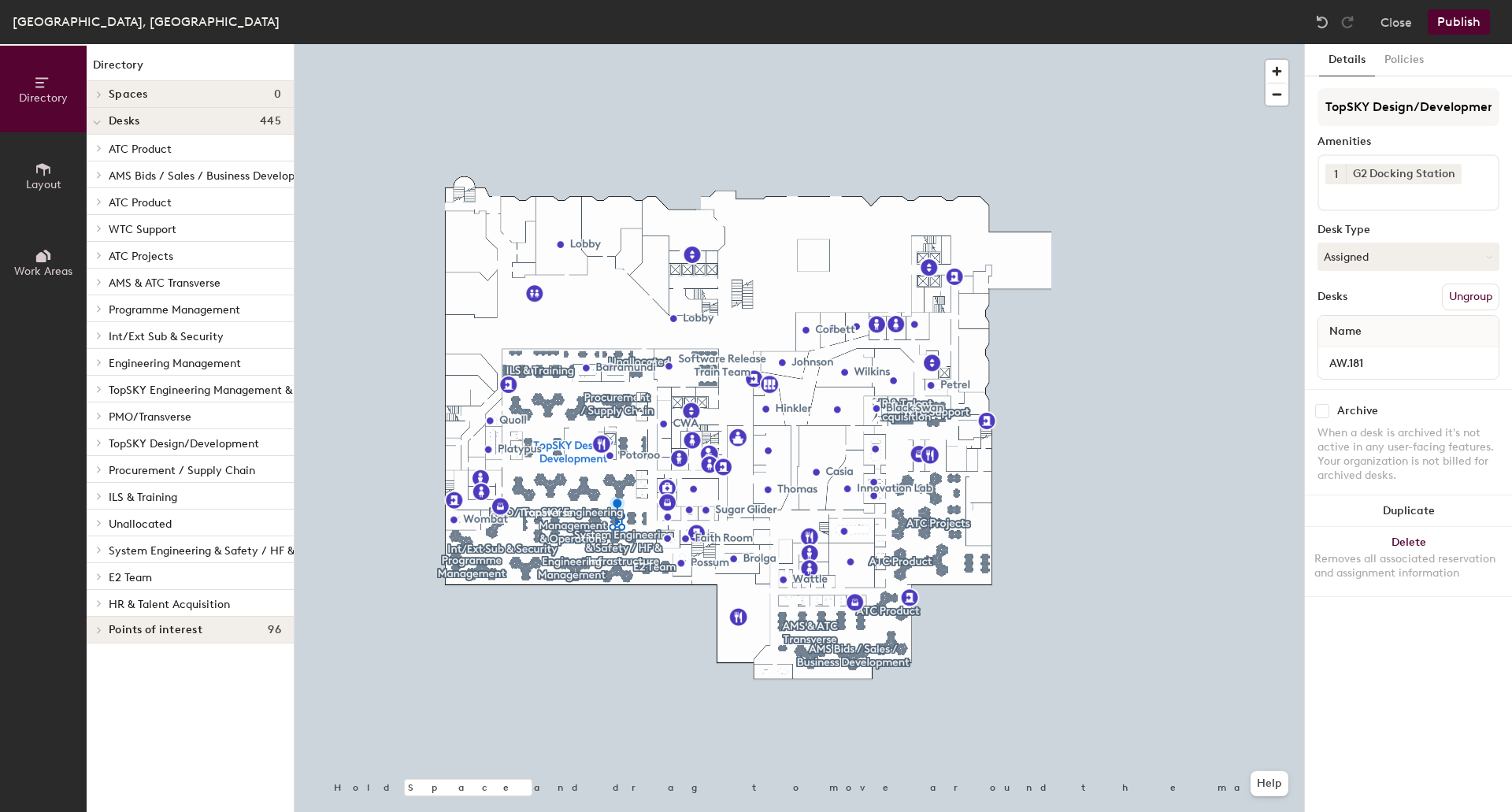
click at [99, 173] on icon at bounding box center [99, 174] width 7 height 8
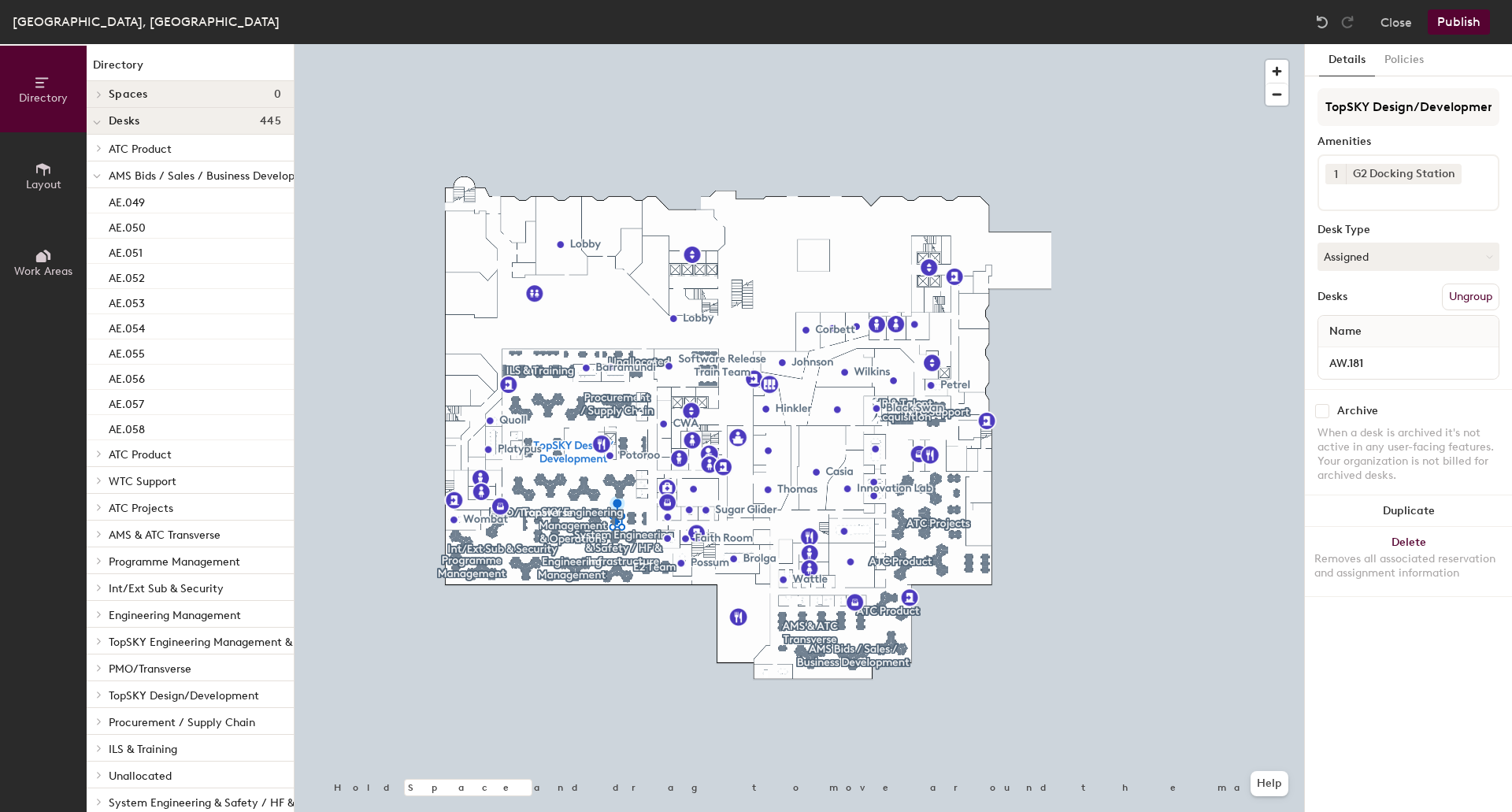
click at [99, 178] on icon at bounding box center [96, 177] width 8 height 7
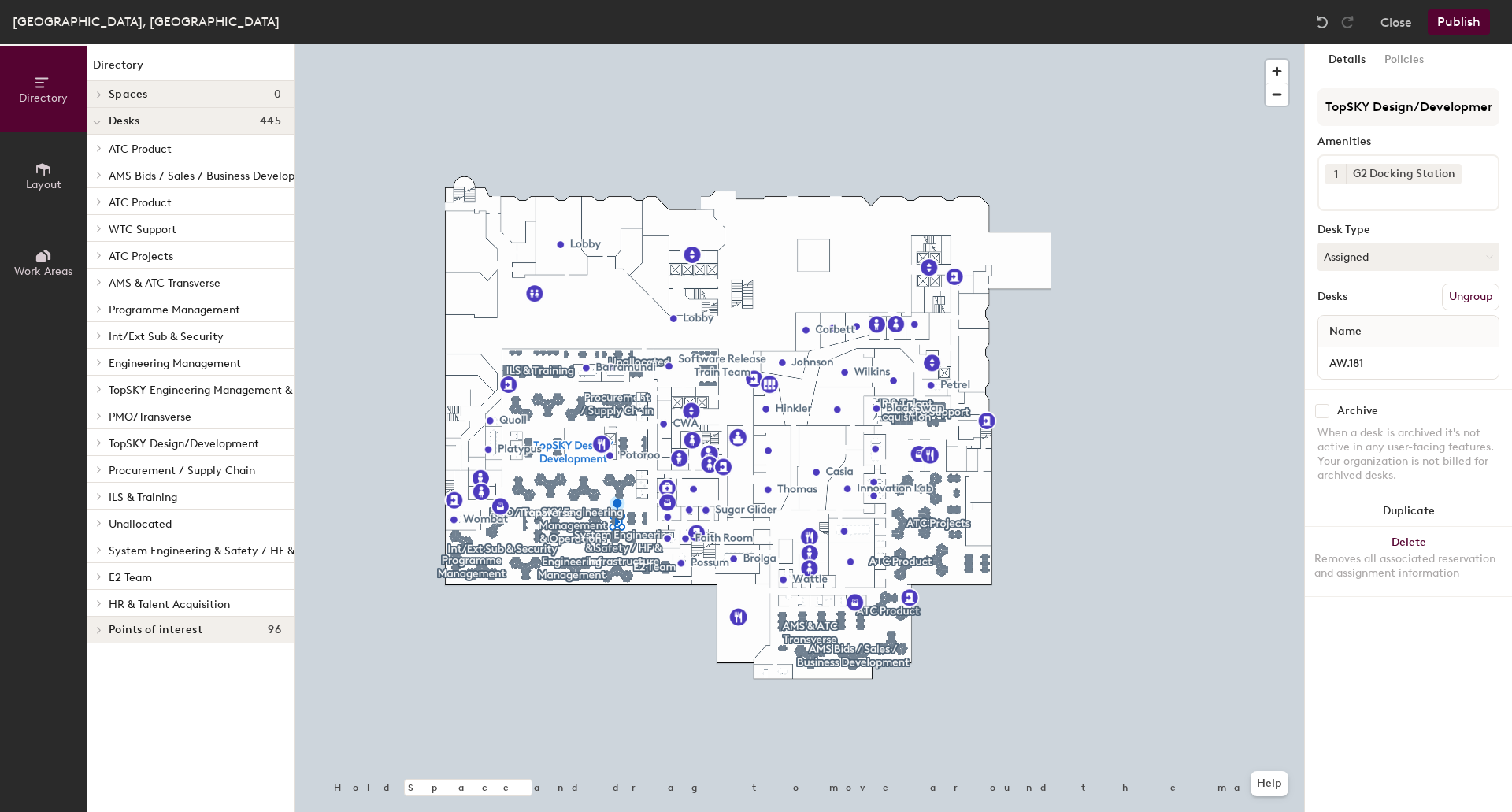
click at [98, 230] on icon at bounding box center [99, 228] width 7 height 8
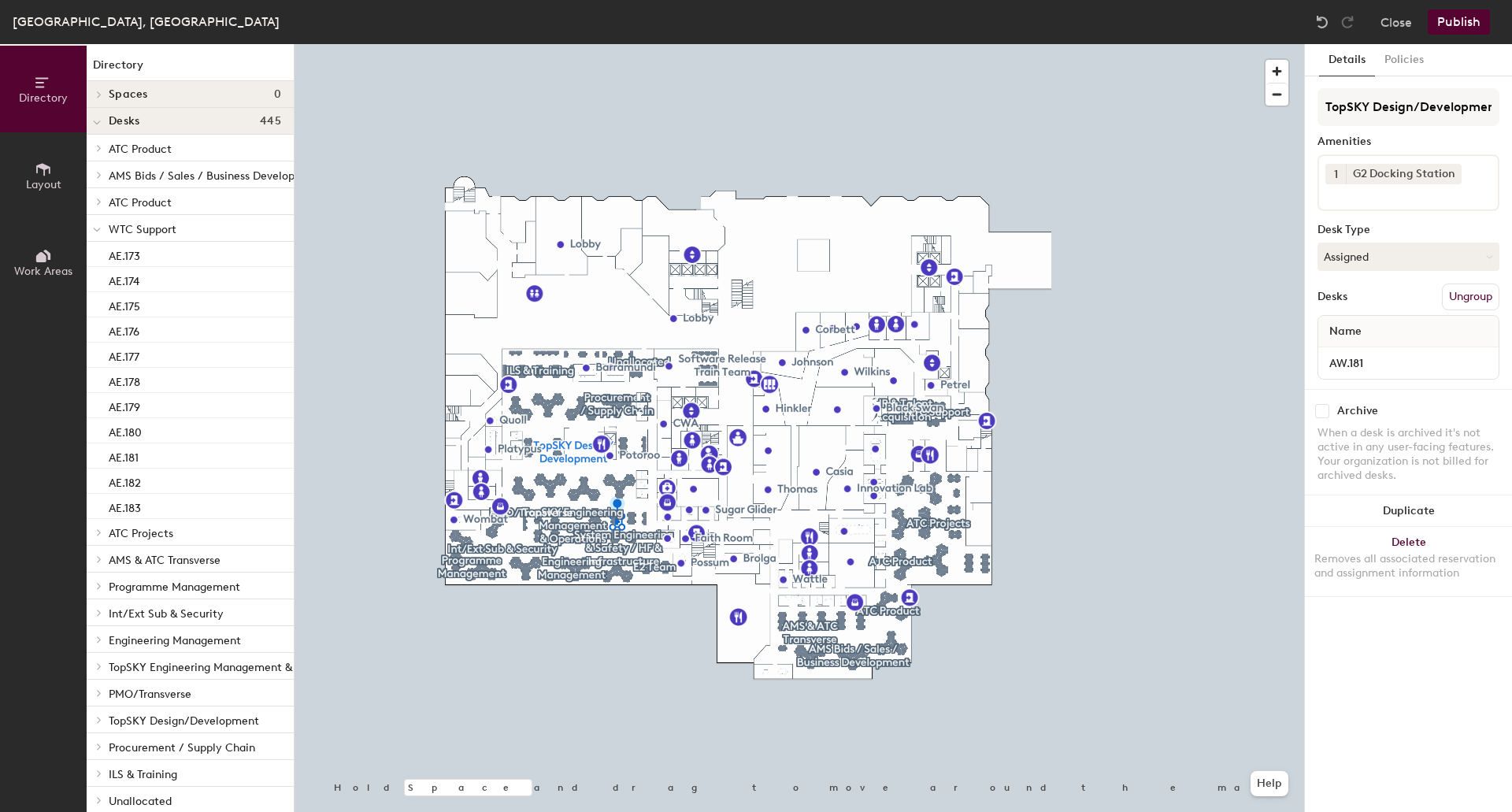
click at [101, 230] on div at bounding box center [97, 228] width 21 height 26
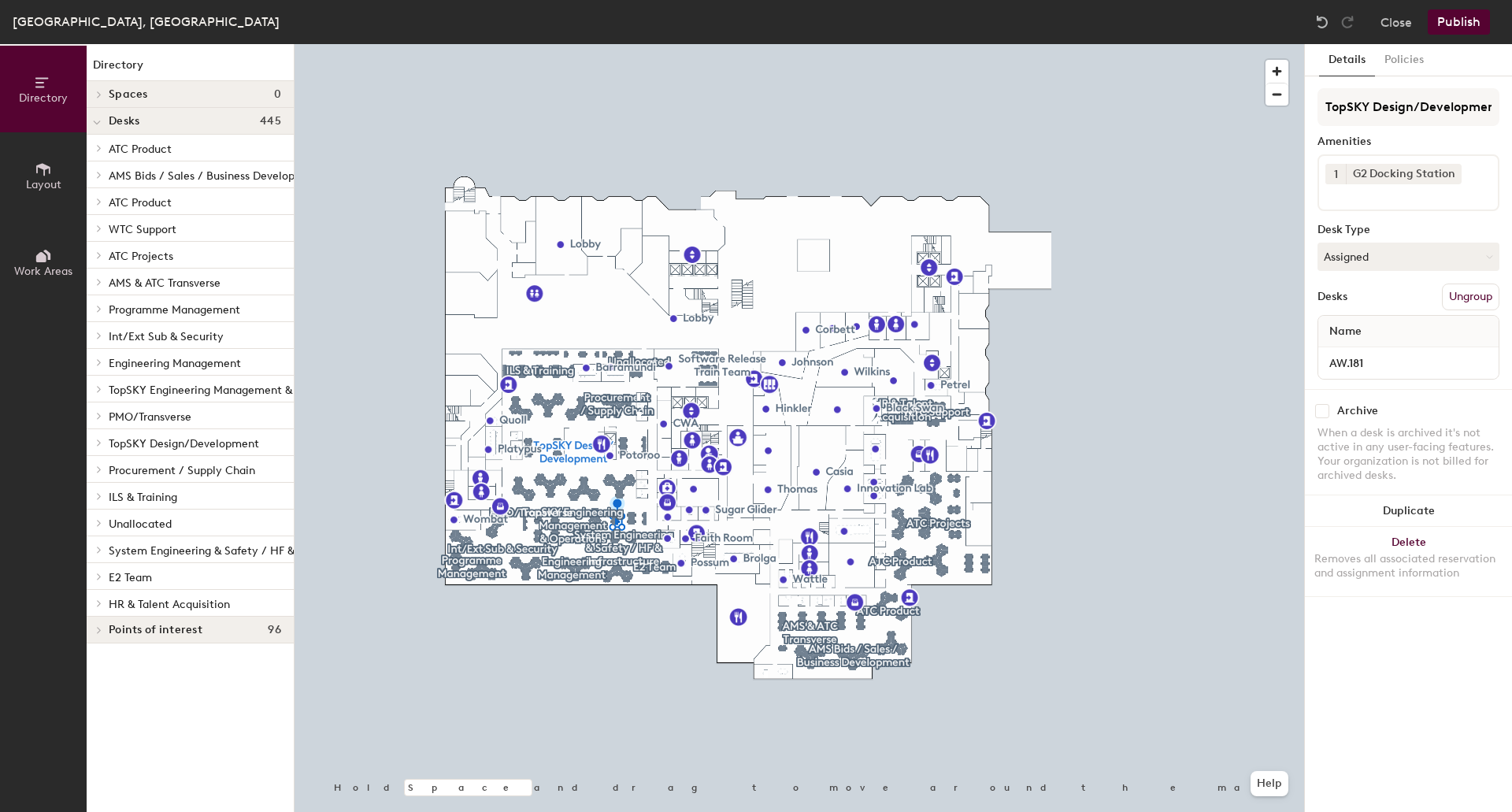
click at [103, 257] on span at bounding box center [98, 254] width 13 height 8
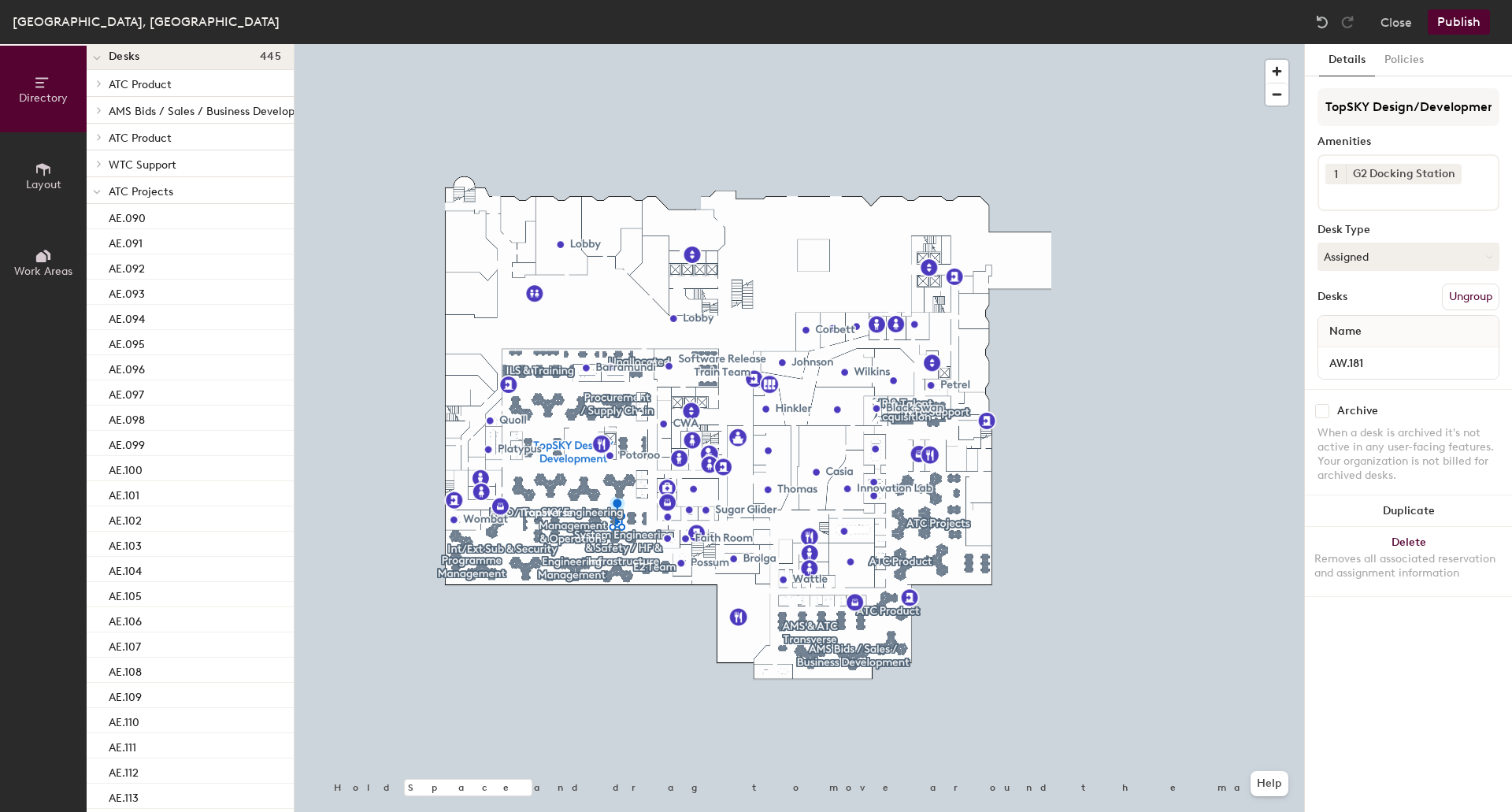
scroll to position [62, 0]
click at [99, 193] on icon at bounding box center [96, 195] width 8 height 7
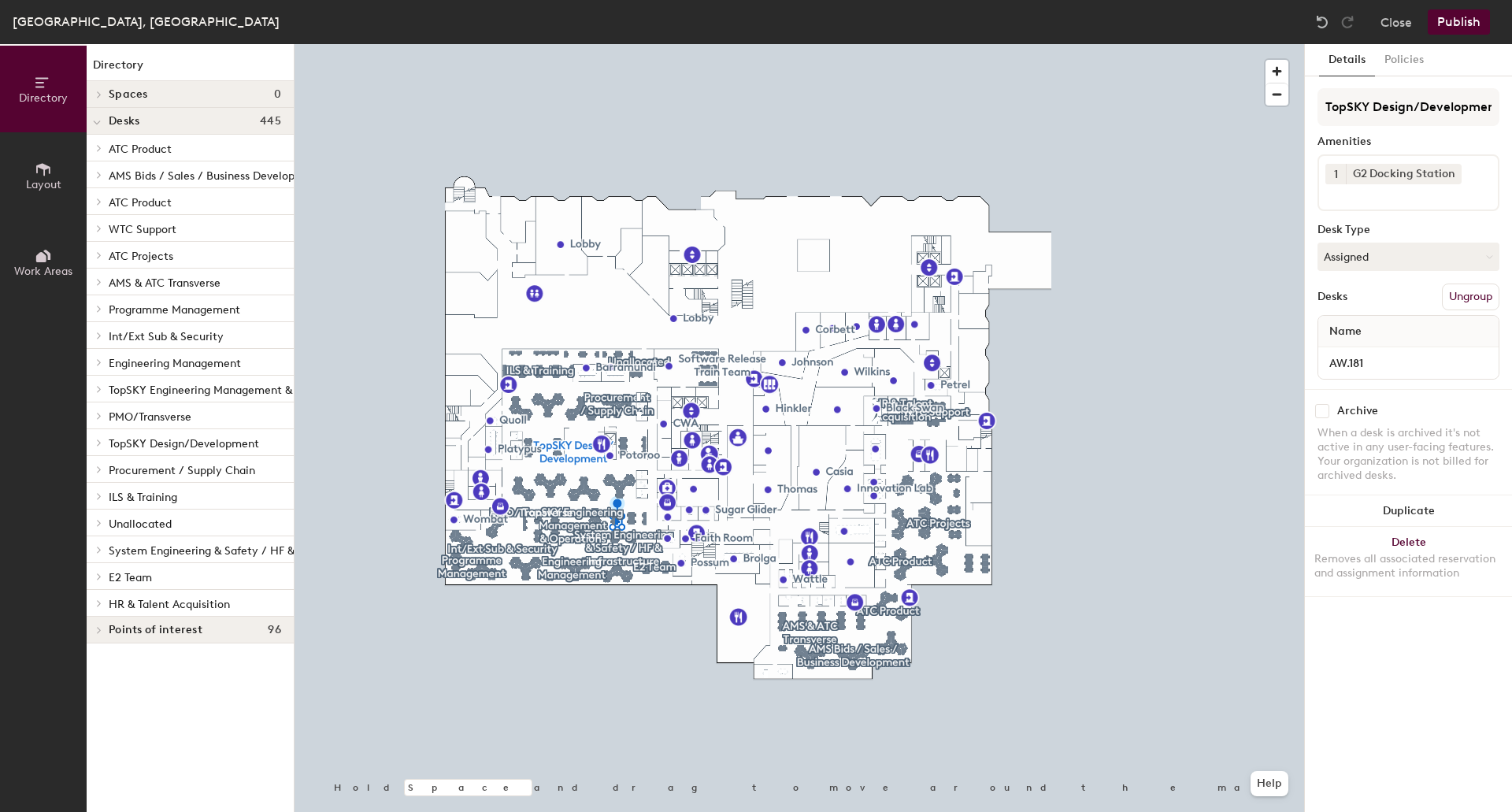
scroll to position [0, 0]
click at [99, 279] on icon at bounding box center [99, 281] width 7 height 8
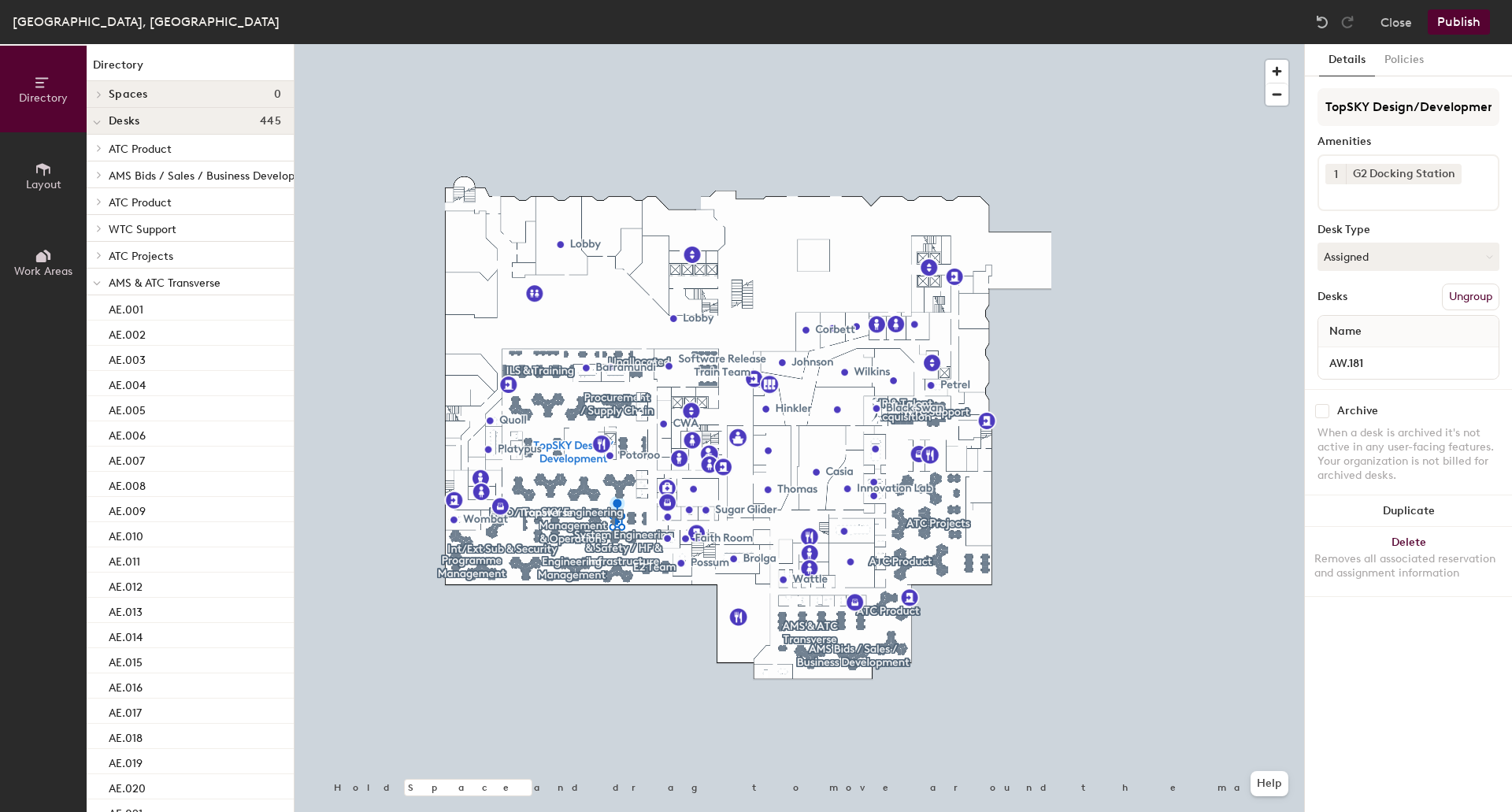
click at [101, 285] on div at bounding box center [97, 281] width 21 height 26
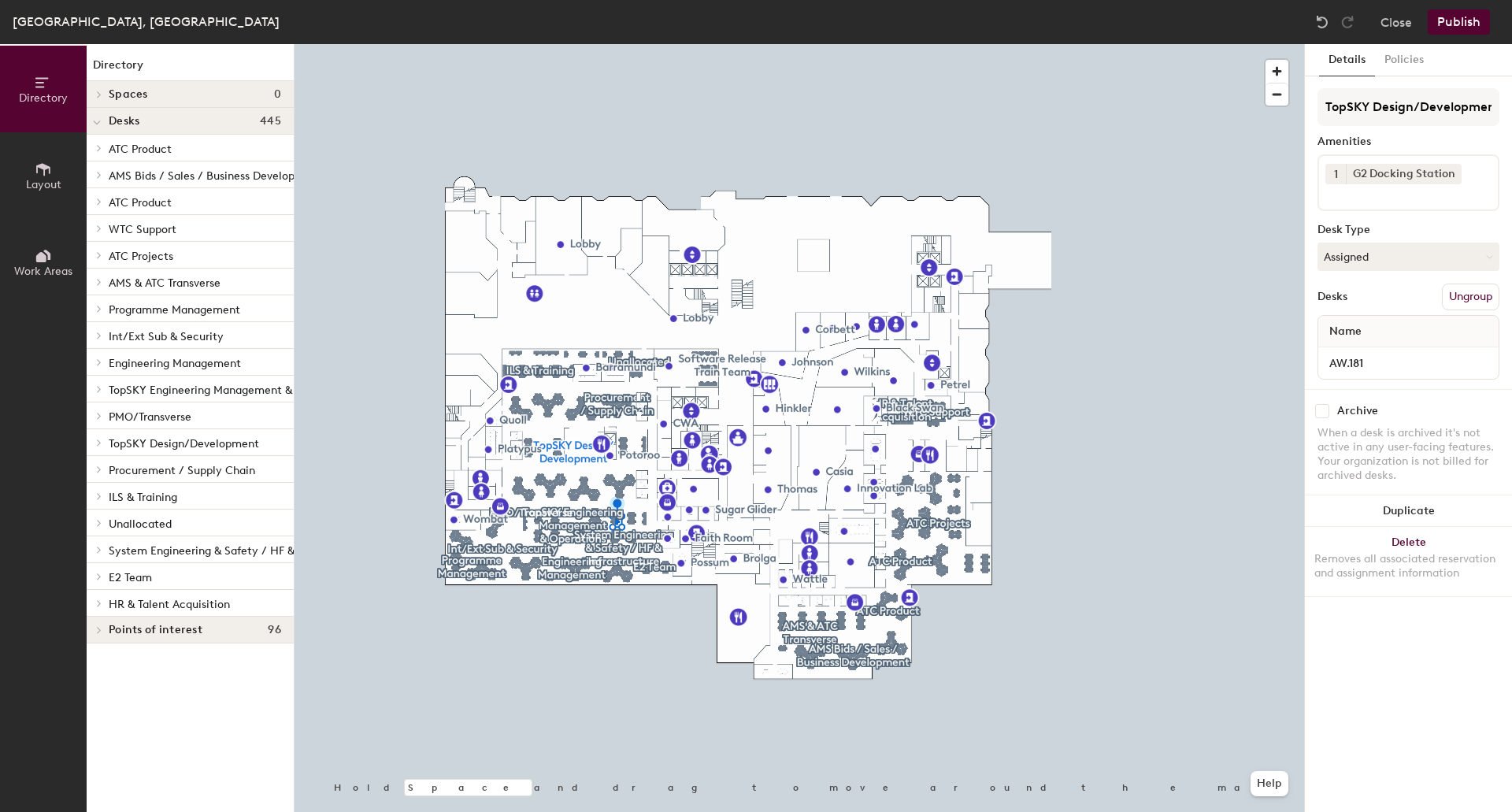
click at [100, 311] on icon at bounding box center [99, 308] width 7 height 8
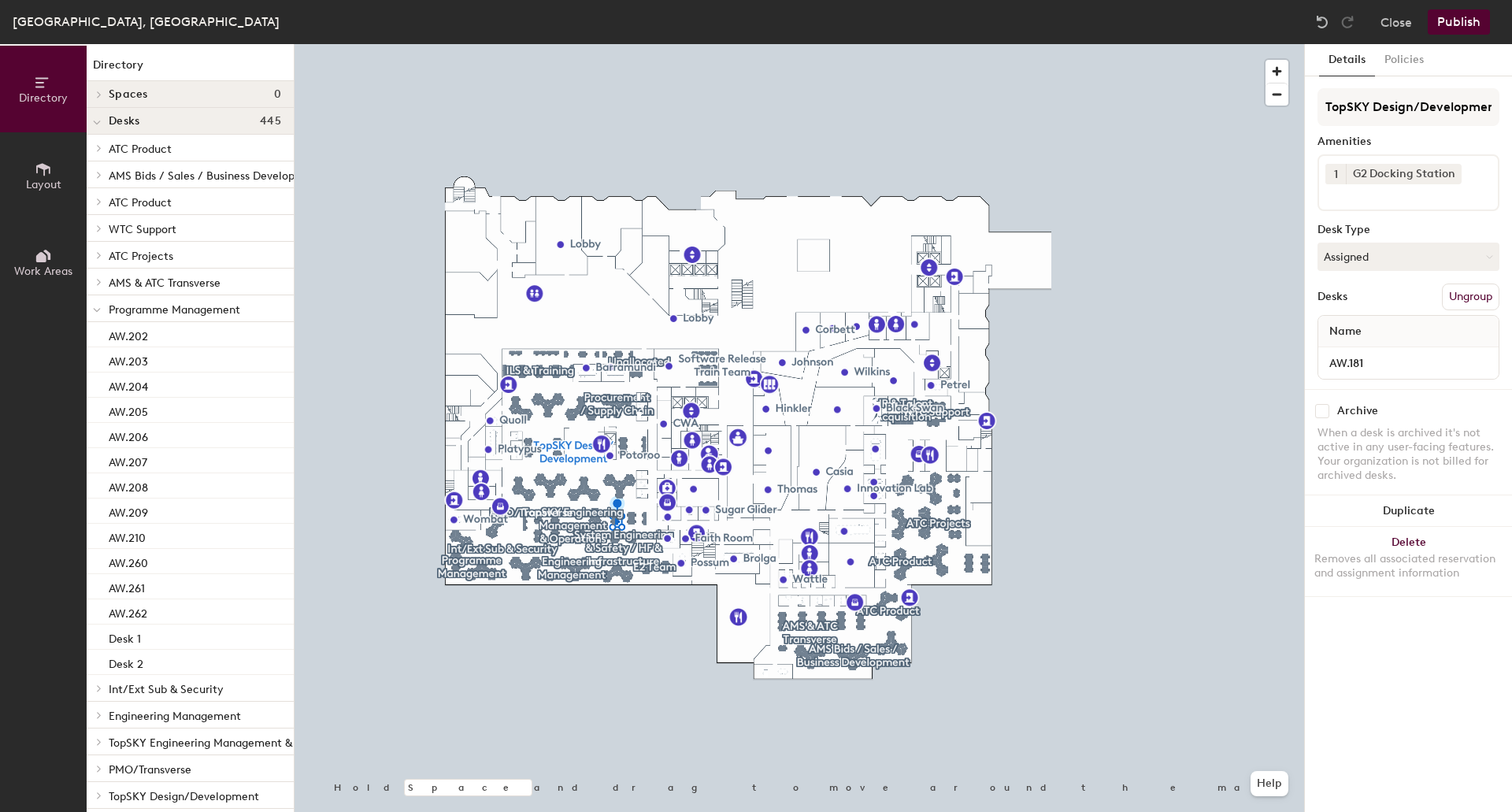
click at [95, 310] on icon at bounding box center [97, 310] width 7 height 3
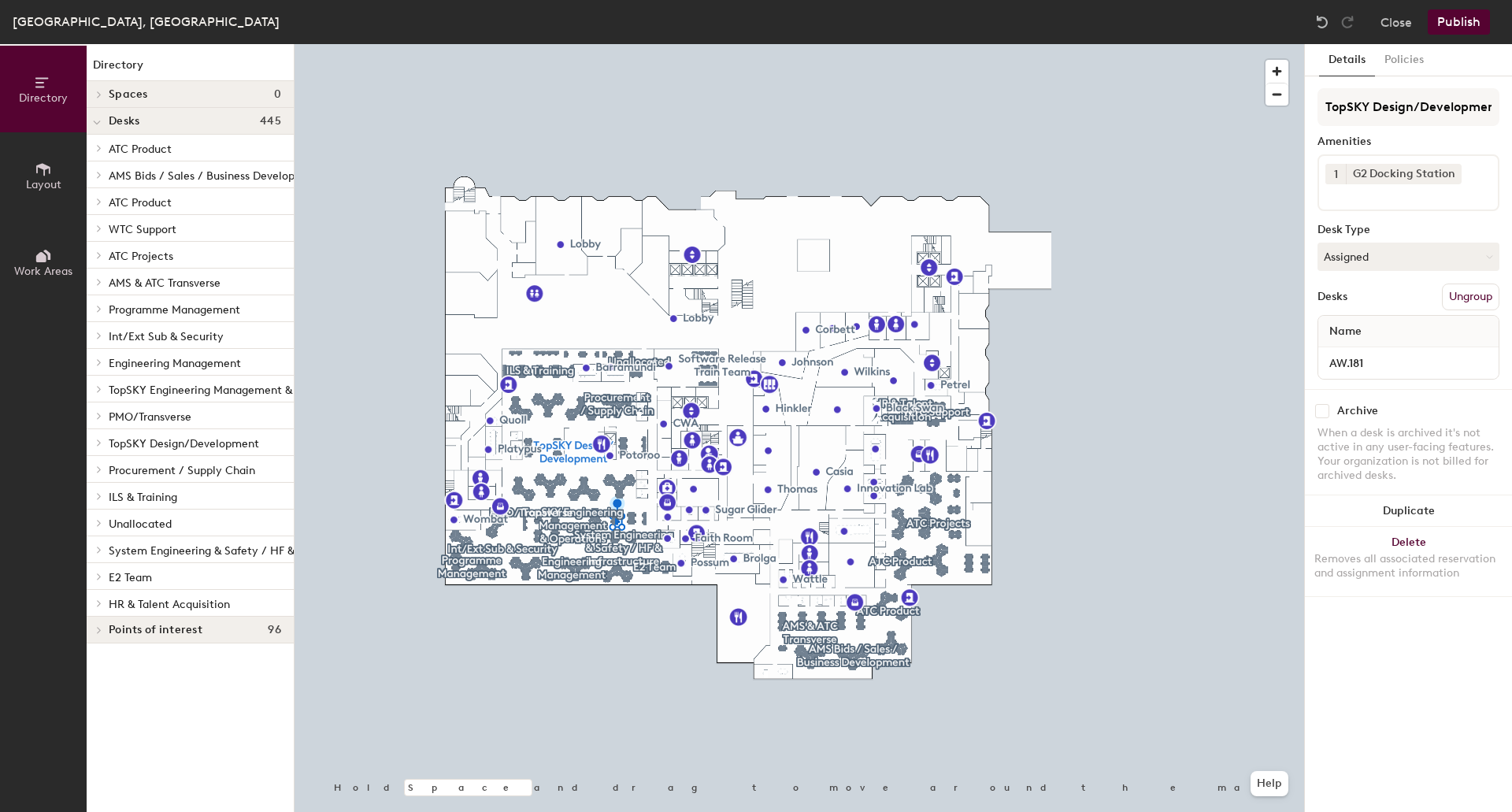
click at [98, 335] on icon at bounding box center [99, 335] width 7 height 8
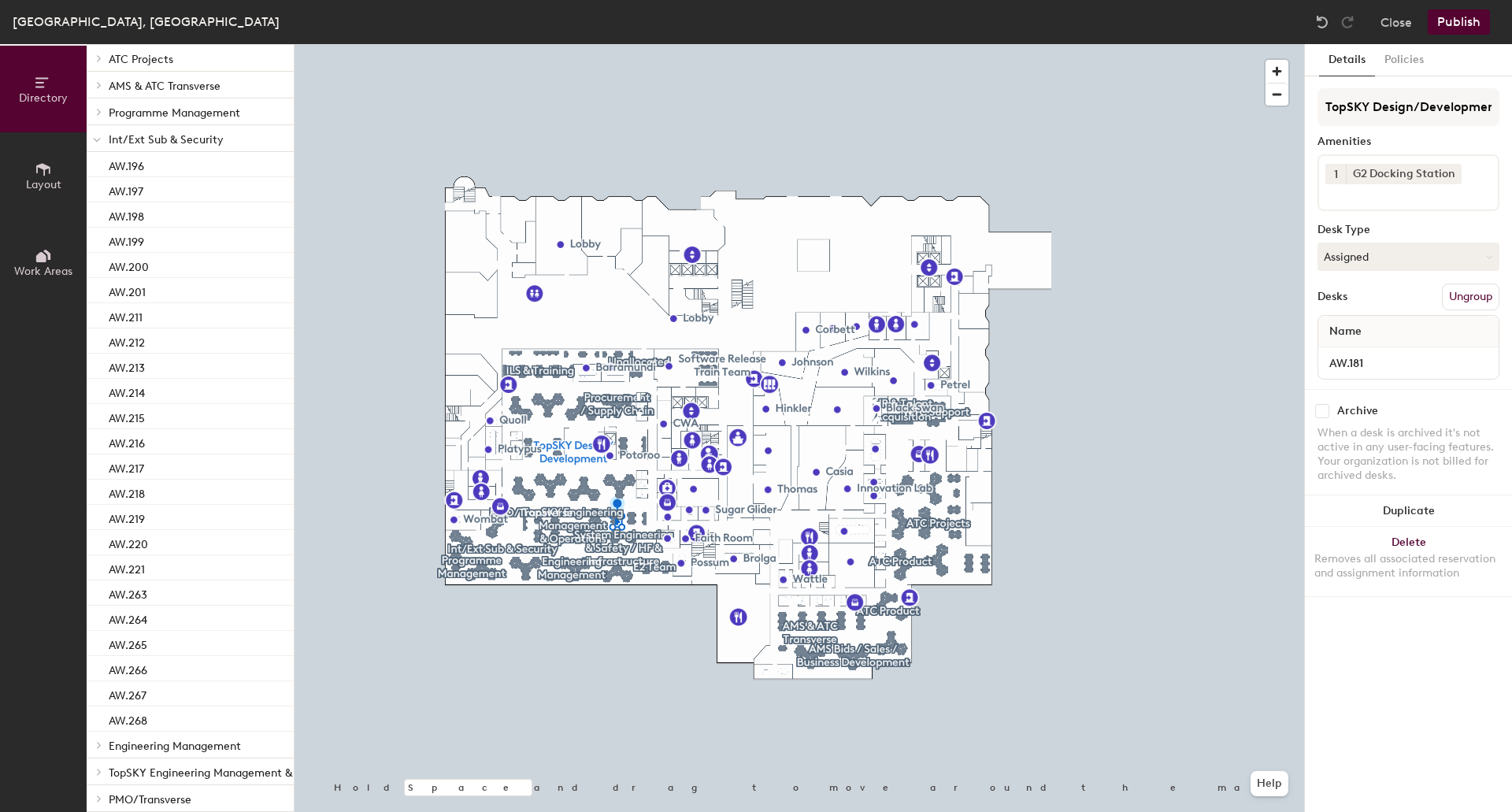
scroll to position [215, 0]
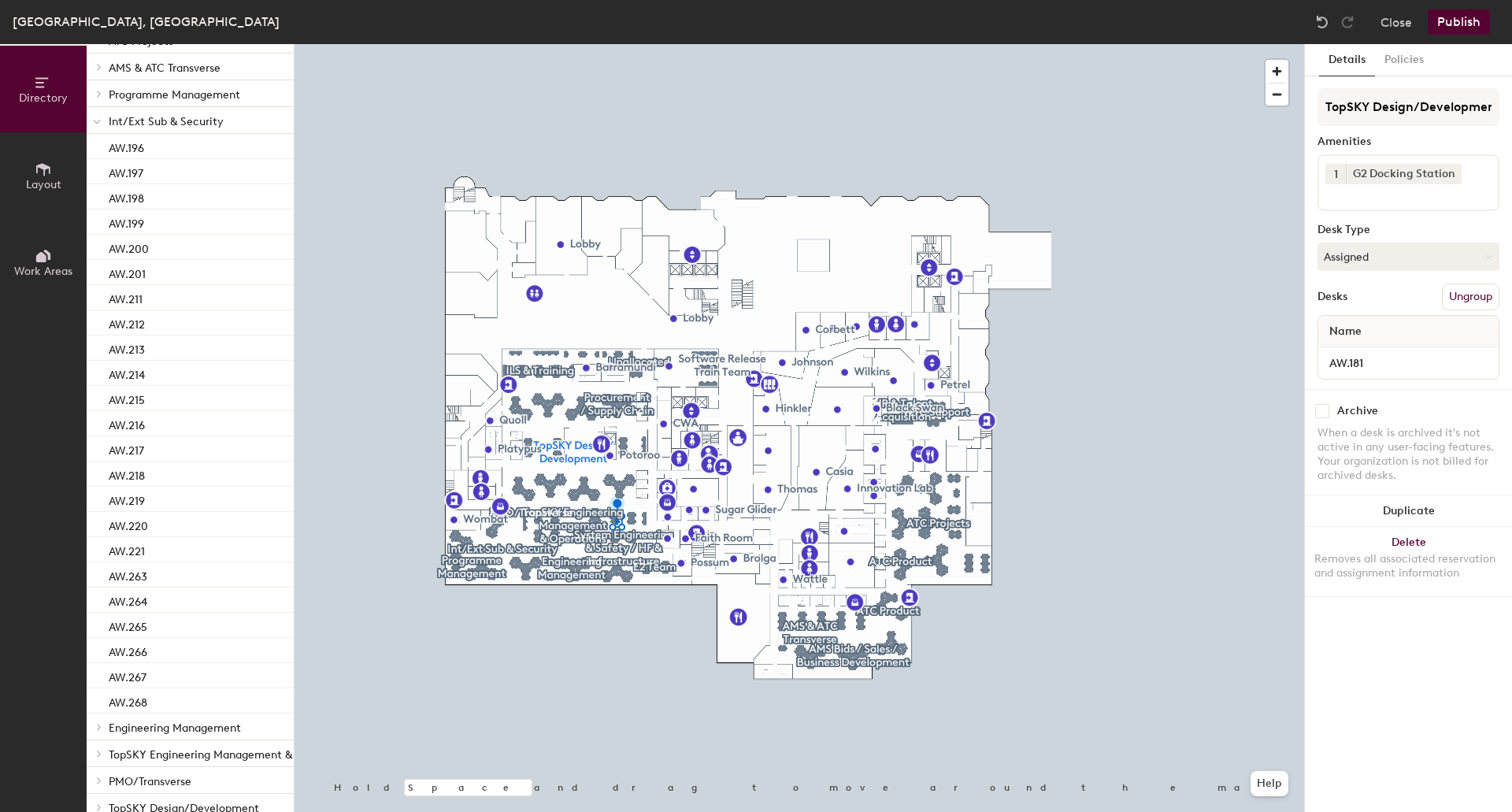
click at [98, 120] on icon at bounding box center [96, 123] width 8 height 7
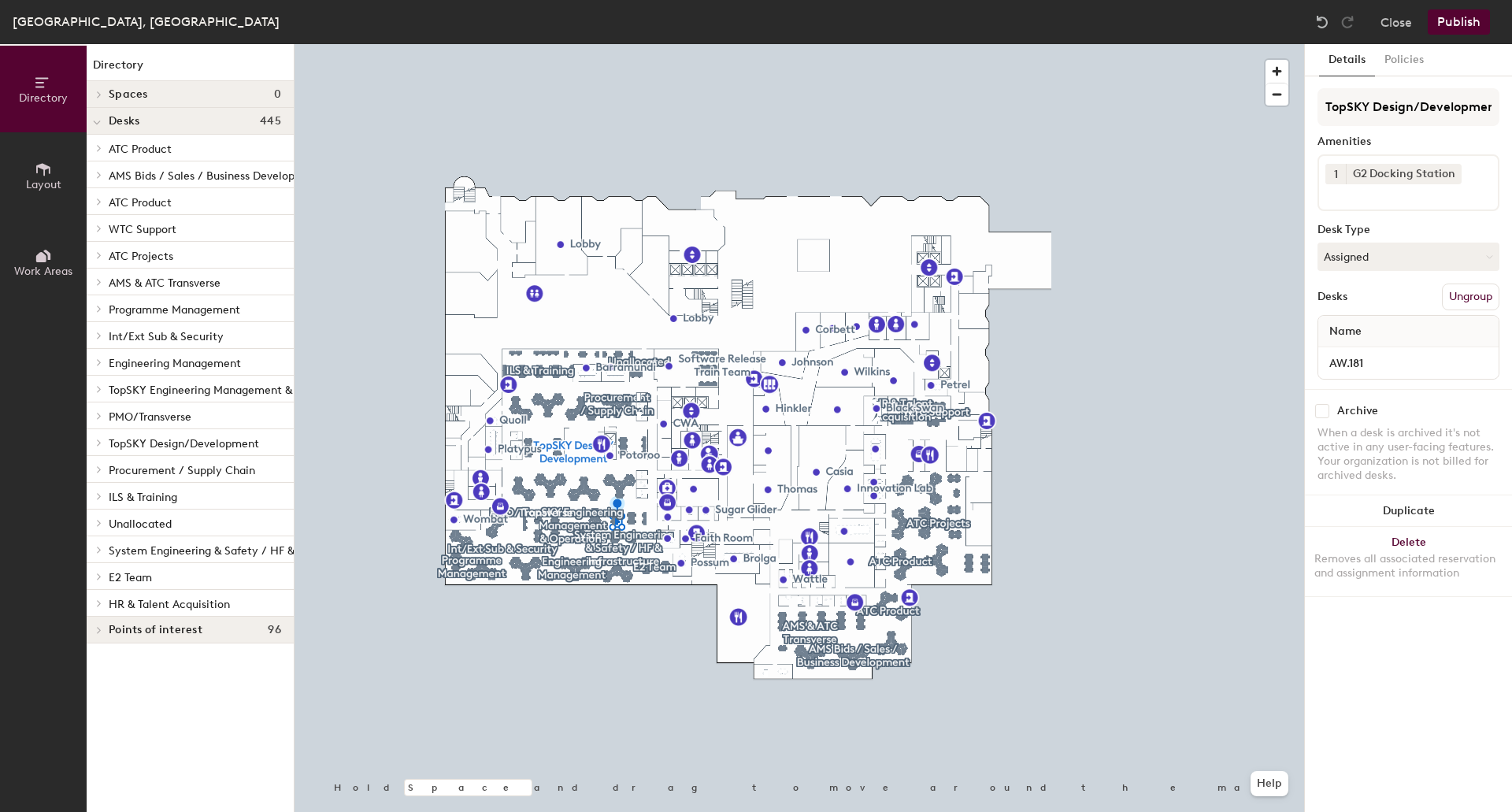
click at [98, 360] on icon at bounding box center [99, 363] width 3 height 7
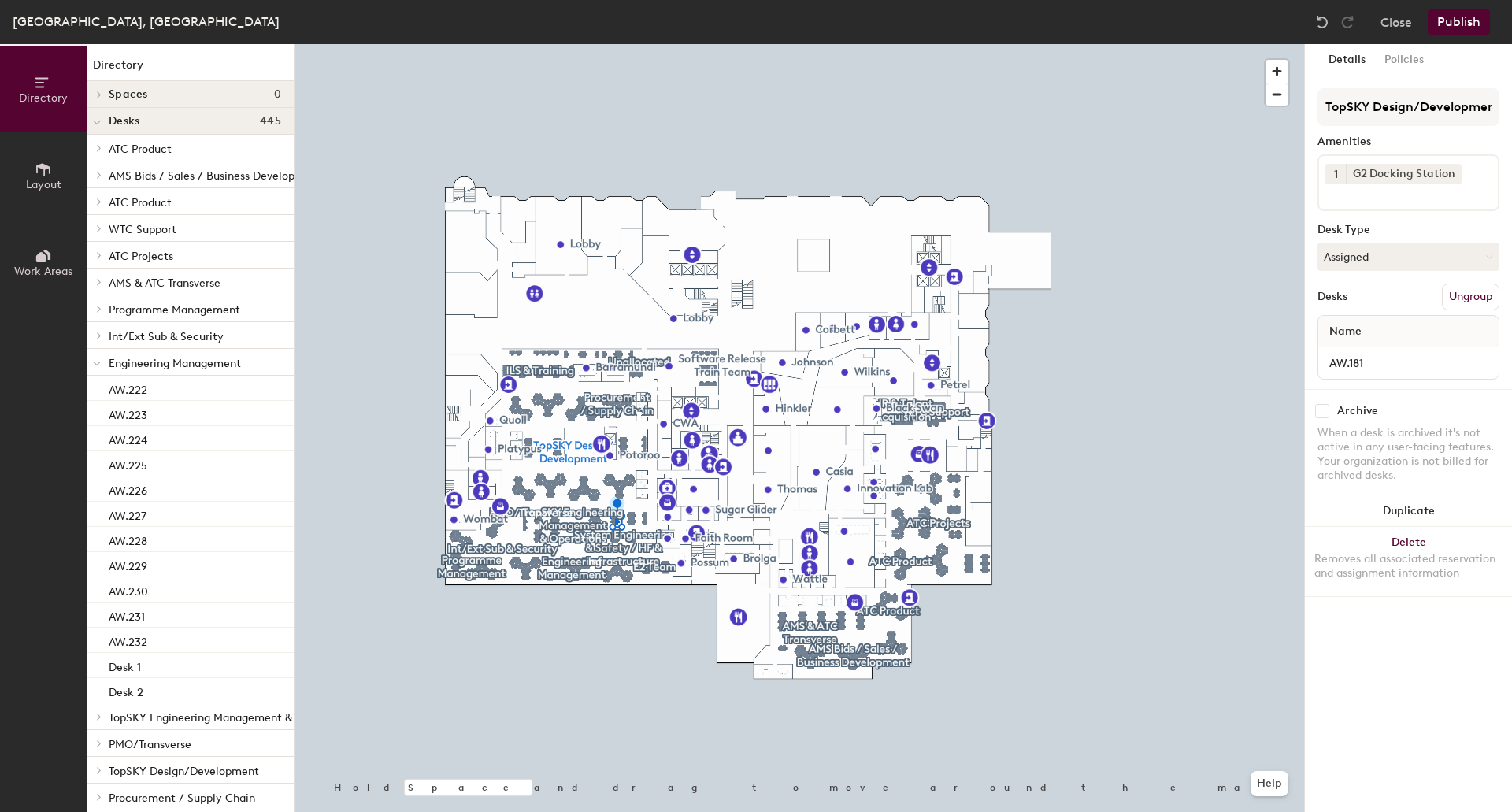
click at [98, 366] on icon at bounding box center [96, 364] width 8 height 7
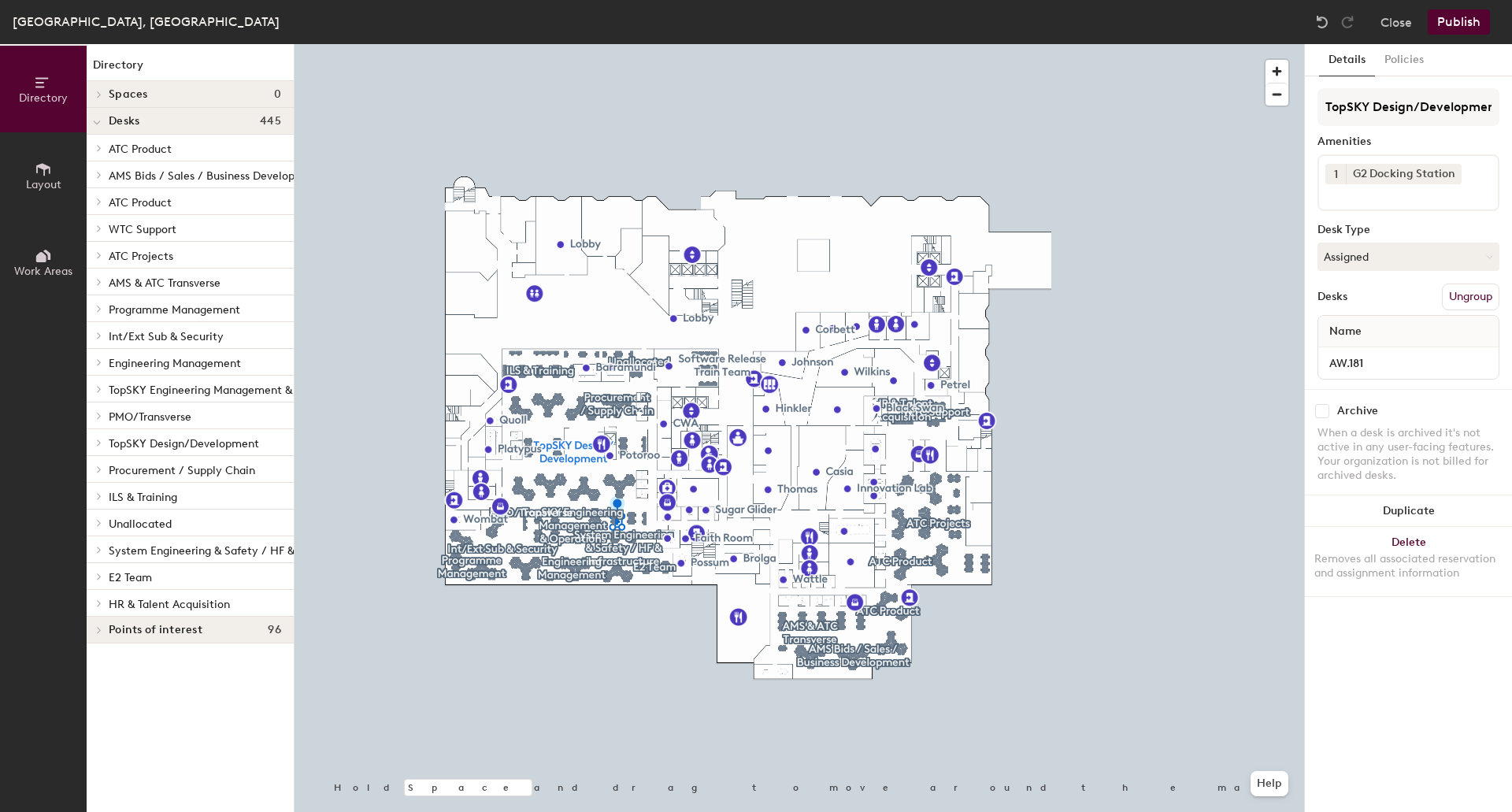
click at [98, 386] on icon at bounding box center [99, 388] width 7 height 8
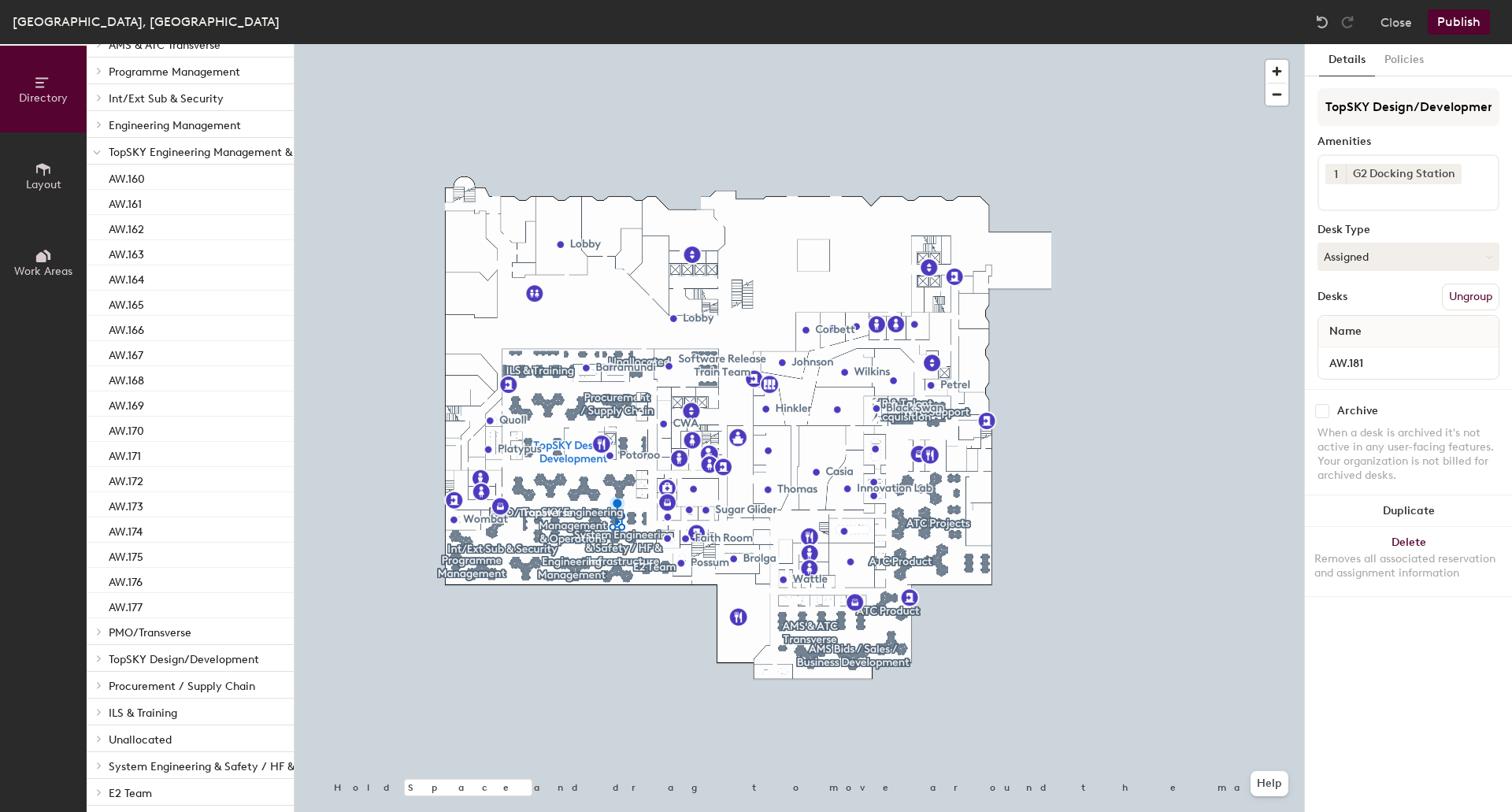
scroll to position [252, 0]
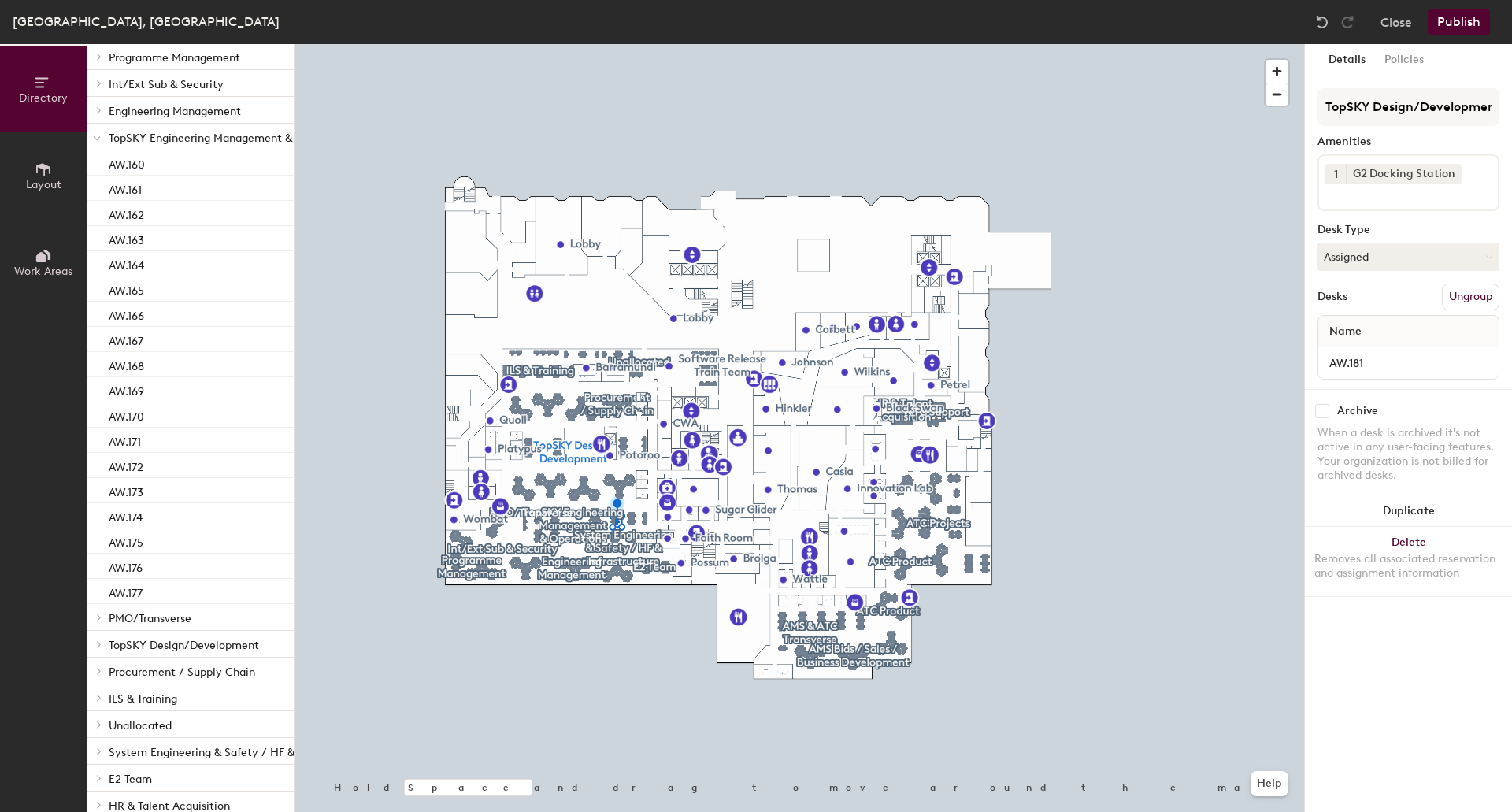
click at [100, 138] on icon at bounding box center [96, 138] width 8 height 7
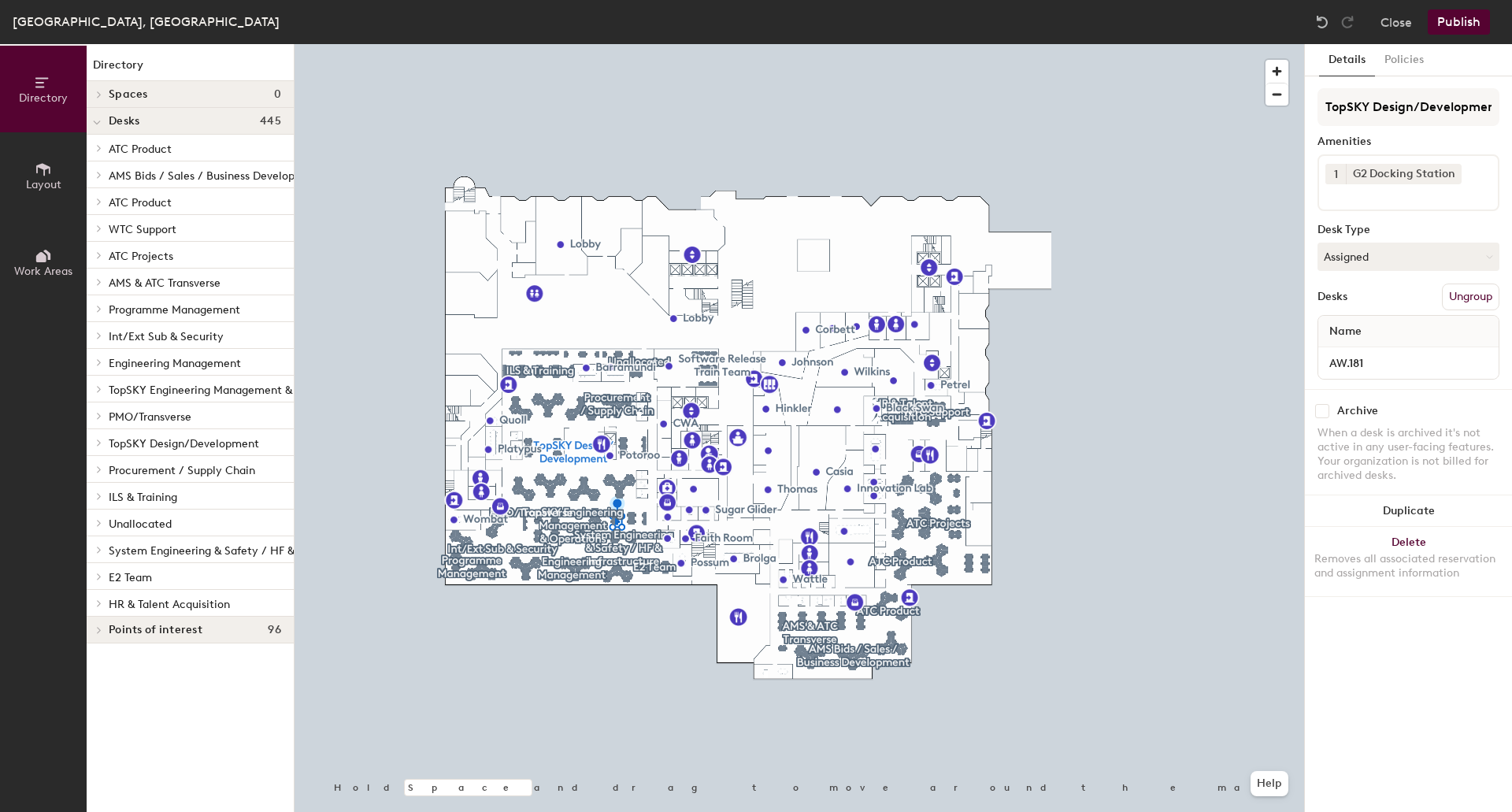
scroll to position [0, 0]
click at [96, 419] on icon at bounding box center [99, 415] width 7 height 8
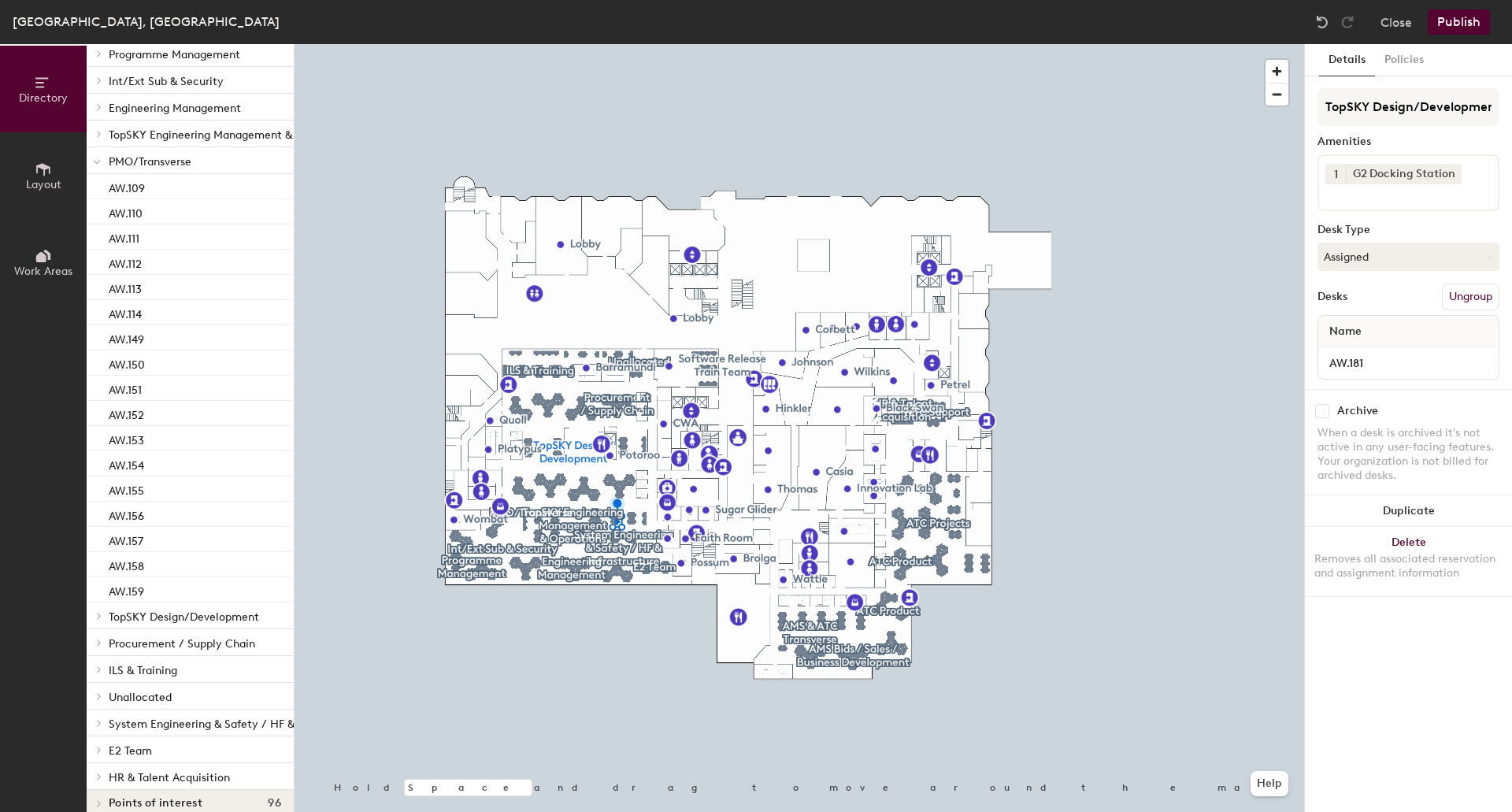
scroll to position [256, 0]
click at [97, 163] on icon at bounding box center [96, 162] width 8 height 7
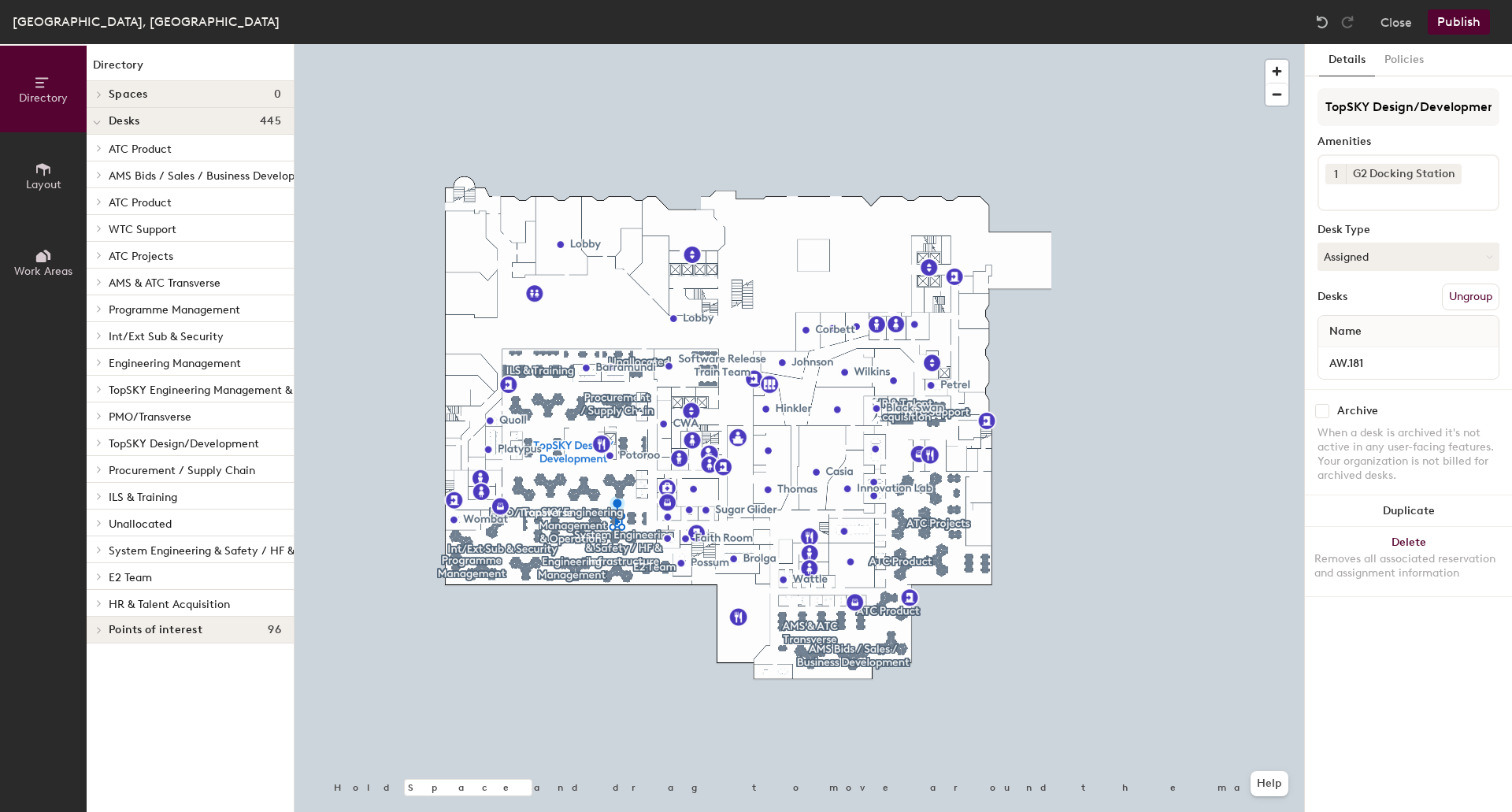
click at [98, 443] on icon at bounding box center [99, 442] width 7 height 8
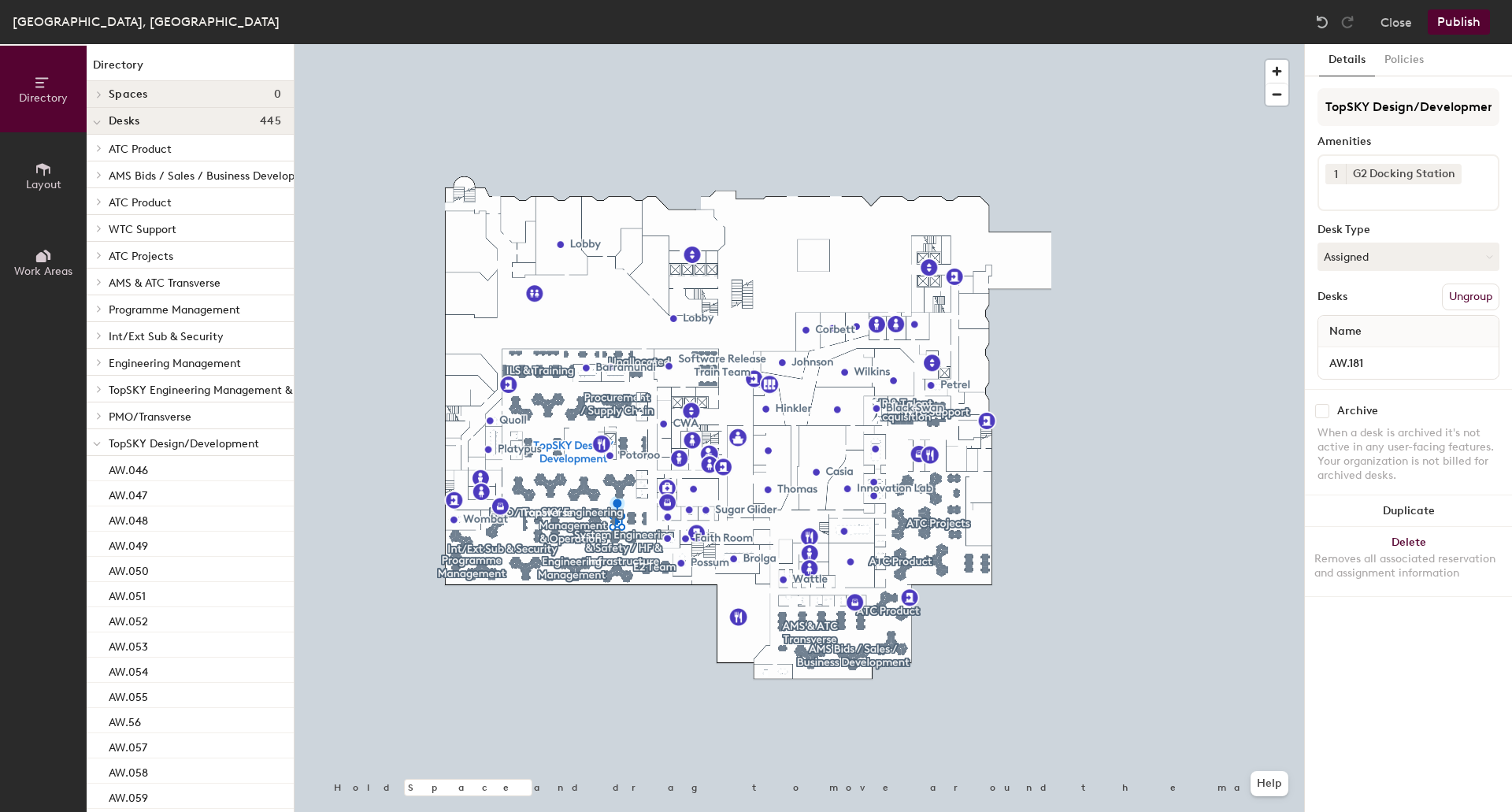
click at [93, 448] on span at bounding box center [96, 444] width 8 height 13
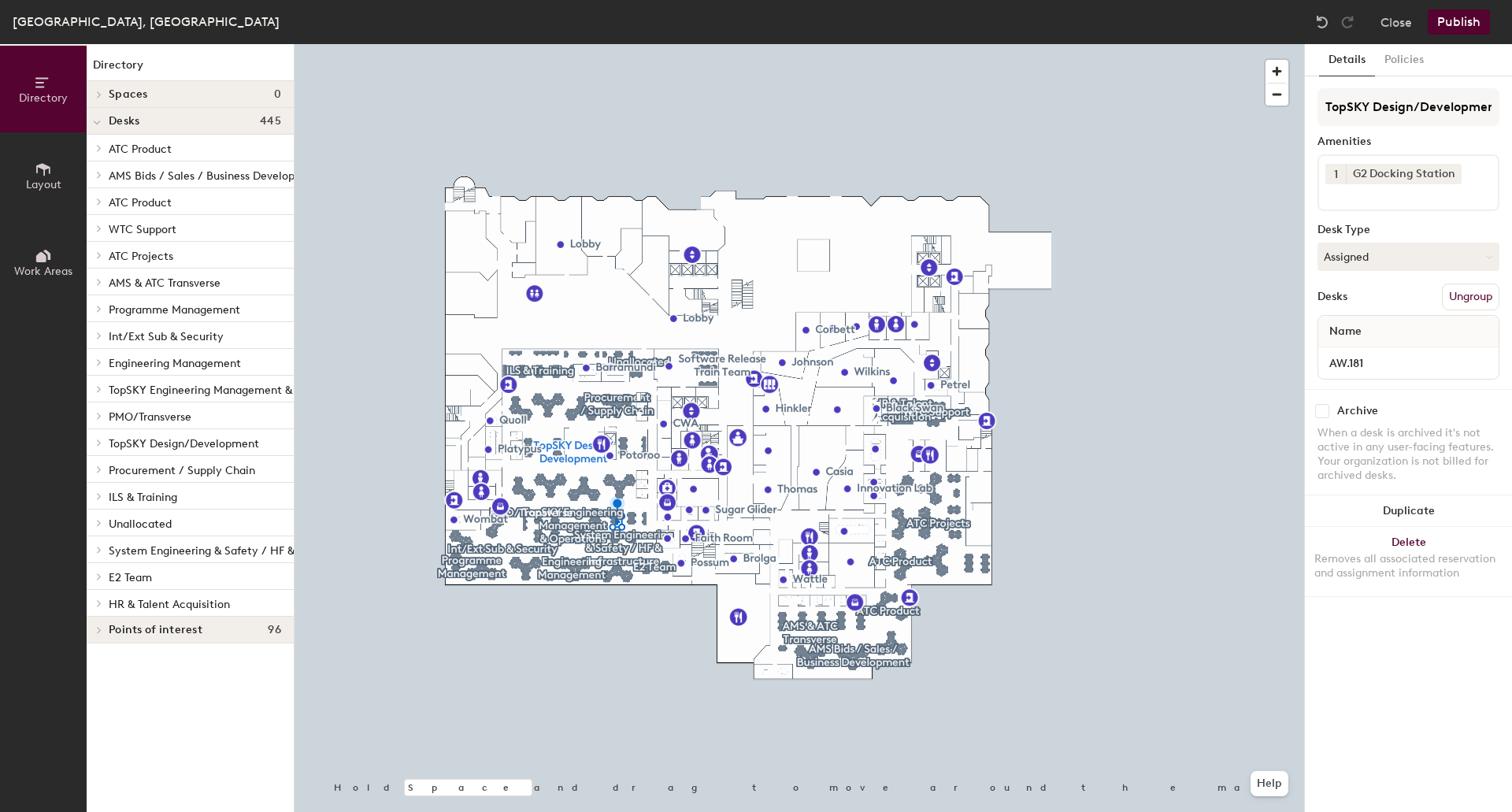
click at [96, 474] on div at bounding box center [97, 469] width 21 height 26
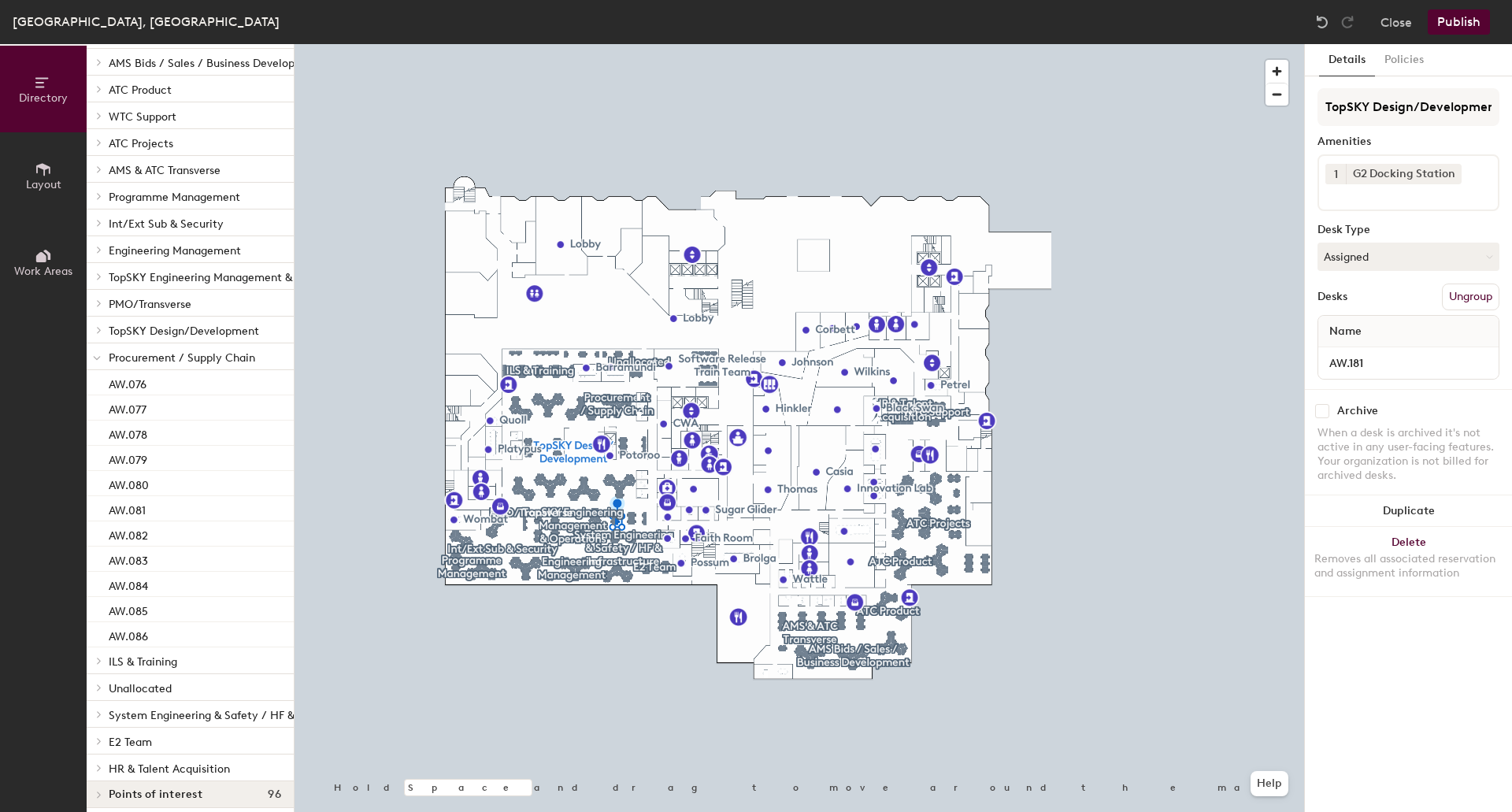
scroll to position [116, 0]
click at [94, 356] on icon at bounding box center [96, 355] width 8 height 7
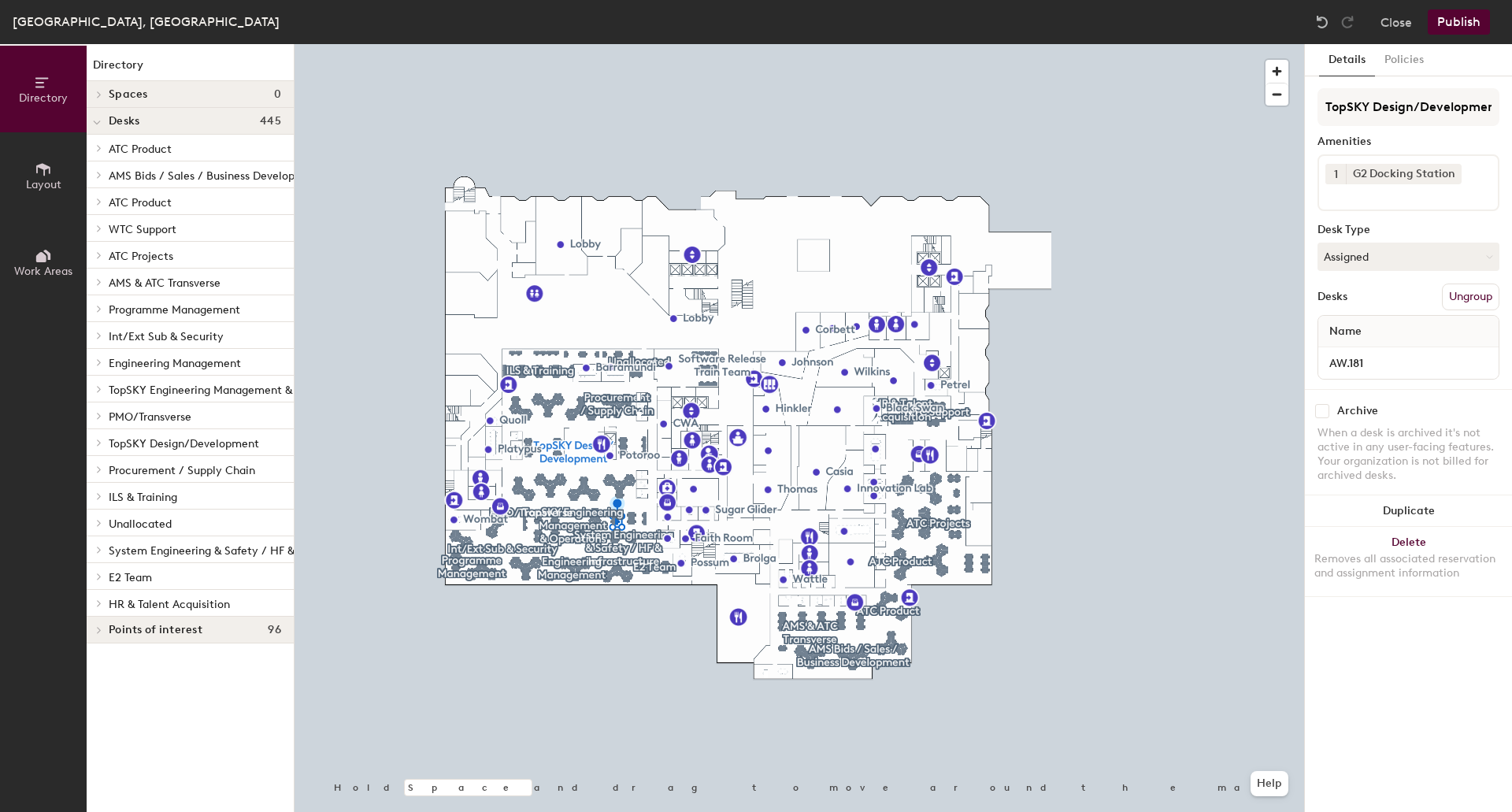
click at [98, 495] on icon at bounding box center [99, 495] width 7 height 8
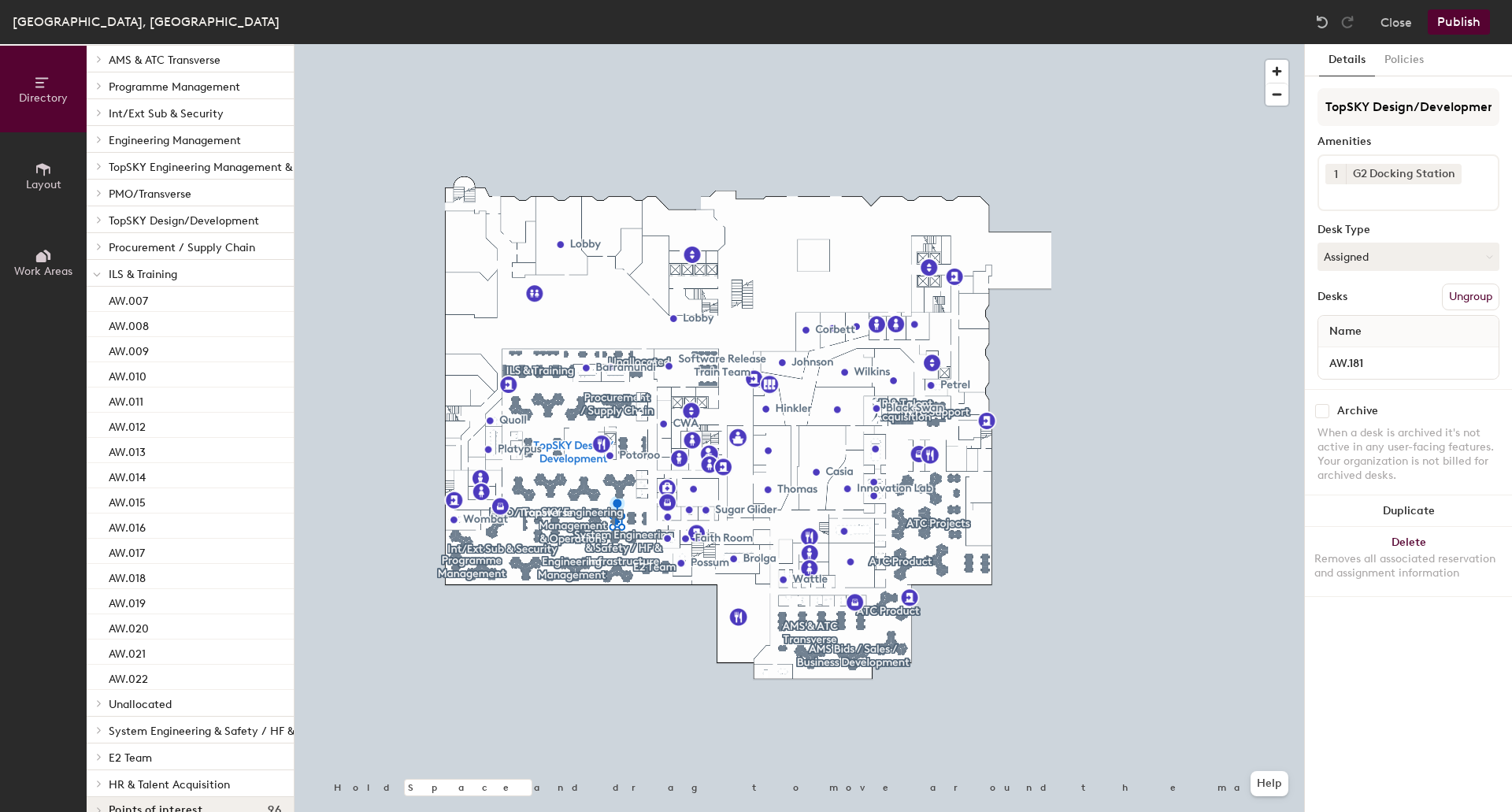
scroll to position [259, 0]
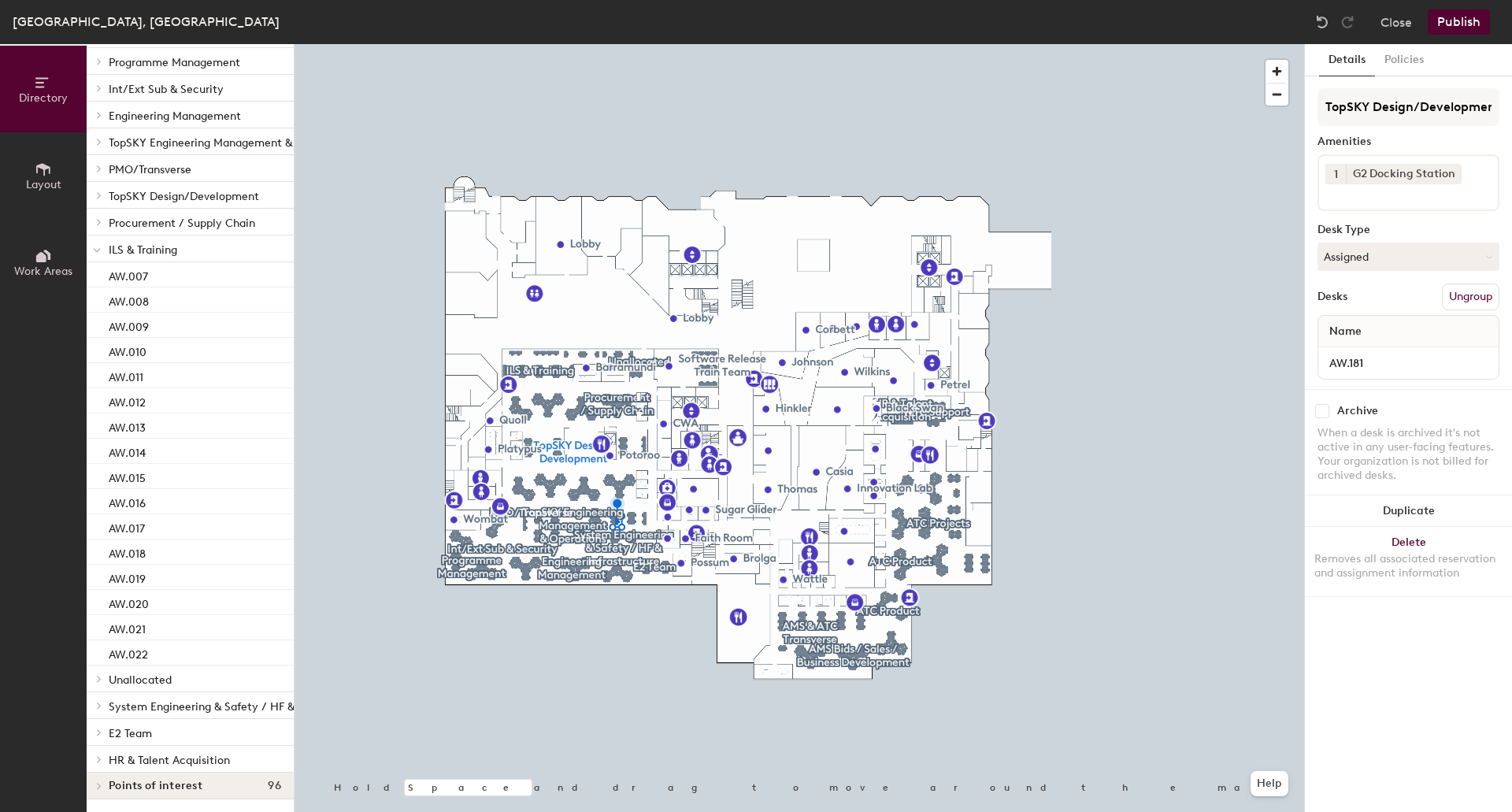
click at [97, 248] on icon at bounding box center [96, 251] width 8 height 7
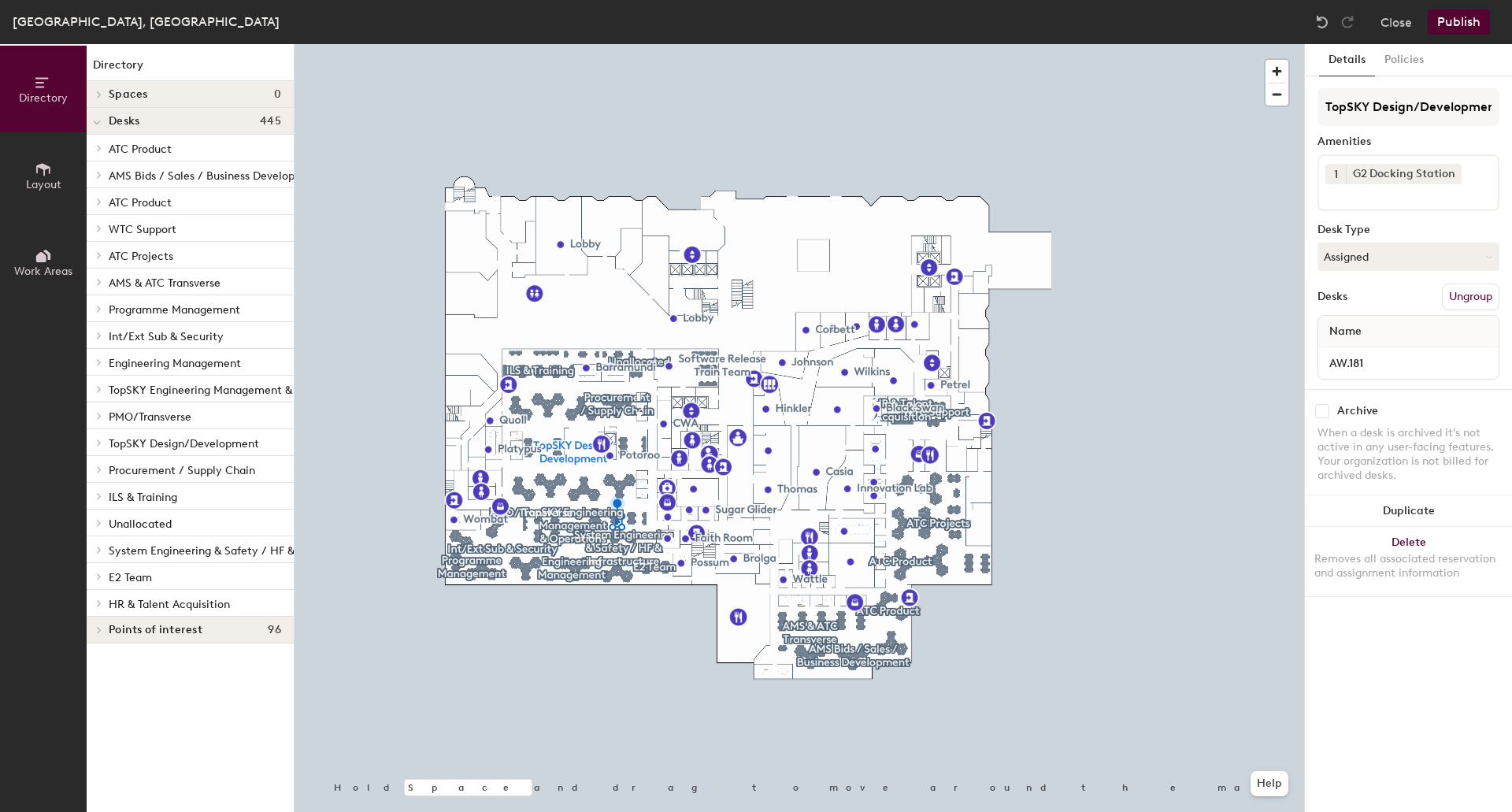
scroll to position [0, 0]
click at [97, 526] on icon at bounding box center [99, 522] width 7 height 8
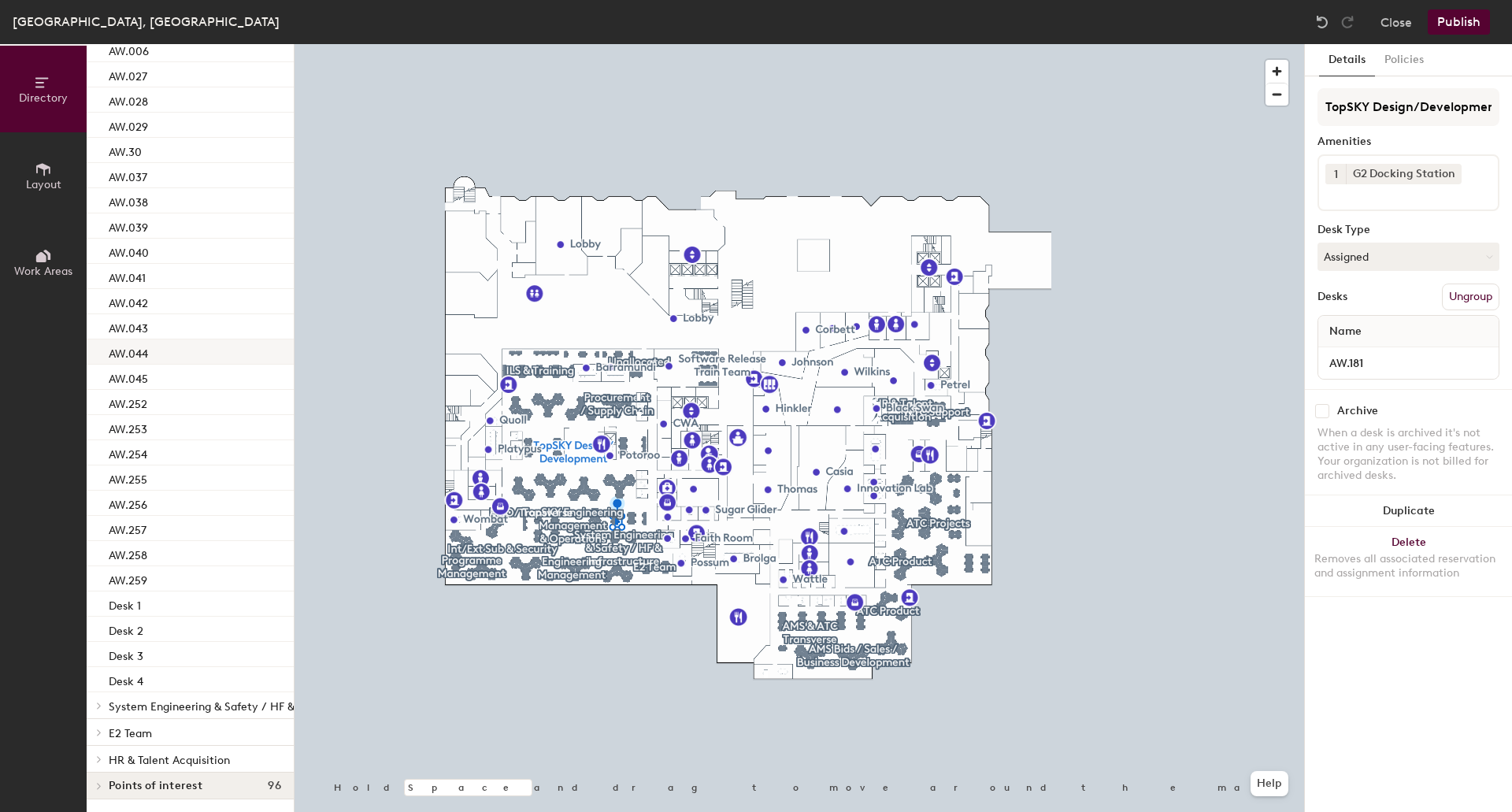
scroll to position [108, 0]
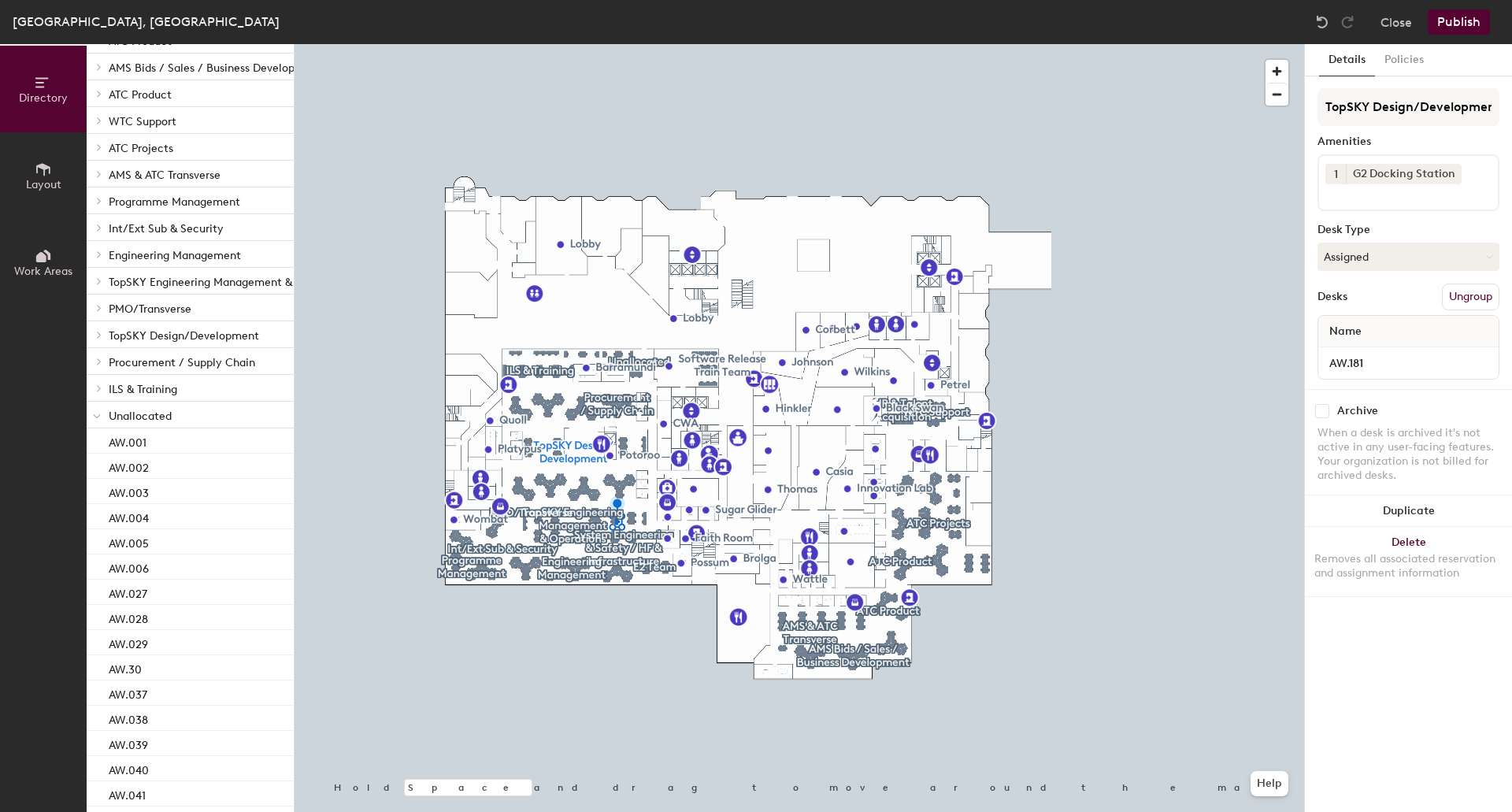
click at [96, 417] on icon at bounding box center [96, 417] width 8 height 7
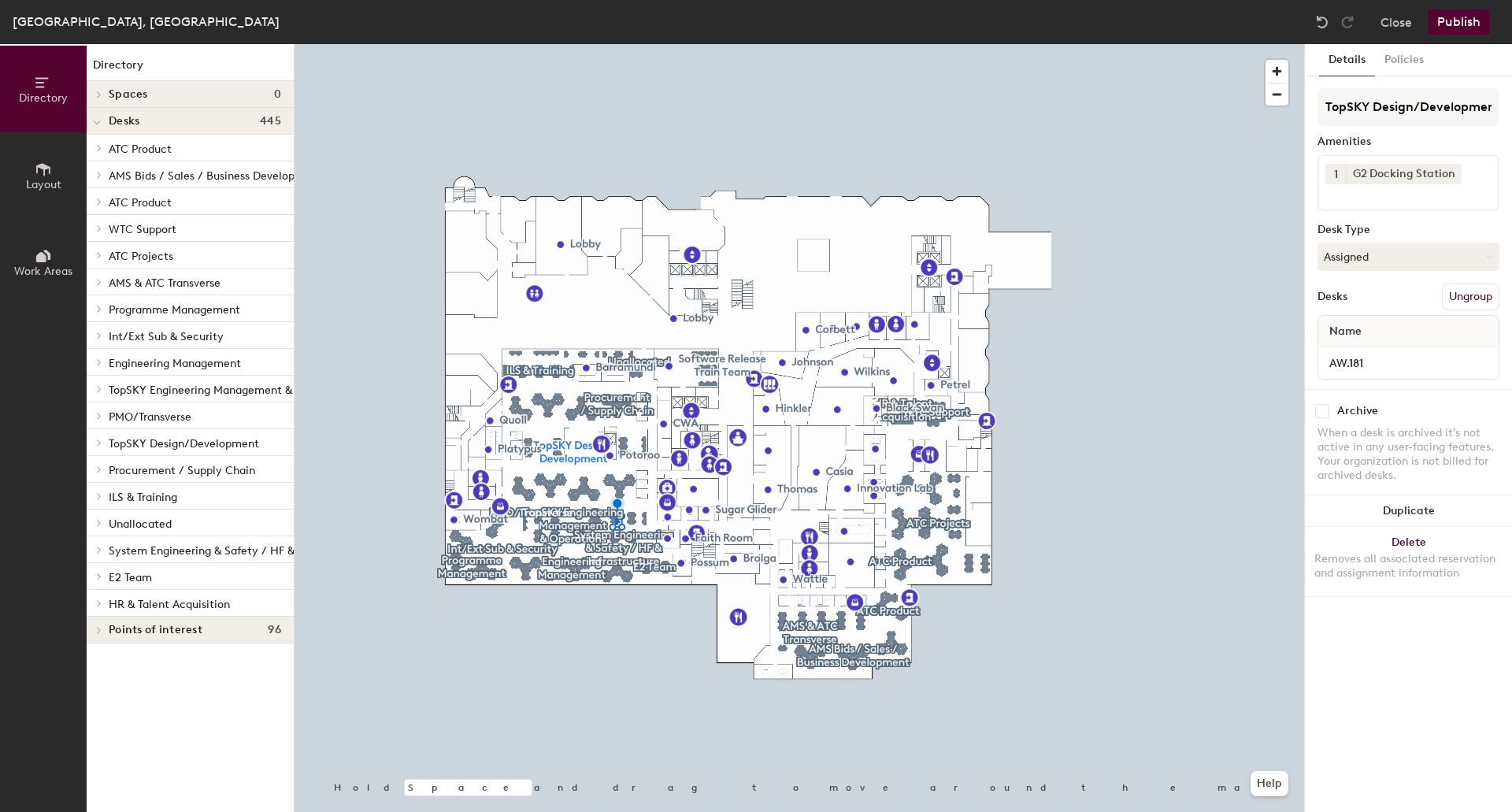
scroll to position [0, 0]
click at [96, 548] on icon at bounding box center [99, 549] width 7 height 8
click at [99, 549] on icon at bounding box center [96, 551] width 8 height 7
click at [99, 605] on icon at bounding box center [99, 603] width 7 height 8
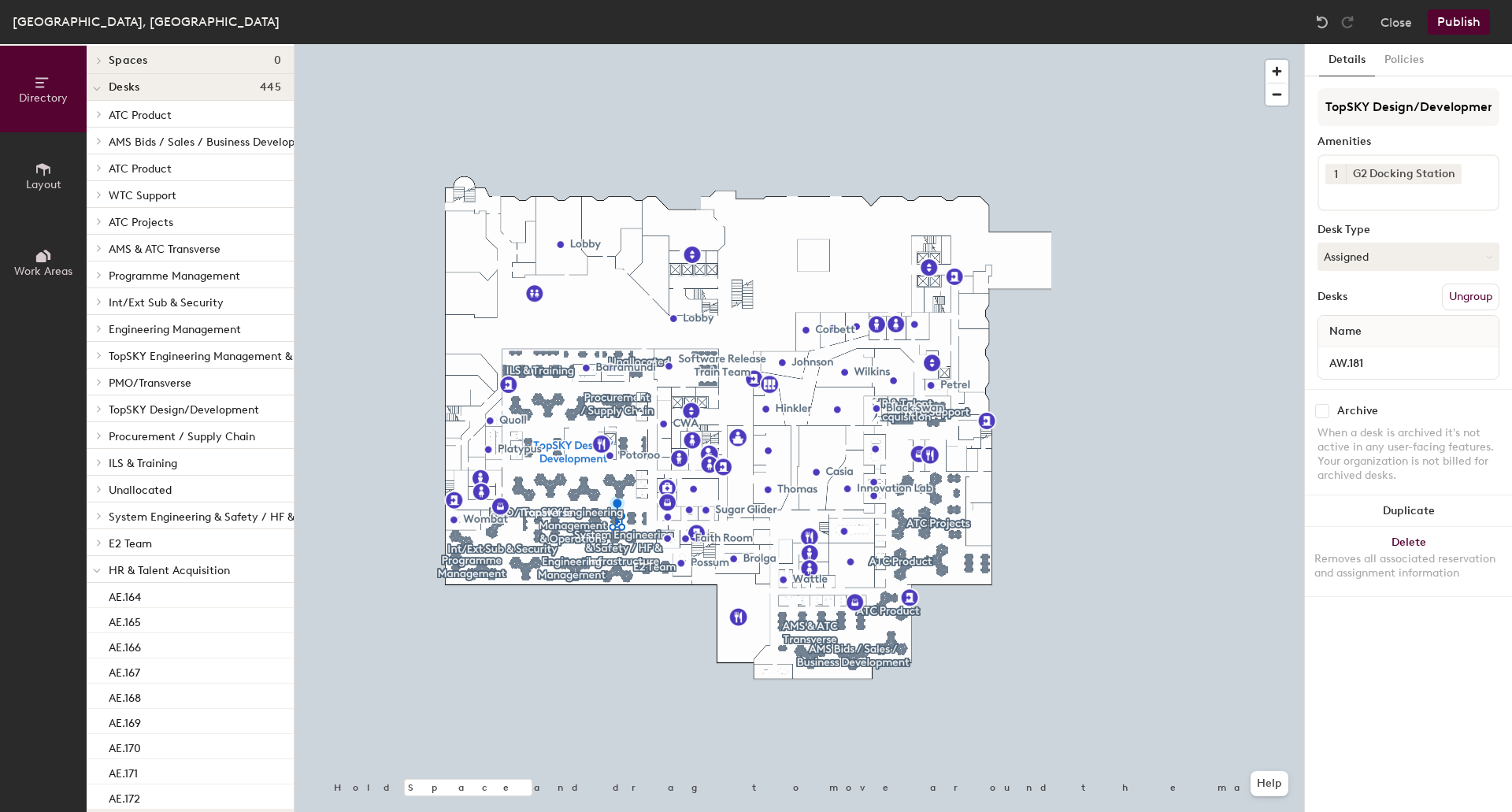
scroll to position [35, 0]
click at [98, 539] on icon at bounding box center [99, 542] width 3 height 7
click at [100, 544] on icon at bounding box center [96, 544] width 8 height 7
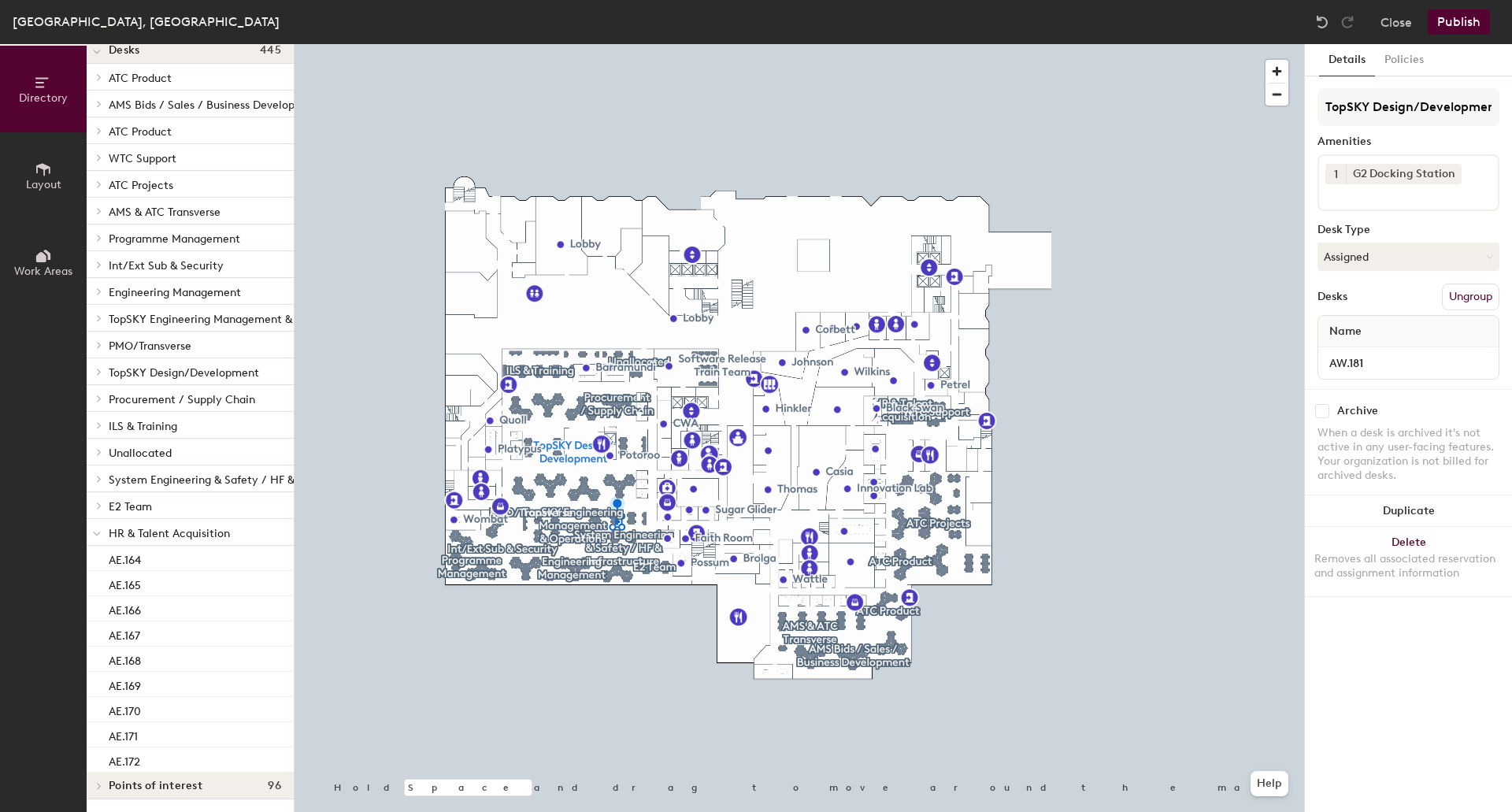
click at [99, 531] on icon at bounding box center [96, 534] width 8 height 7
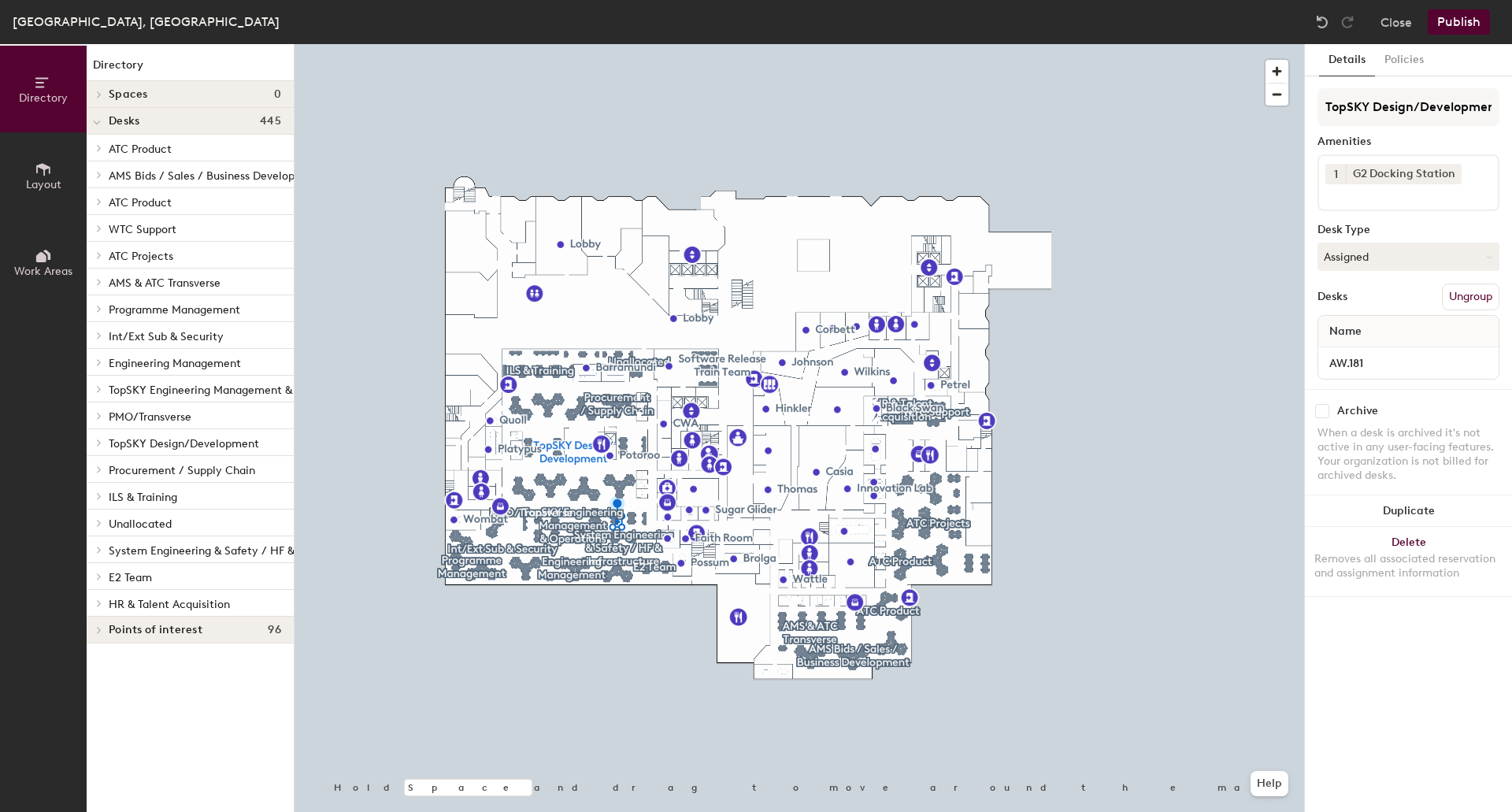
click at [96, 632] on icon at bounding box center [99, 629] width 7 height 8
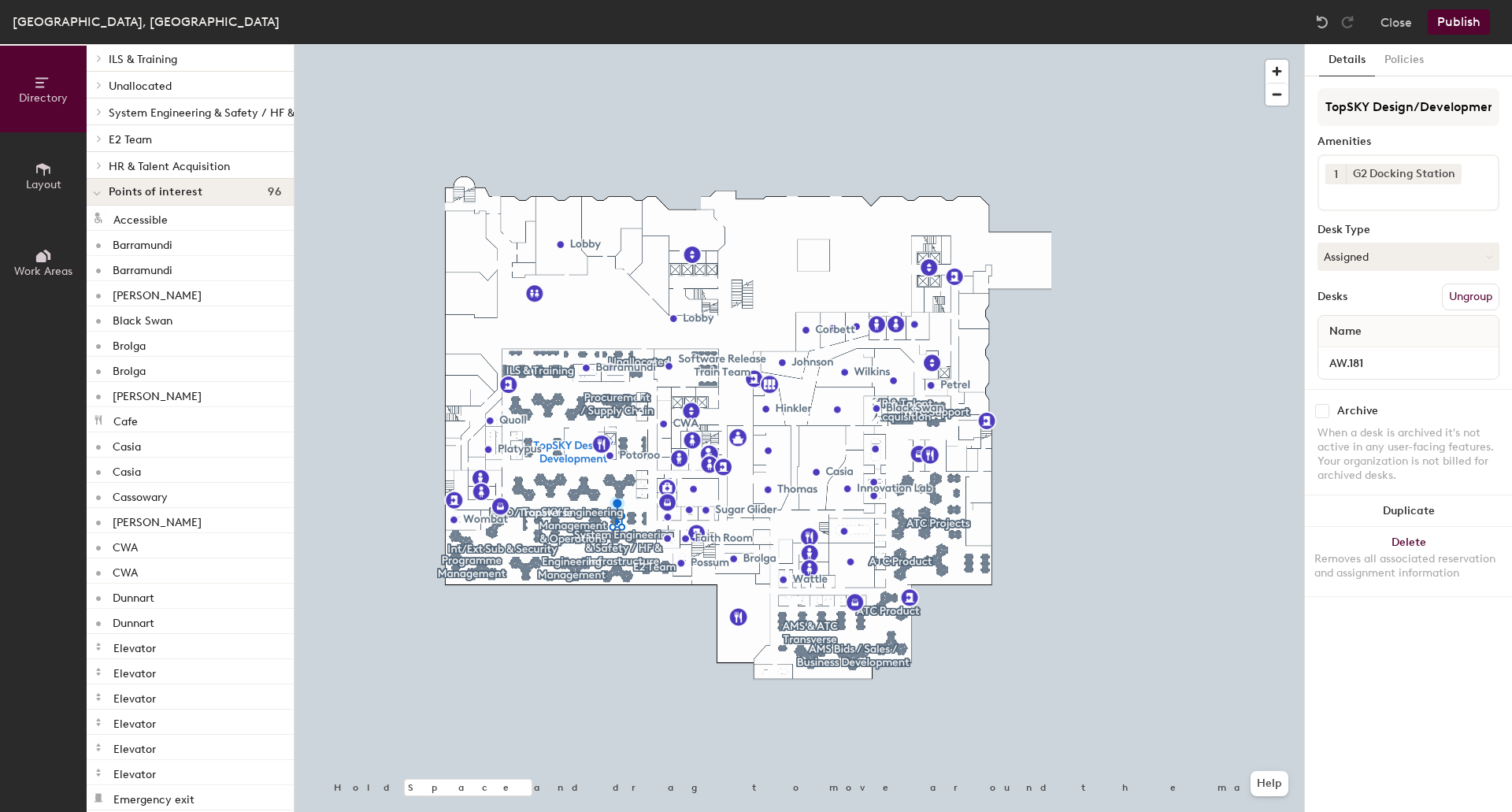
scroll to position [175, 0]
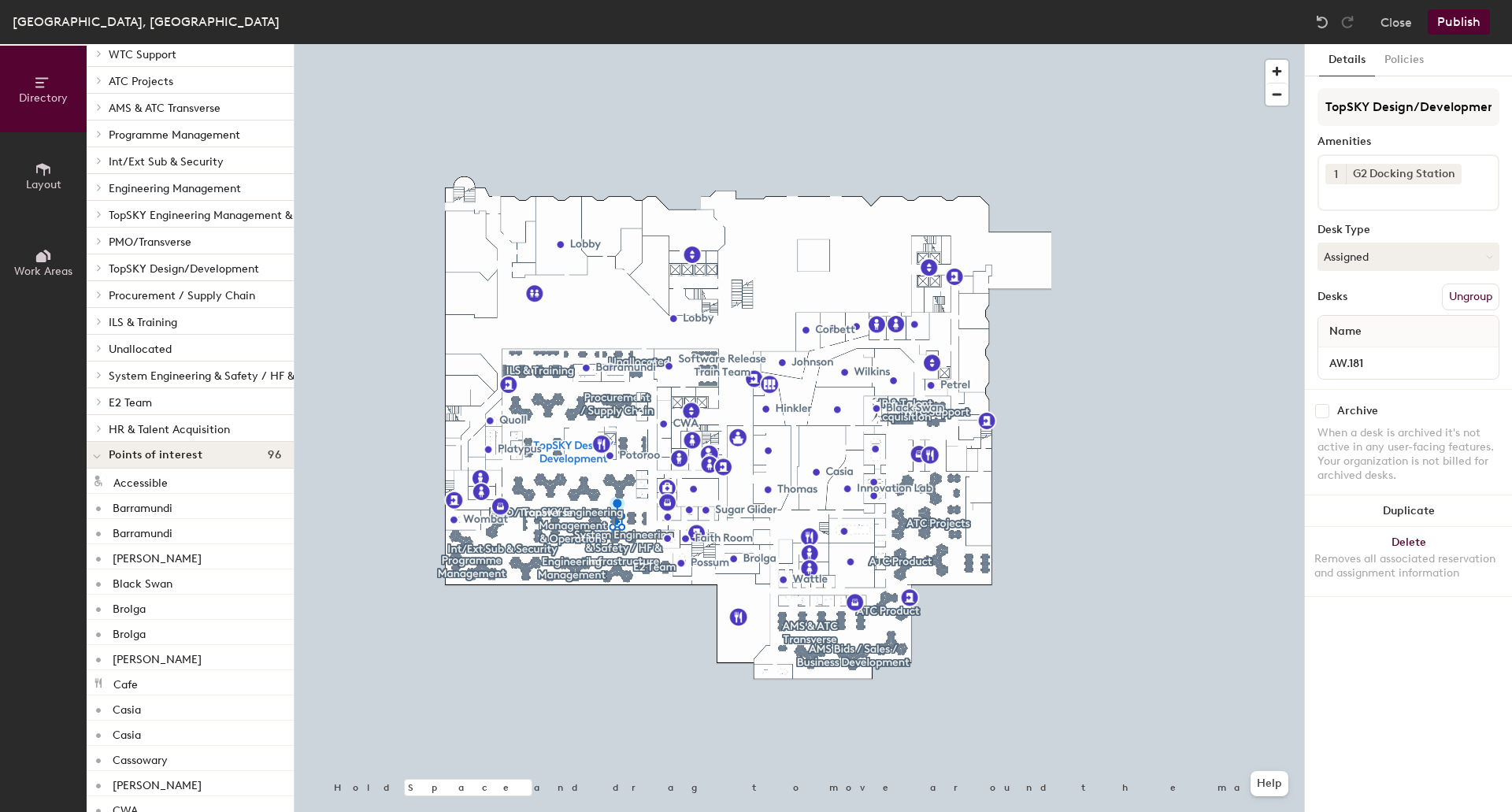
click at [95, 456] on icon at bounding box center [96, 457] width 8 height 7
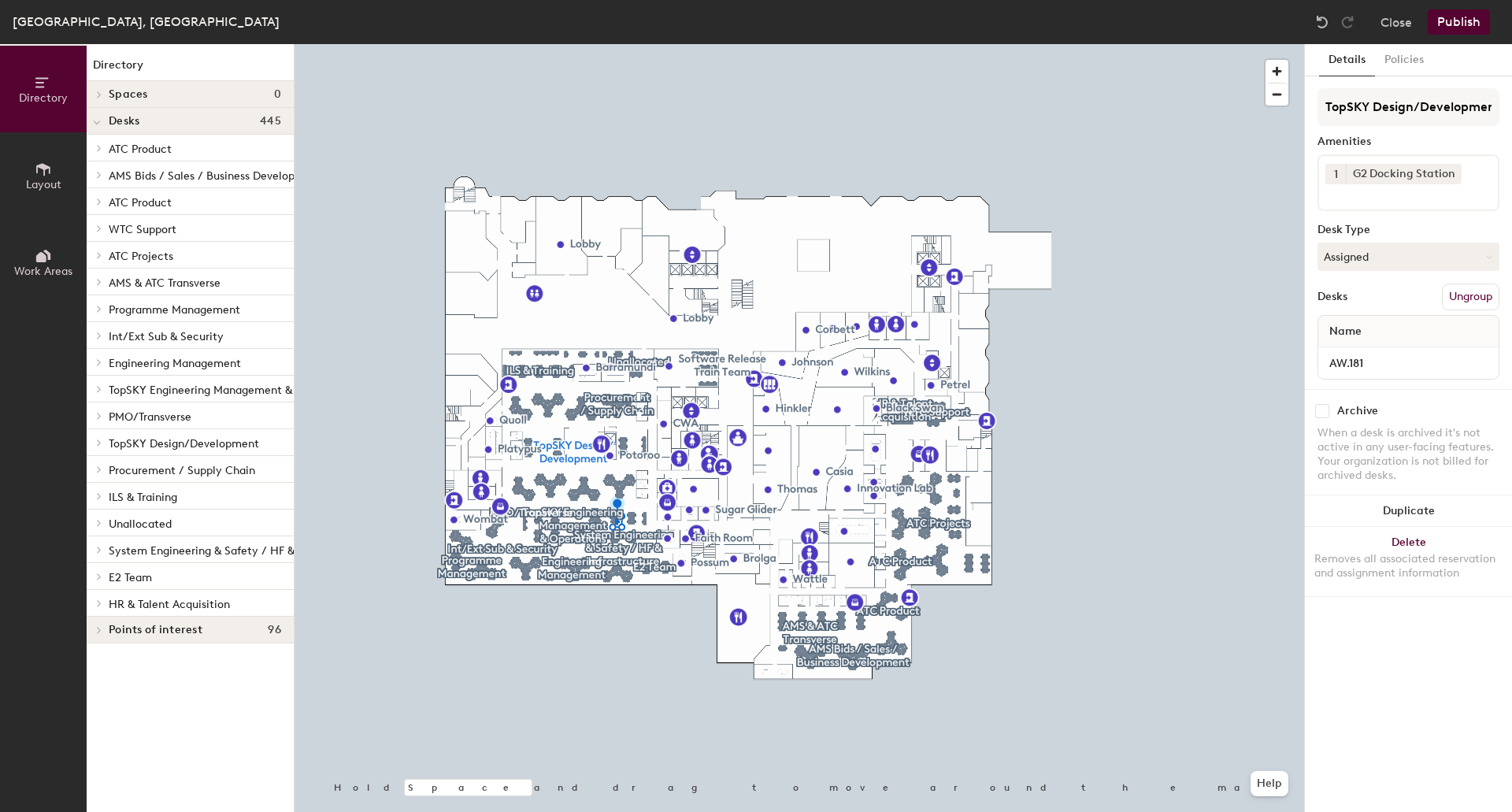
click at [93, 122] on icon at bounding box center [96, 123] width 8 height 7
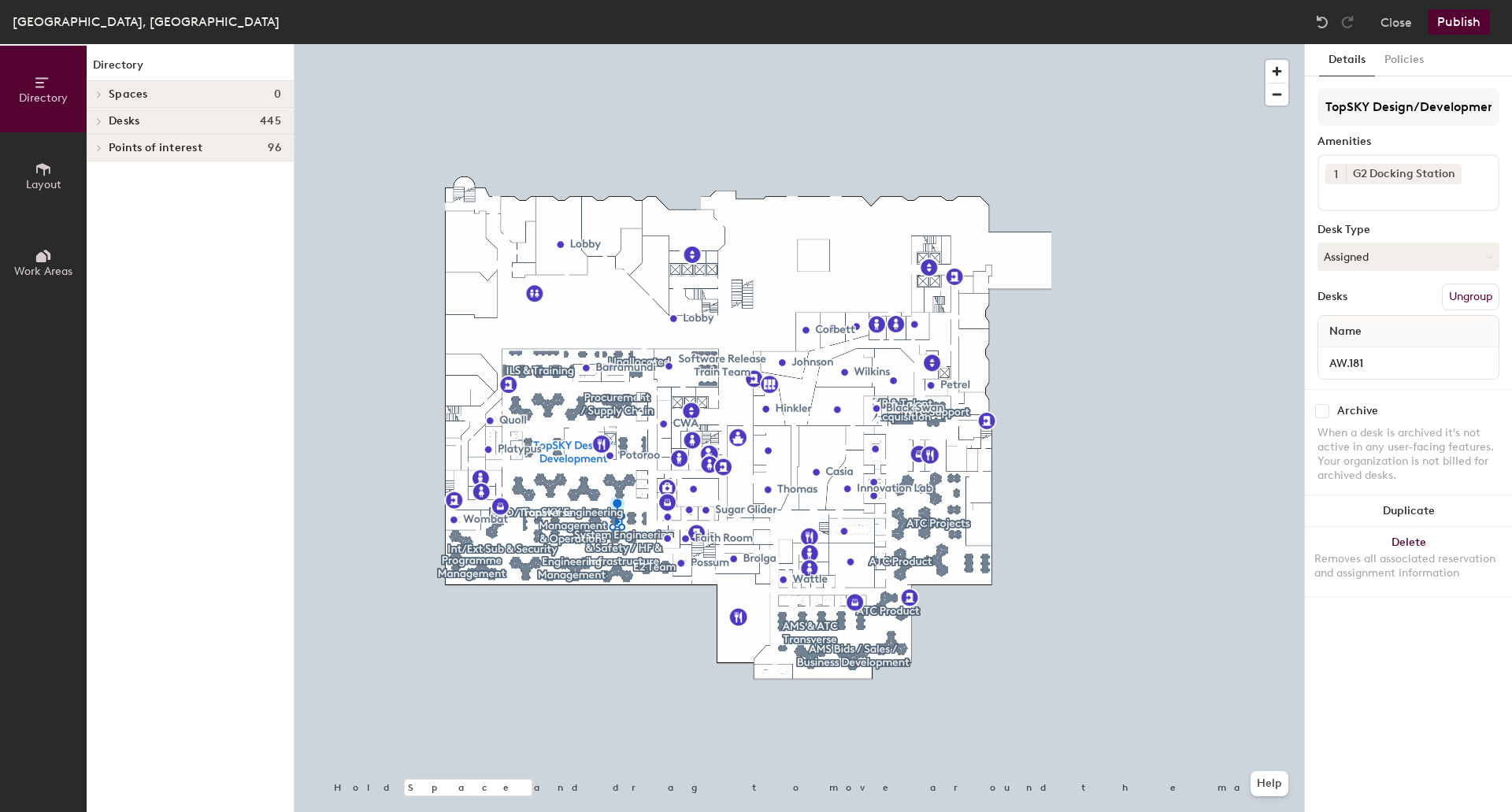
click at [93, 122] on span at bounding box center [98, 121] width 13 height 8
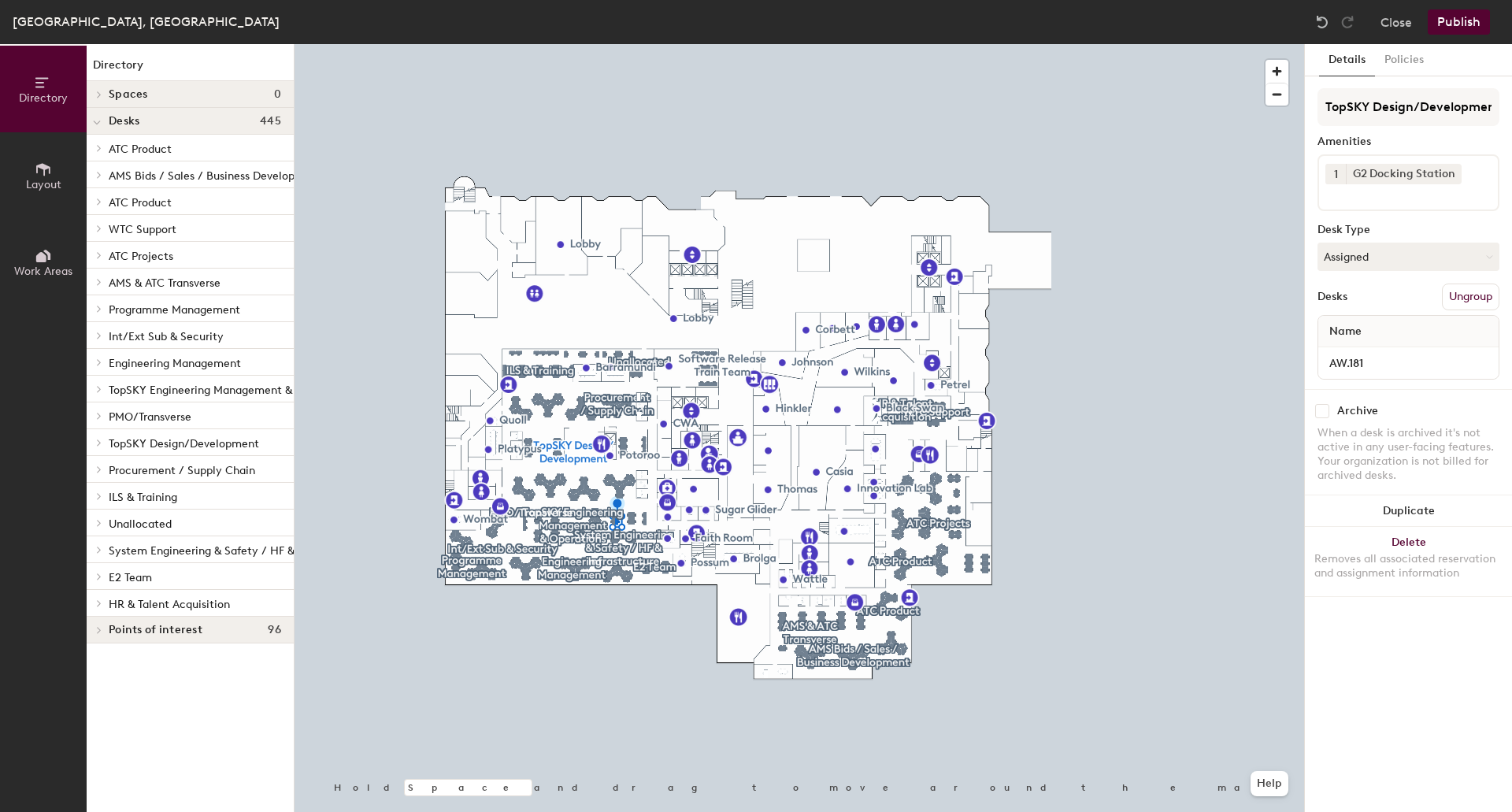
click at [94, 202] on span at bounding box center [98, 201] width 13 height 8
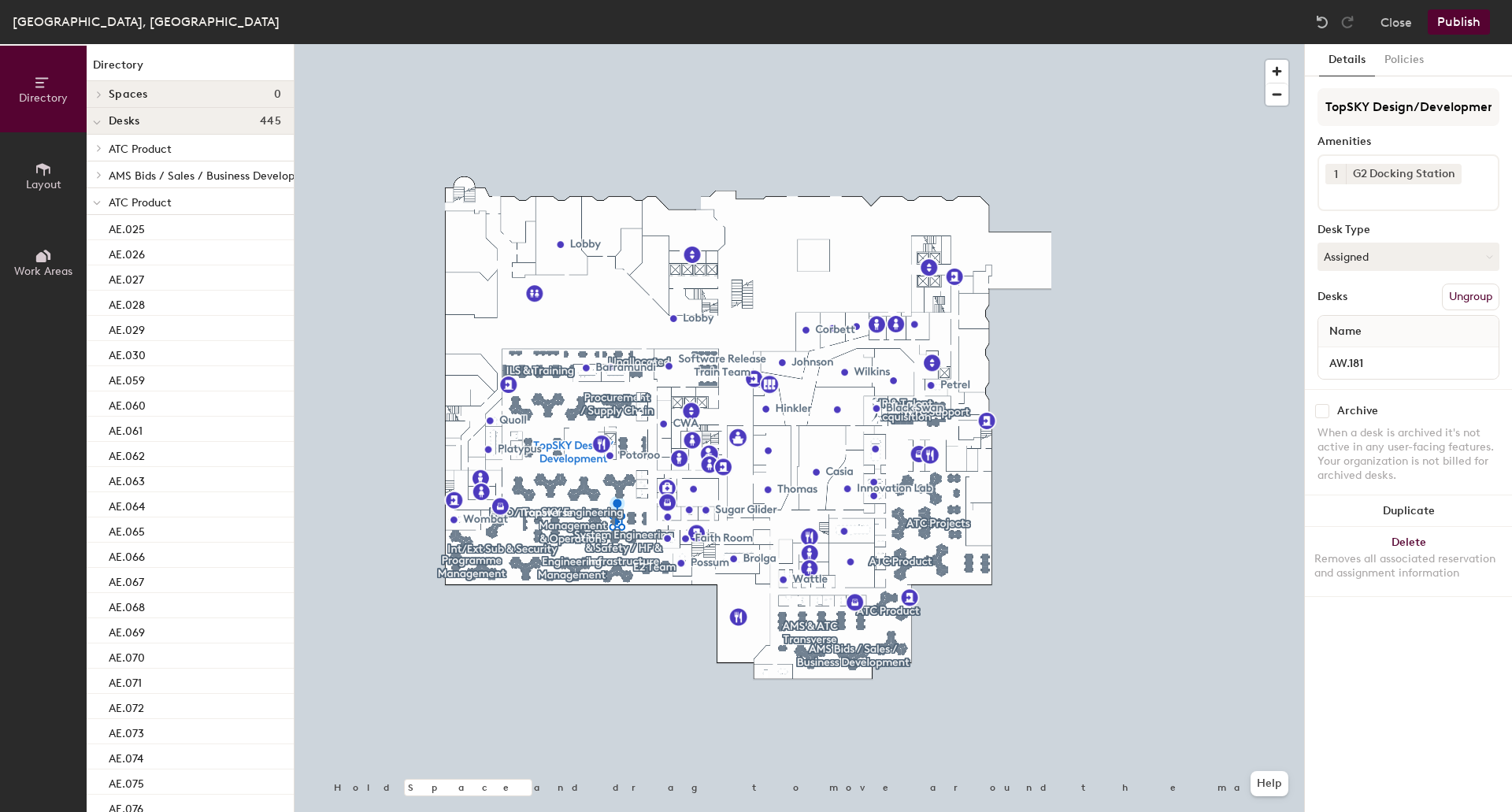
click at [100, 149] on icon at bounding box center [99, 148] width 3 height 7
click at [95, 277] on icon at bounding box center [96, 279] width 8 height 7
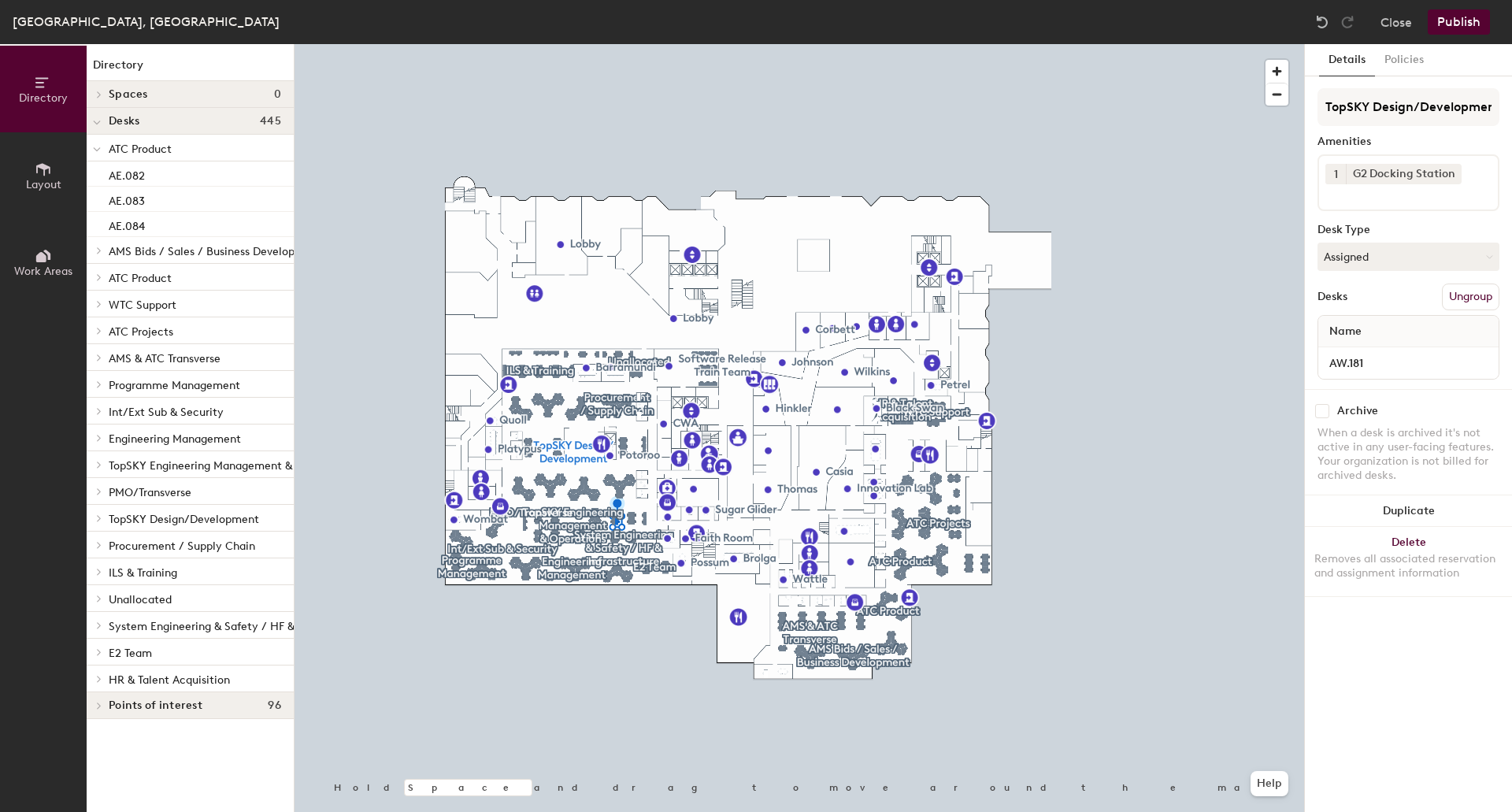
click at [103, 150] on div at bounding box center [97, 148] width 21 height 26
